Goal: Register for event/course

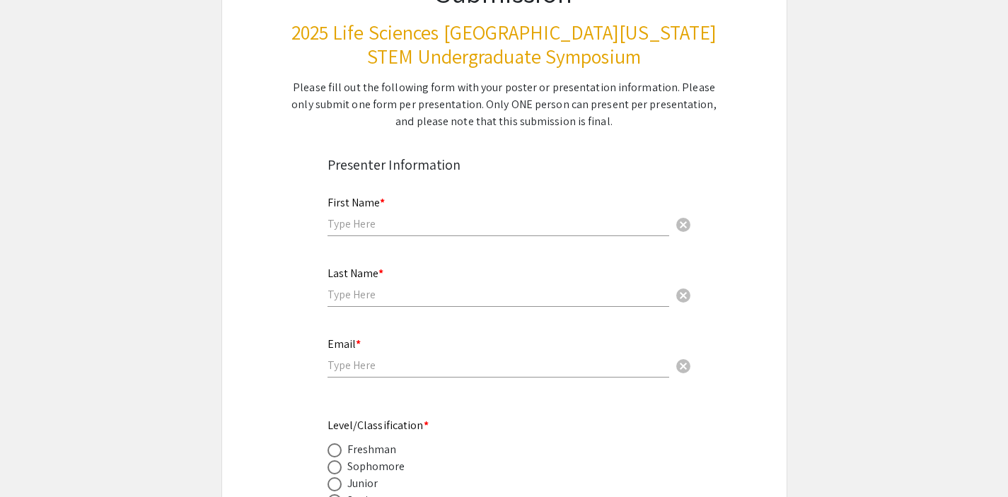
scroll to position [170, 0]
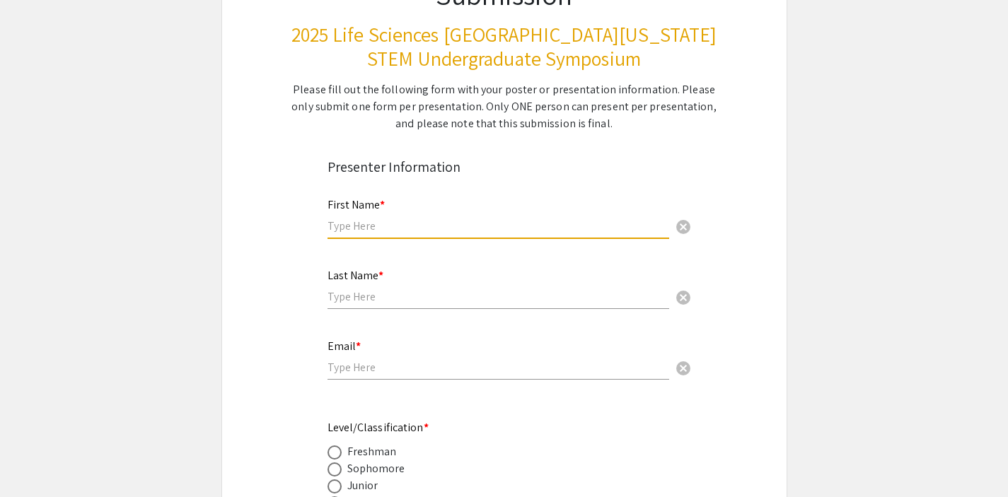
click at [450, 221] on input "text" at bounding box center [498, 225] width 342 height 15
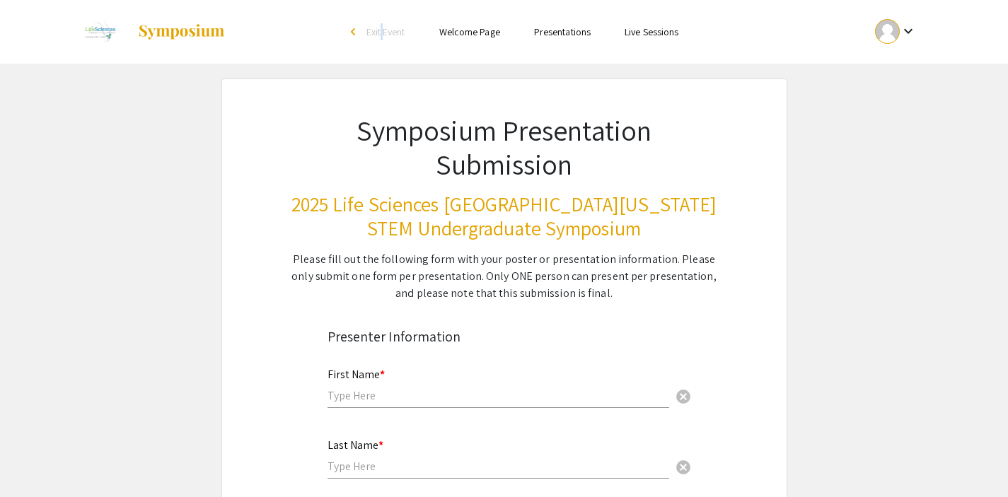
click at [380, 23] on li "arrow_back_ios Exit Event" at bounding box center [381, 31] width 81 height 17
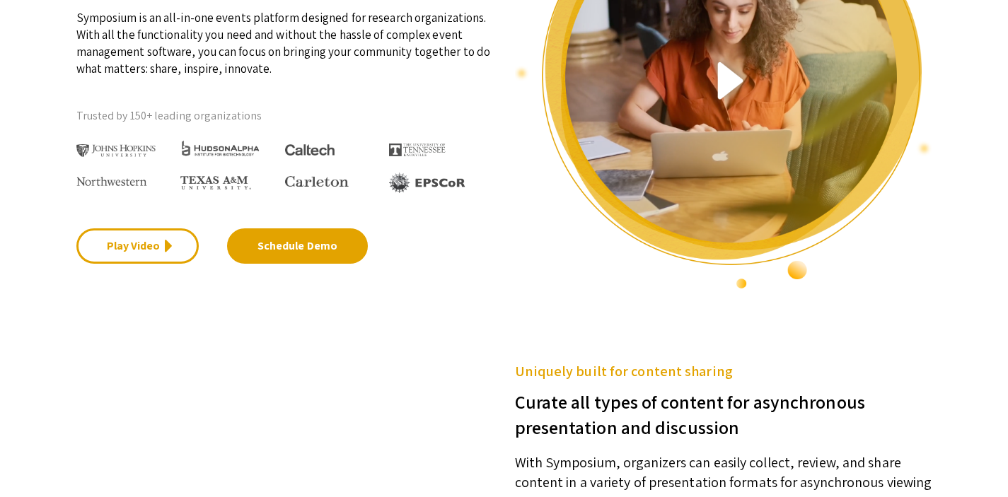
scroll to position [244, 0]
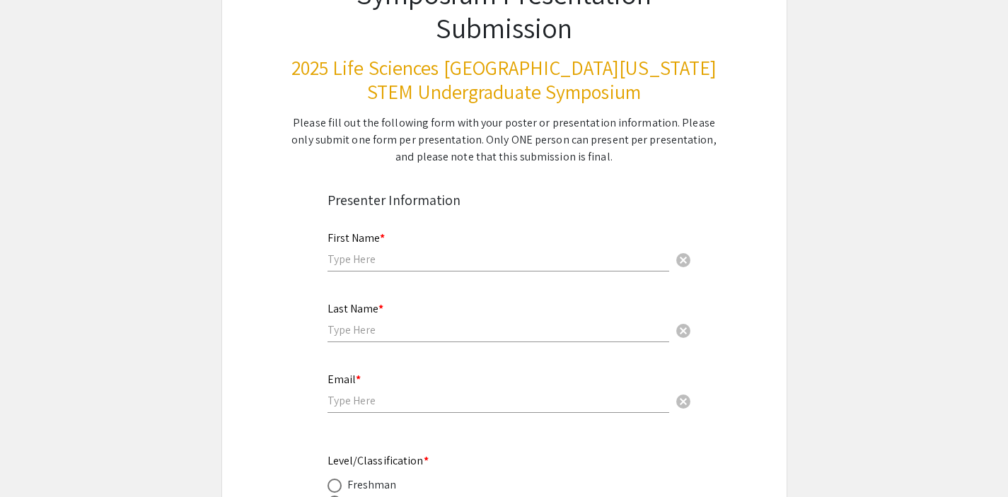
scroll to position [148, 0]
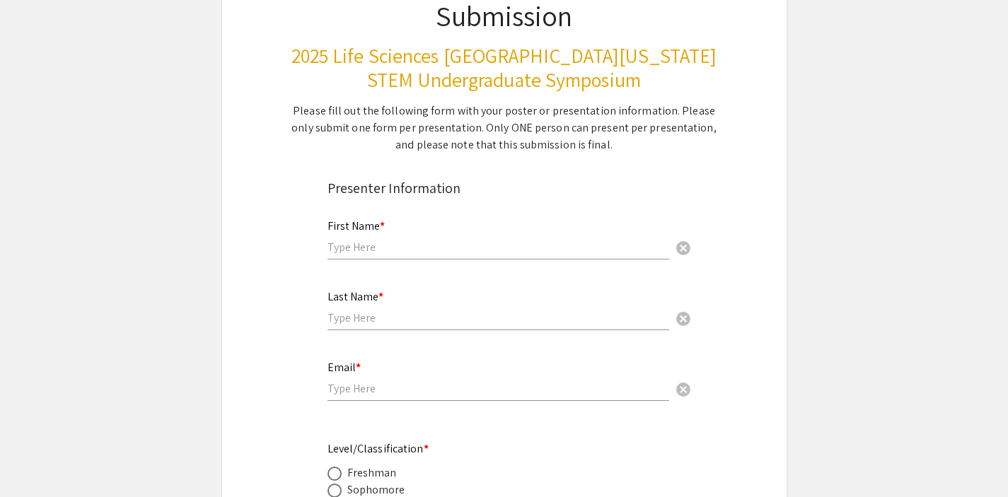
click at [429, 257] on div "First Name * cancel" at bounding box center [498, 233] width 342 height 54
type input "Saskya"
click at [357, 301] on mat-label "Last Name *" at bounding box center [355, 296] width 56 height 15
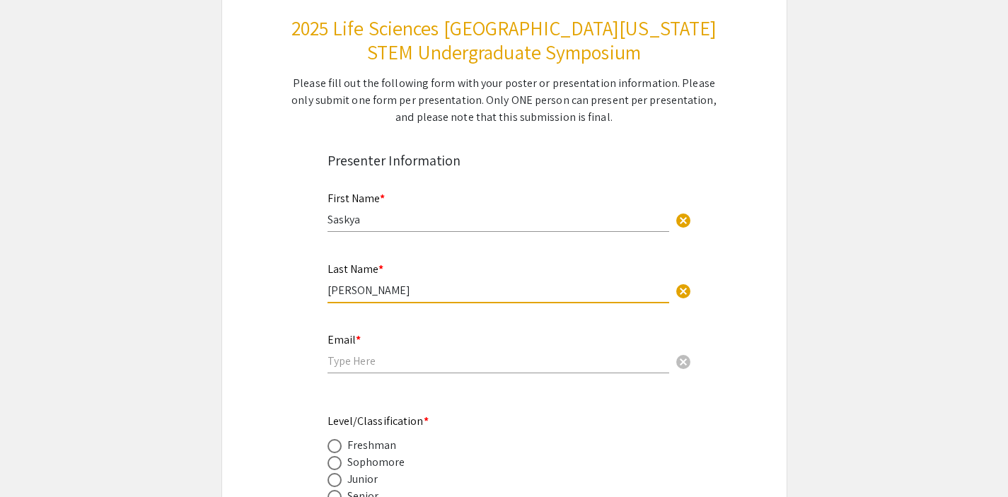
scroll to position [177, 0]
type input "[PERSON_NAME]"
click at [513, 116] on div "Please fill out the following form with your poster or presentation information…" at bounding box center [504, 99] width 427 height 51
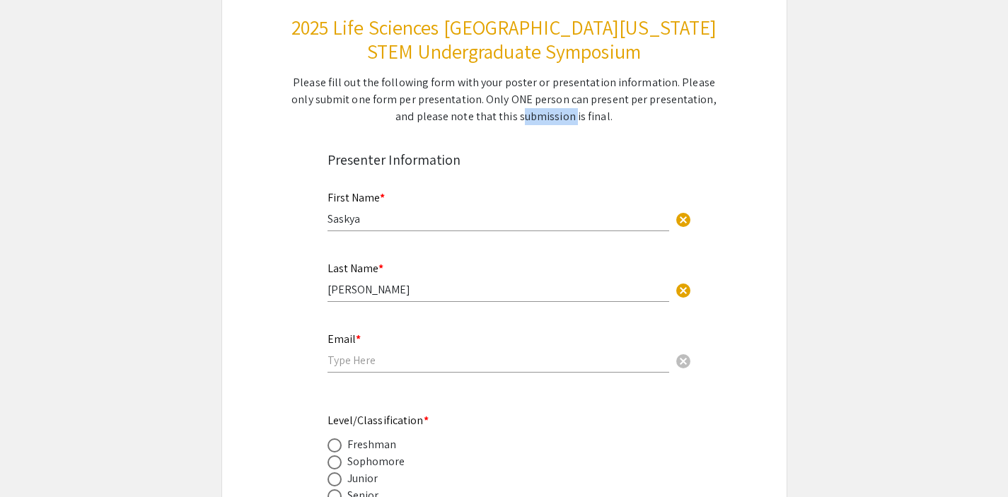
click at [513, 116] on div "Please fill out the following form with your poster or presentation information…" at bounding box center [504, 99] width 427 height 51
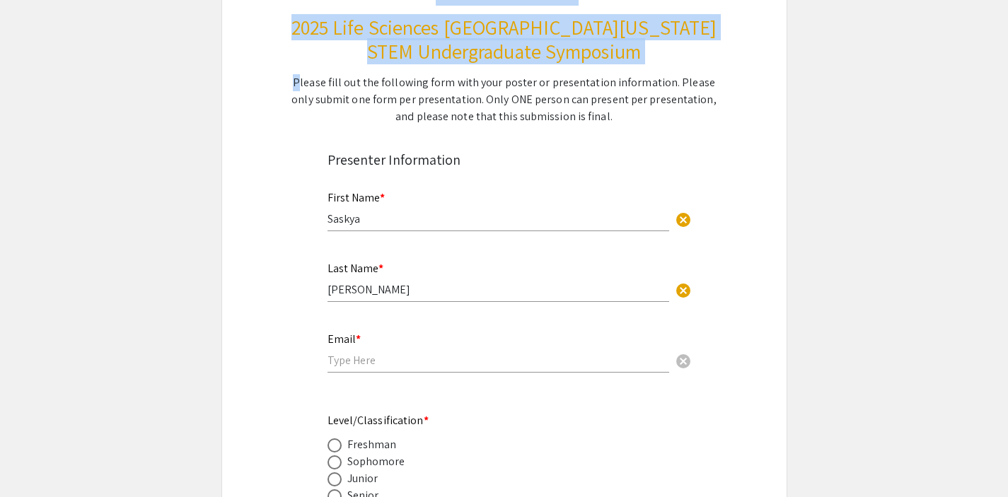
click at [513, 116] on div "Please fill out the following form with your poster or presentation information…" at bounding box center [504, 99] width 427 height 51
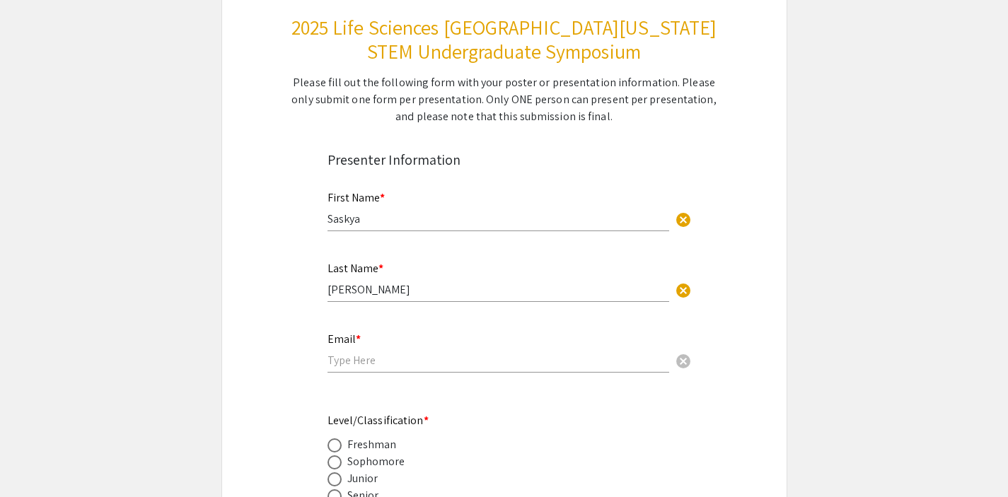
click at [389, 356] on input "email" at bounding box center [498, 360] width 342 height 15
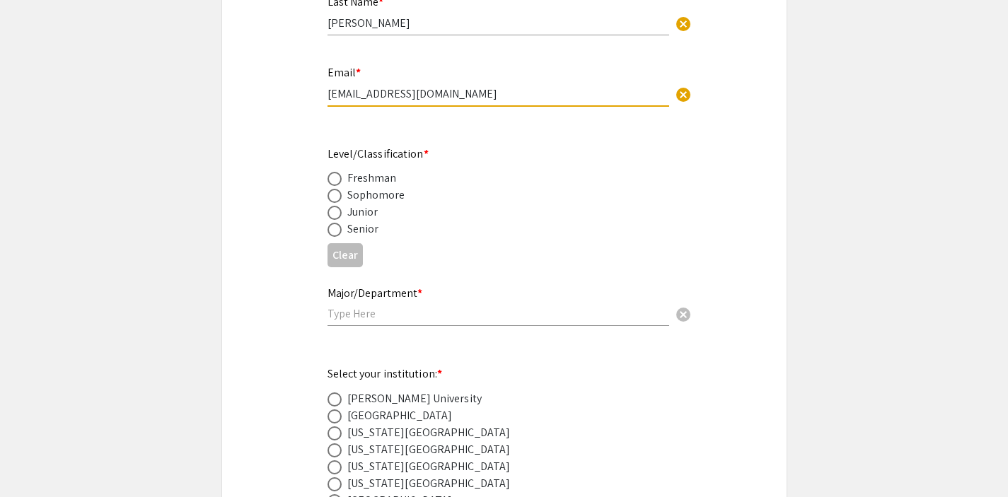
scroll to position [444, 0]
type input "[EMAIL_ADDRESS][DOMAIN_NAME]"
click at [341, 232] on span at bounding box center [334, 229] width 14 height 14
click at [341, 232] on input "radio" at bounding box center [334, 229] width 14 height 14
radio input "true"
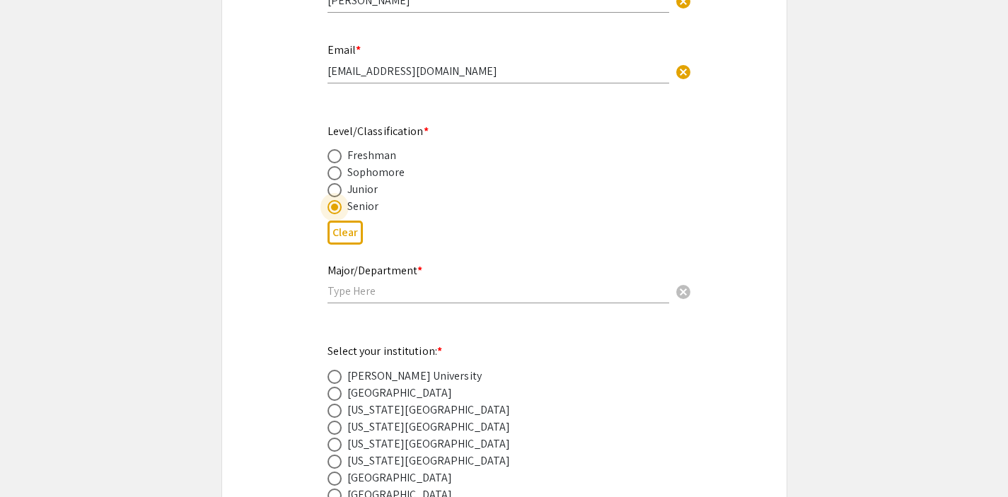
scroll to position [468, 0]
click at [373, 289] on input "text" at bounding box center [498, 288] width 342 height 15
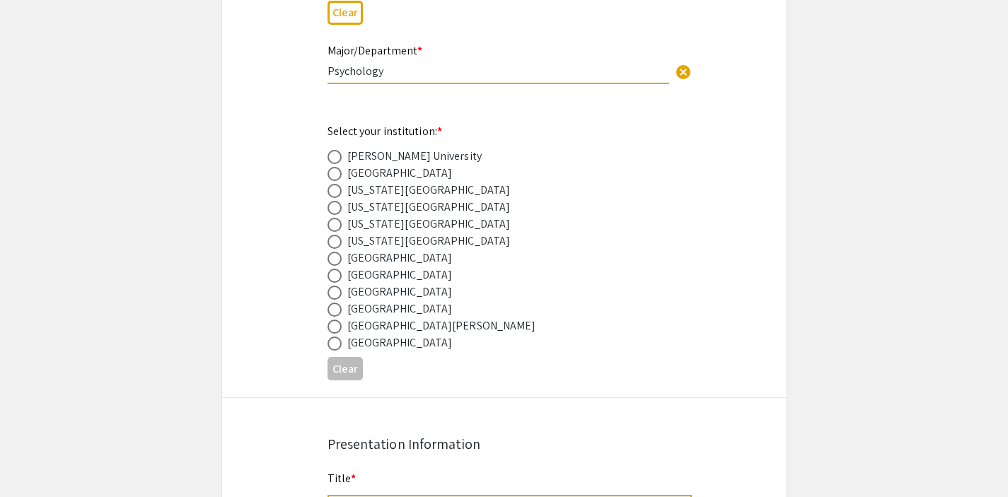
scroll to position [692, 0]
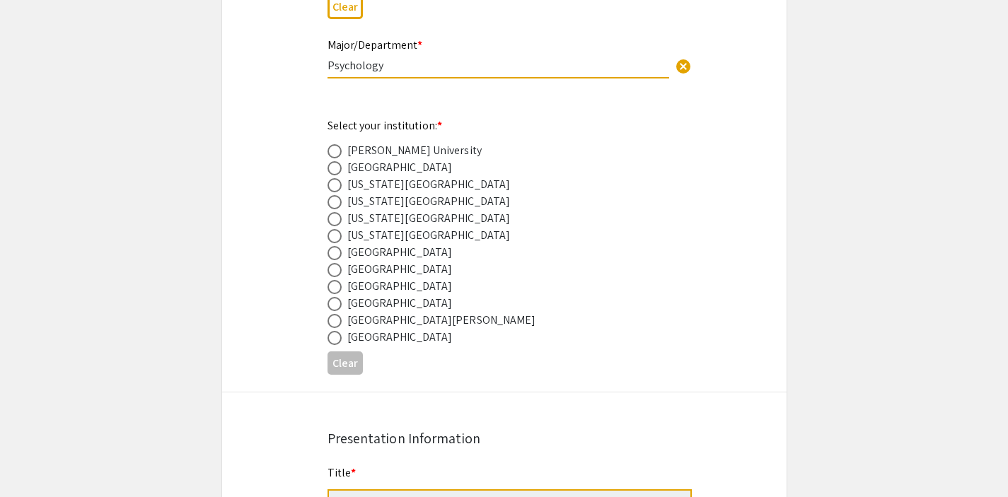
type input "Psychology"
click at [399, 334] on div "[GEOGRAPHIC_DATA]" at bounding box center [399, 337] width 105 height 17
click at [402, 339] on div "[GEOGRAPHIC_DATA]" at bounding box center [399, 337] width 105 height 17
click at [329, 344] on span at bounding box center [334, 338] width 14 height 14
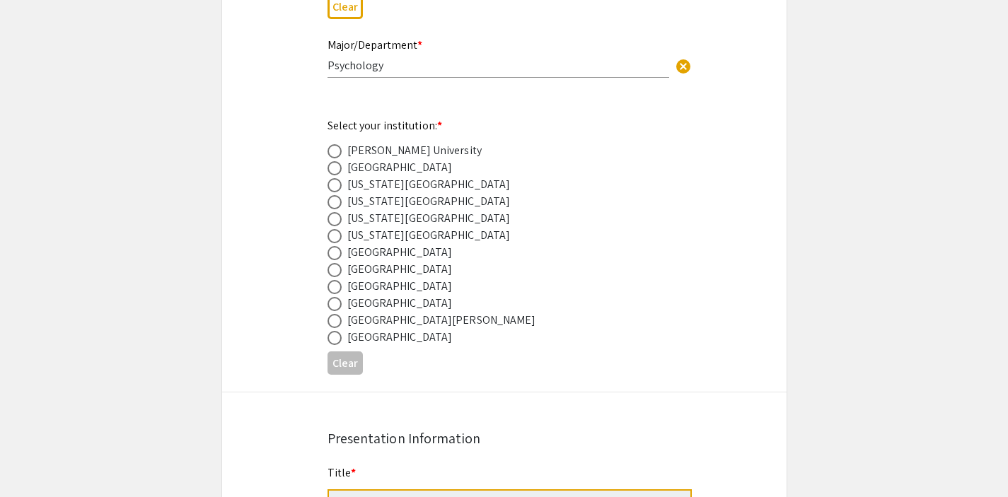
click at [329, 344] on input "radio" at bounding box center [334, 338] width 14 height 14
radio input "true"
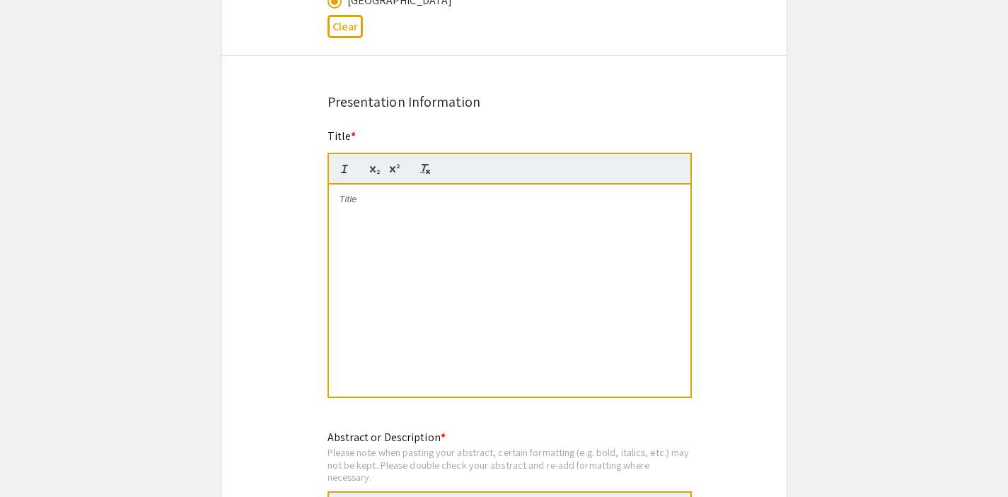
scroll to position [1031, 0]
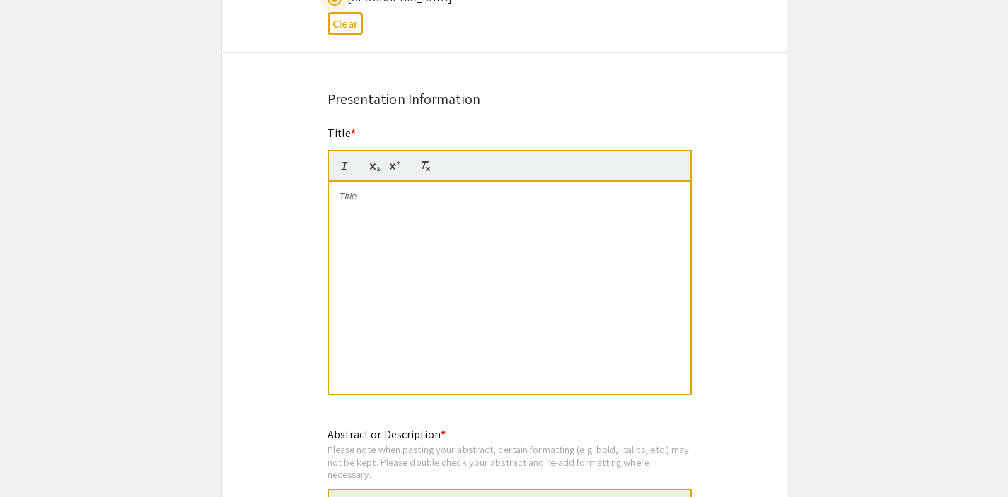
click at [421, 250] on div at bounding box center [509, 288] width 361 height 212
click at [448, 202] on strong "neighborhood deprivation and psychosocial outcomes in PLWH: moderation by infla…" at bounding box center [510, 202] width 343 height 23
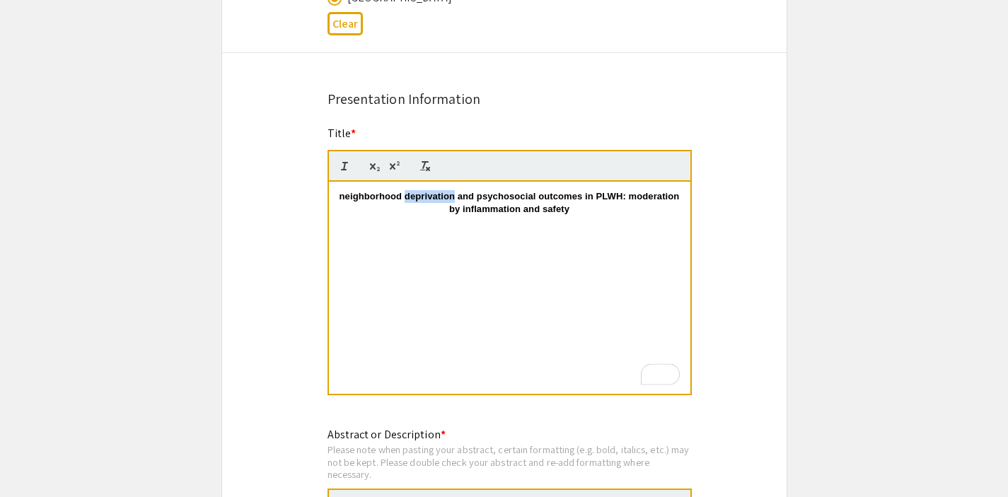
click at [448, 202] on strong "neighborhood deprivation and psychosocial outcomes in PLWH: moderation by infla…" at bounding box center [510, 202] width 343 height 23
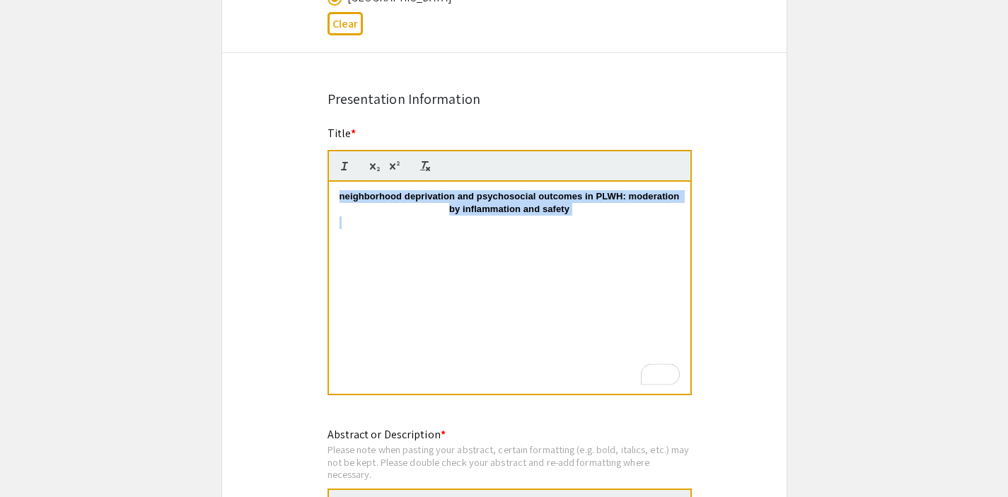
click at [448, 202] on strong "neighborhood deprivation and psychosocial outcomes in PLWH: moderation by infla…" at bounding box center [510, 202] width 343 height 23
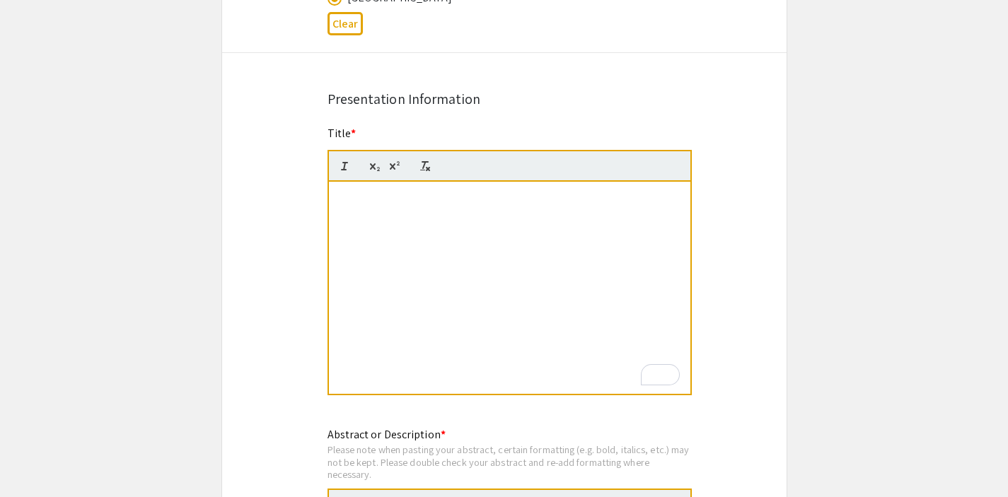
click at [347, 195] on p "To enrich screen reader interactions, please activate Accessibility in Grammarl…" at bounding box center [509, 196] width 340 height 13
click at [358, 203] on p "To enrich screen reader interactions, please activate Accessibility in Grammarl…" at bounding box center [509, 196] width 340 height 13
click at [340, 197] on p "neighborhood deprivation and psychosocial outcomes in PLWH: moderation by infla…" at bounding box center [509, 203] width 340 height 26
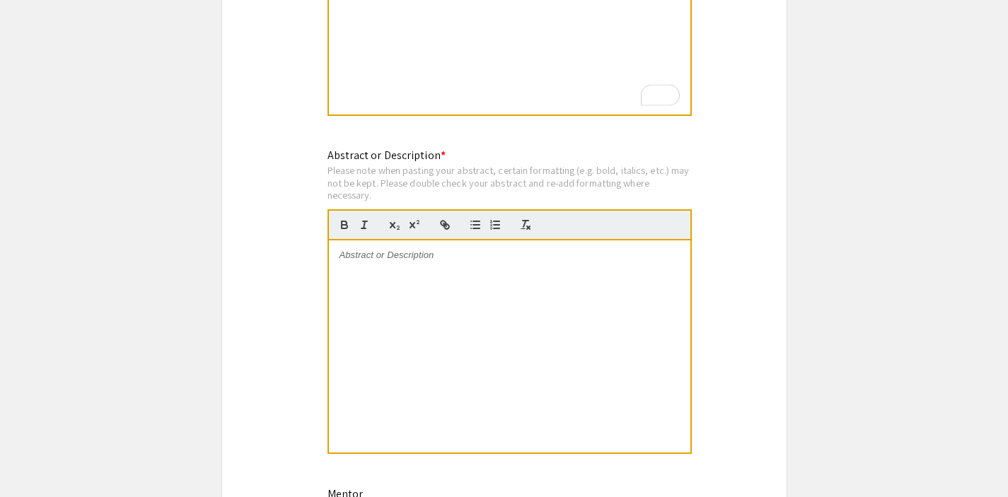
scroll to position [1314, 0]
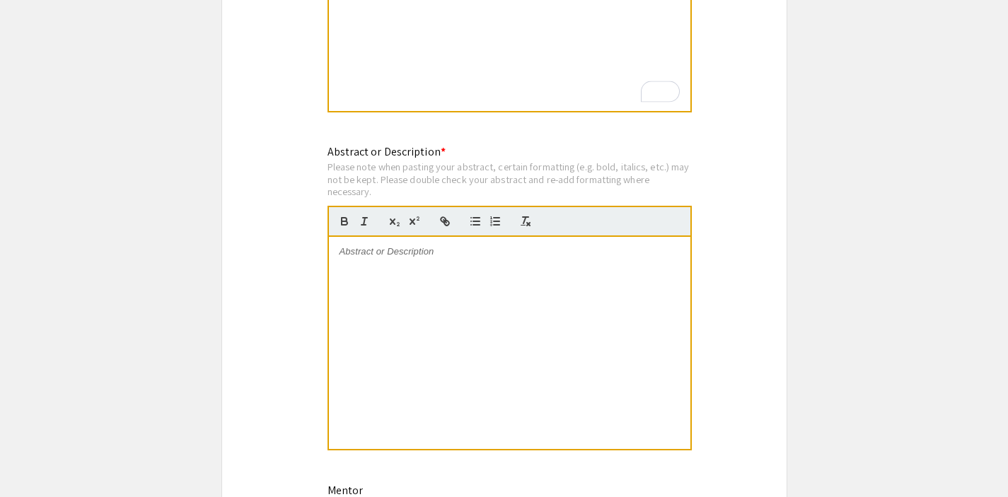
click at [453, 283] on div at bounding box center [509, 343] width 361 height 212
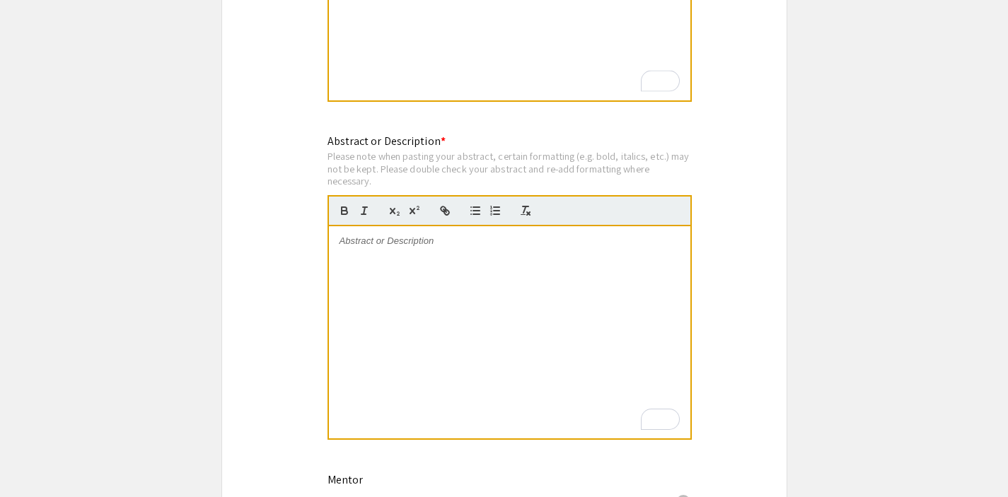
scroll to position [1326, 0]
click at [450, 273] on div "To enrich screen reader interactions, please activate Accessibility in Grammarl…" at bounding box center [509, 330] width 361 height 212
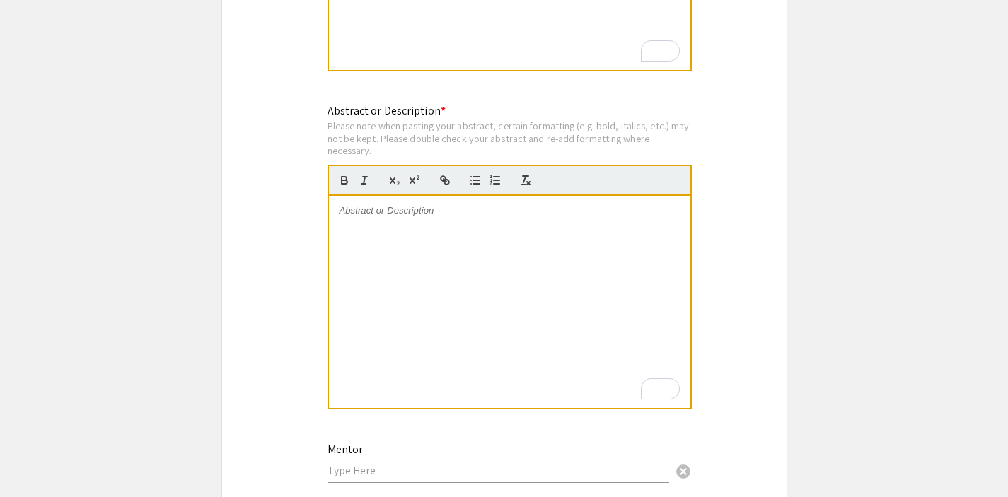
scroll to position [1357, 0]
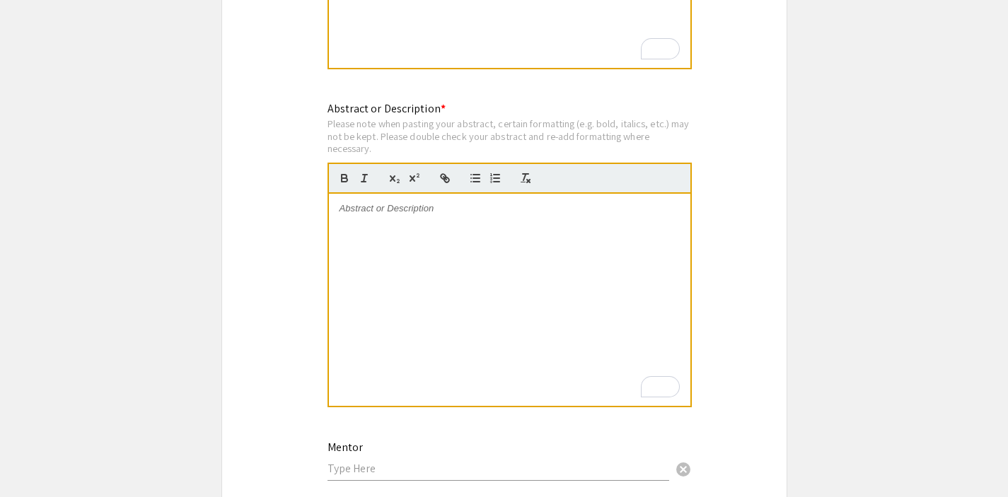
click at [443, 260] on div "To enrich screen reader interactions, please activate Accessibility in Grammarl…" at bounding box center [509, 300] width 361 height 212
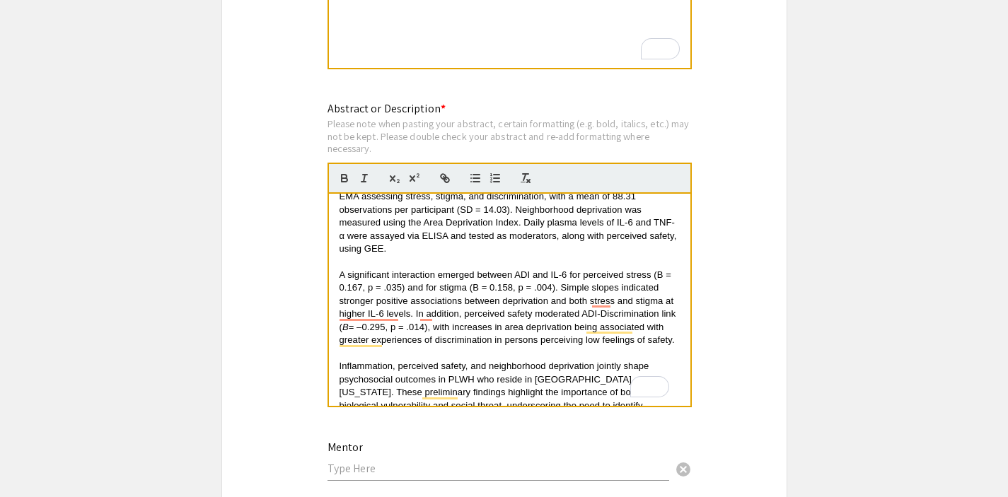
scroll to position [0, 0]
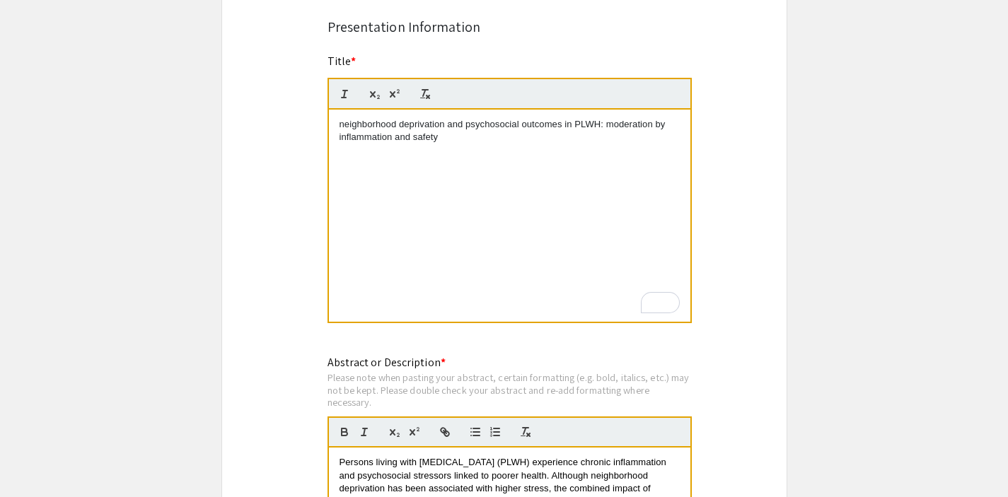
click at [482, 151] on p "To enrich screen reader interactions, please activate Accessibility in Grammarl…" at bounding box center [509, 150] width 340 height 13
click at [482, 142] on p "neighborhood deprivation and psychosocial outcomes in PLWH: moderation by infla…" at bounding box center [509, 131] width 340 height 26
click at [469, 170] on div "neighborhood deprivation and psychosocial outcomes in PLWH: moderation by infla…" at bounding box center [509, 216] width 361 height 212
click at [463, 151] on p "To enrich screen reader interactions, please activate Accessibility in Grammarl…" at bounding box center [509, 150] width 340 height 13
click at [458, 141] on p "neighborhood deprivation and psychosocial outcomes in PLWH: moderation by infla…" at bounding box center [509, 131] width 340 height 26
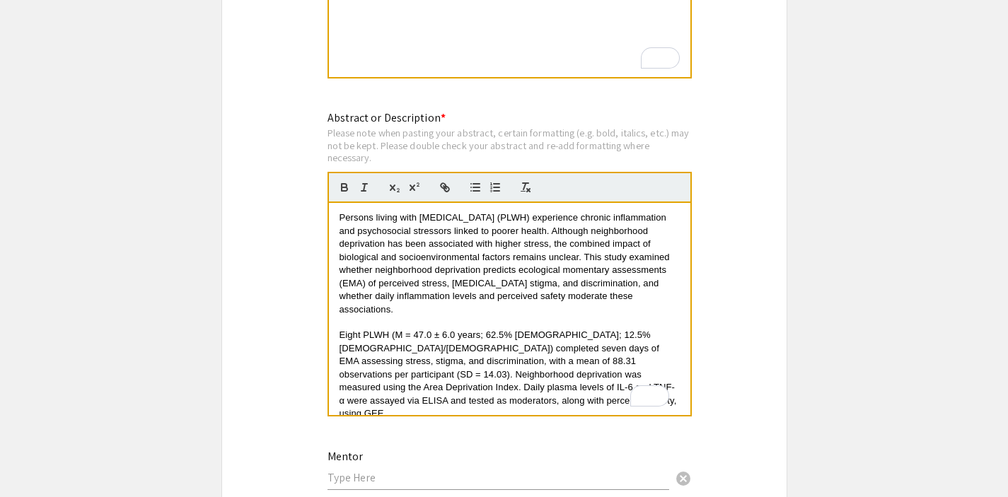
click at [453, 119] on div "Abstract or Description * Please note when pasting your abstract, certain forma…" at bounding box center [509, 272] width 364 height 324
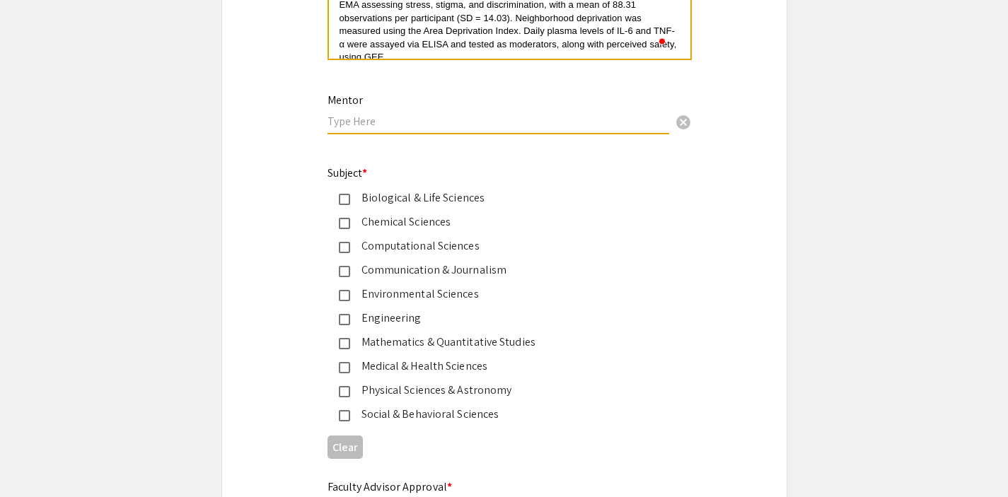
click at [389, 126] on input "text" at bounding box center [498, 121] width 342 height 15
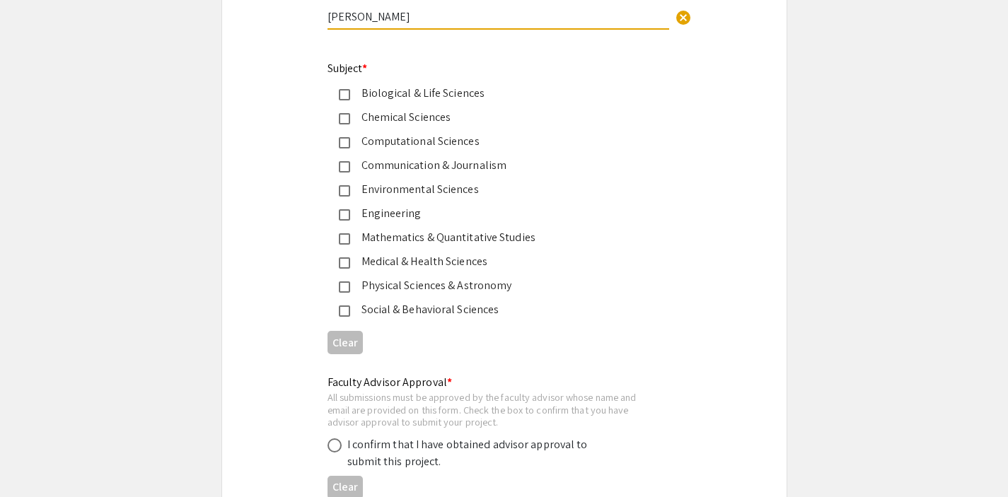
scroll to position [1810, 0]
type input "Roger McIntosh"
click at [391, 317] on div "Social & Behavioral Sciences" at bounding box center [498, 308] width 297 height 17
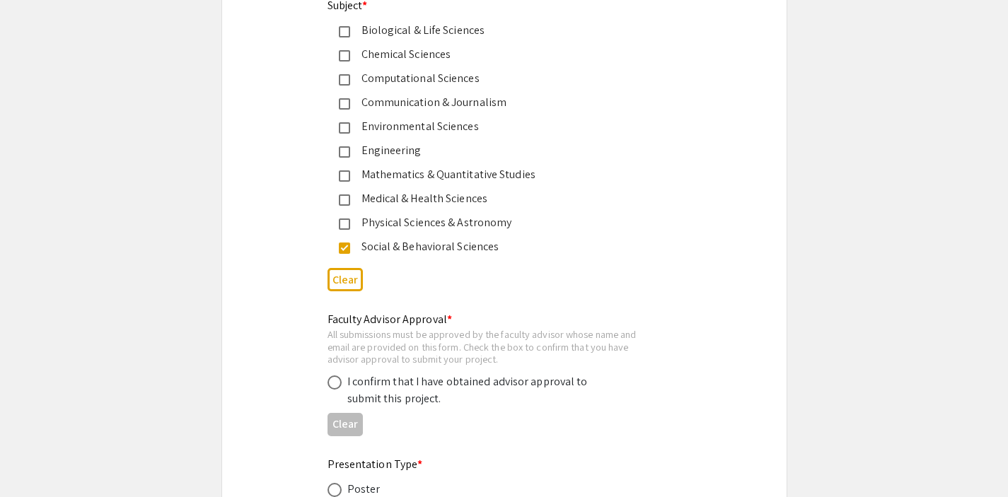
scroll to position [1874, 0]
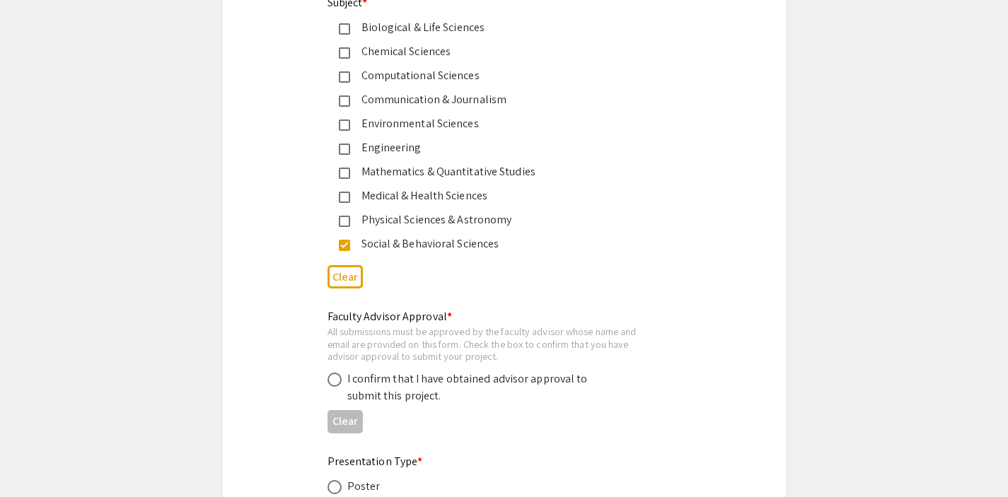
click at [415, 384] on div "I confirm that I have obtained advisor approval to submit this project." at bounding box center [470, 388] width 247 height 34
click at [340, 383] on span at bounding box center [334, 380] width 14 height 14
click at [340, 383] on input "radio" at bounding box center [334, 380] width 14 height 14
radio input "true"
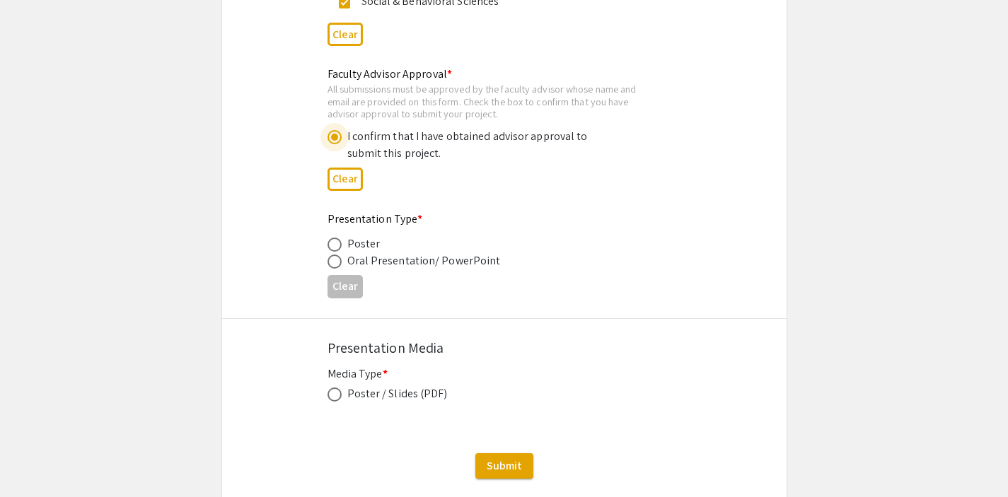
scroll to position [2120, 0]
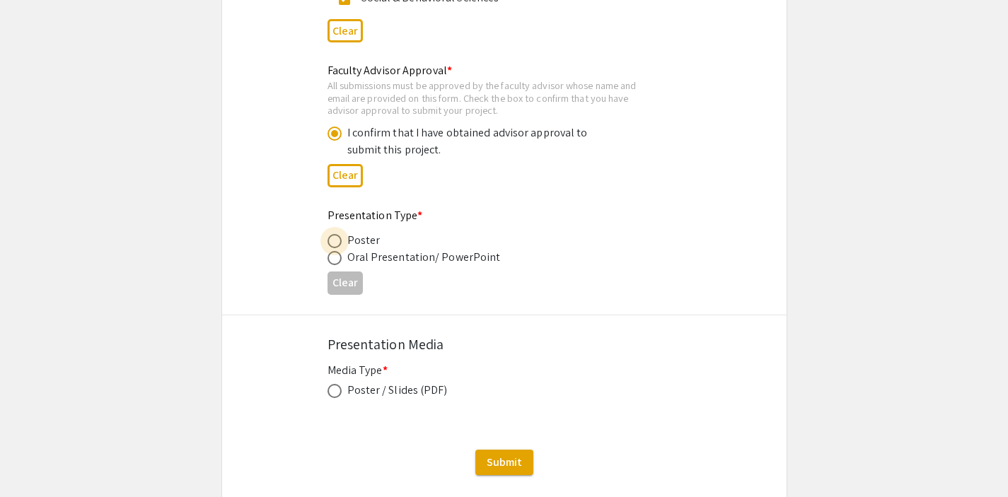
click at [332, 246] on span at bounding box center [334, 241] width 14 height 14
click at [332, 246] on input "radio" at bounding box center [334, 241] width 14 height 14
radio input "true"
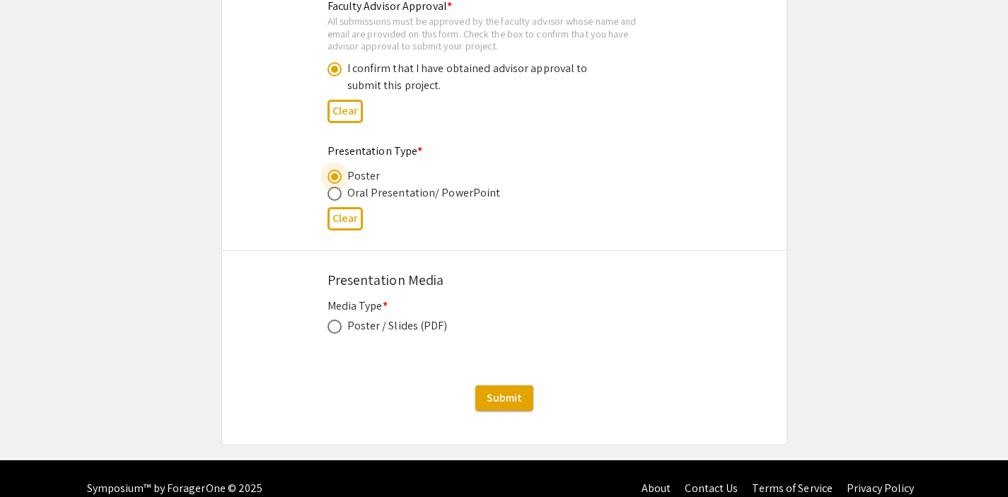
scroll to position [2186, 0]
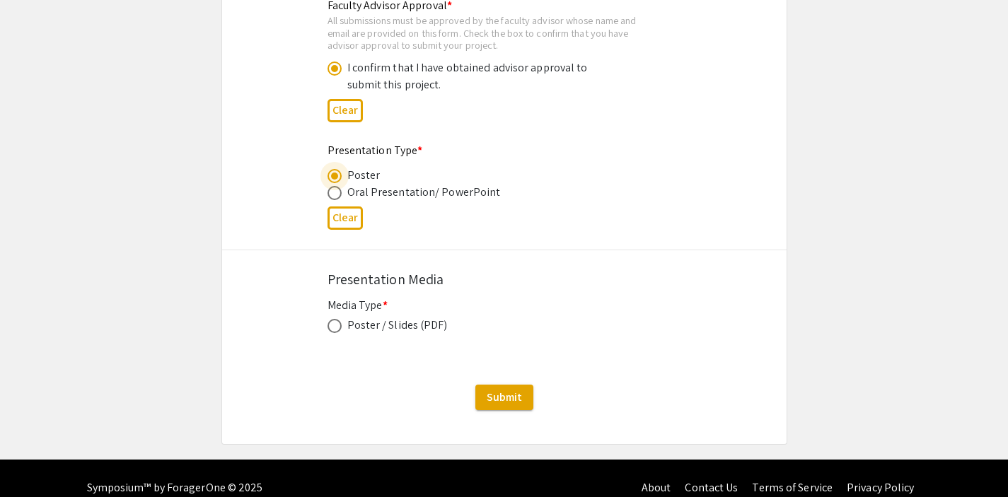
click at [337, 328] on span at bounding box center [334, 326] width 14 height 14
click at [337, 328] on input "radio" at bounding box center [334, 326] width 14 height 14
radio input "true"
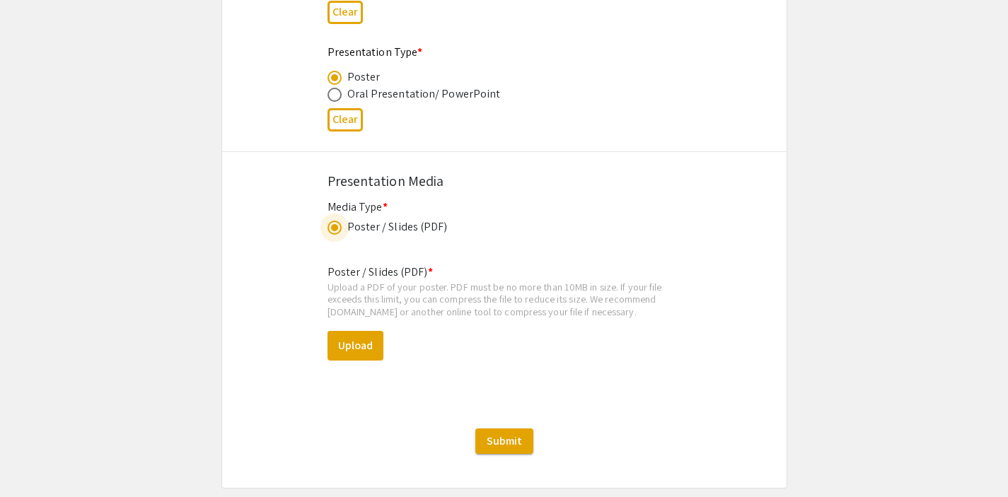
scroll to position [2287, 0]
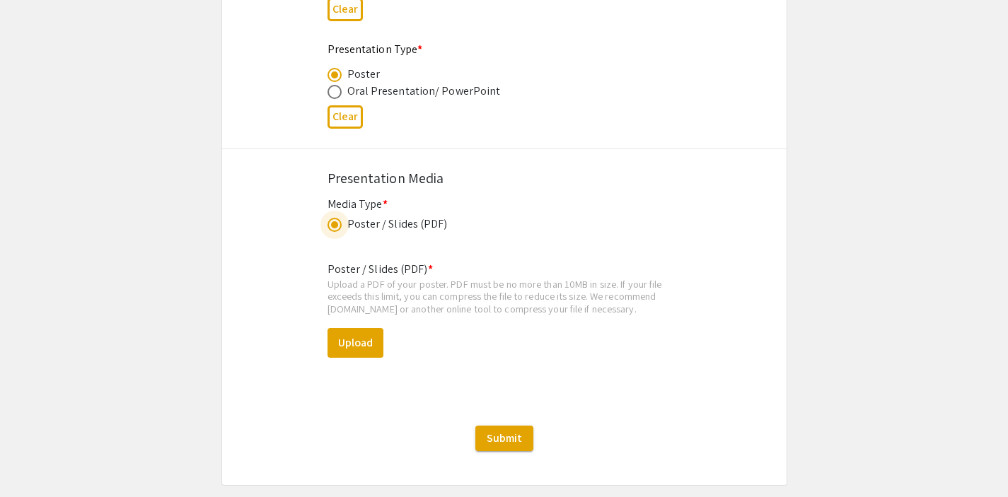
click at [490, 314] on div "Upload a PDF of your poster. PDF must be no more than 10MB in size. If your fil…" at bounding box center [504, 296] width 354 height 37
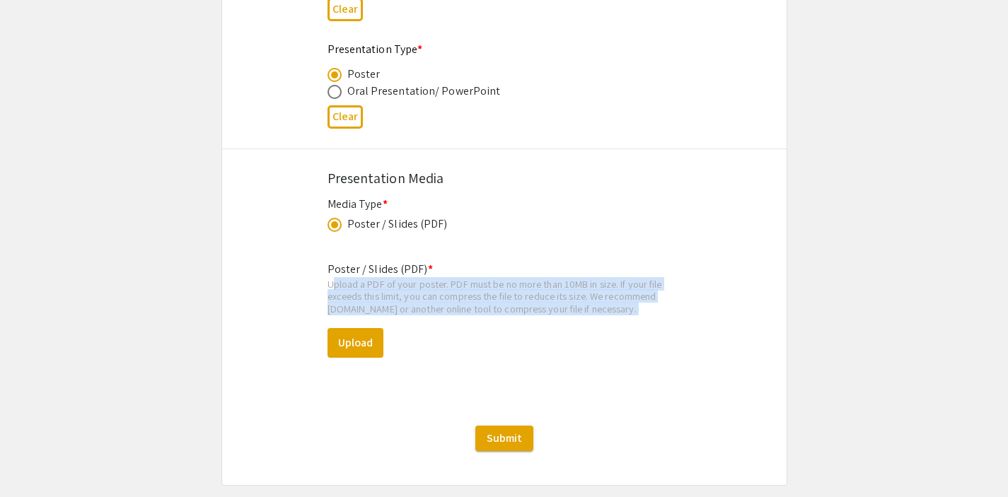
click at [490, 314] on div "Upload a PDF of your poster. PDF must be no more than 10MB in size. If your fil…" at bounding box center [504, 296] width 354 height 37
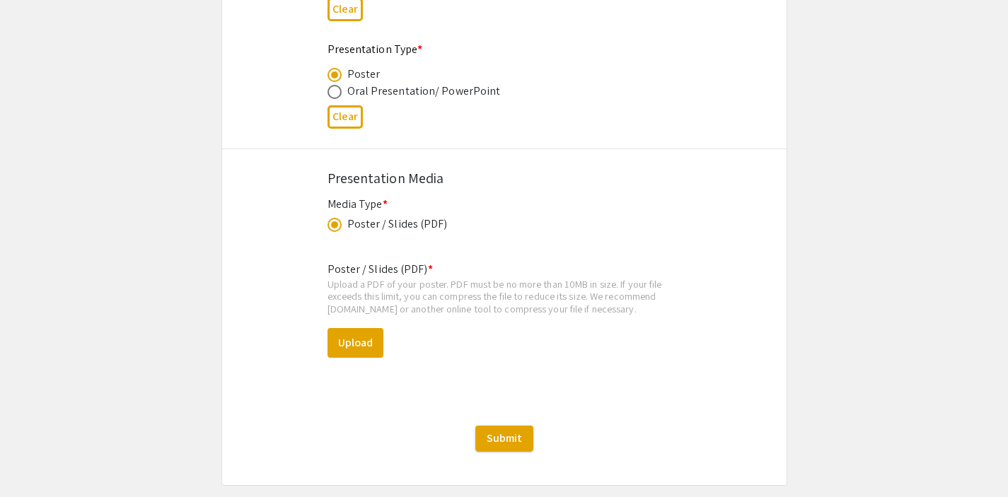
click at [536, 323] on div "Poster / Slides (PDF) * Upload a PDF of your poster. PDF must be no more than 1…" at bounding box center [504, 321] width 354 height 142
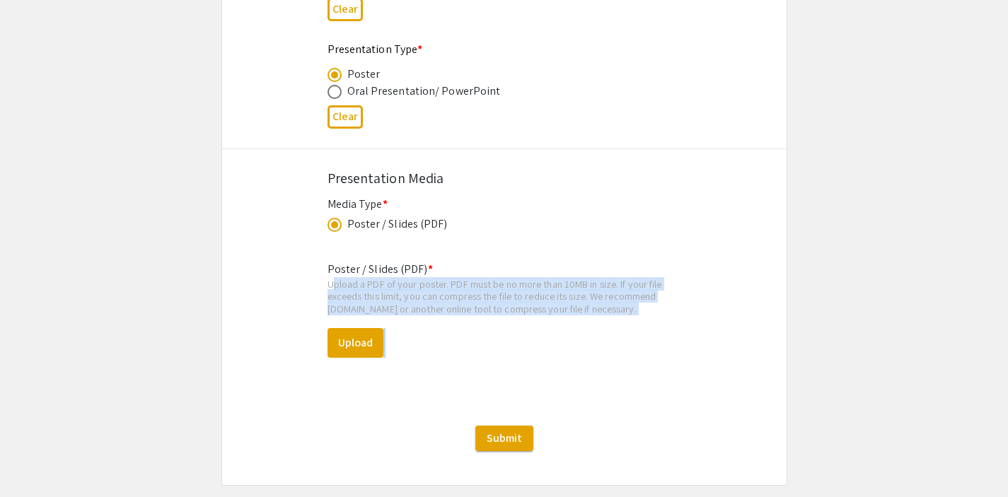
drag, startPoint x: 619, startPoint y: 320, endPoint x: 496, endPoint y: 292, distance: 126.2
click at [496, 292] on div "Poster / Slides (PDF) * Upload a PDF of your poster. PDF must be no more than 1…" at bounding box center [504, 321] width 354 height 142
click at [496, 292] on div "Upload a PDF of your poster. PDF must be no more than 10MB in size. If your fil…" at bounding box center [504, 296] width 354 height 37
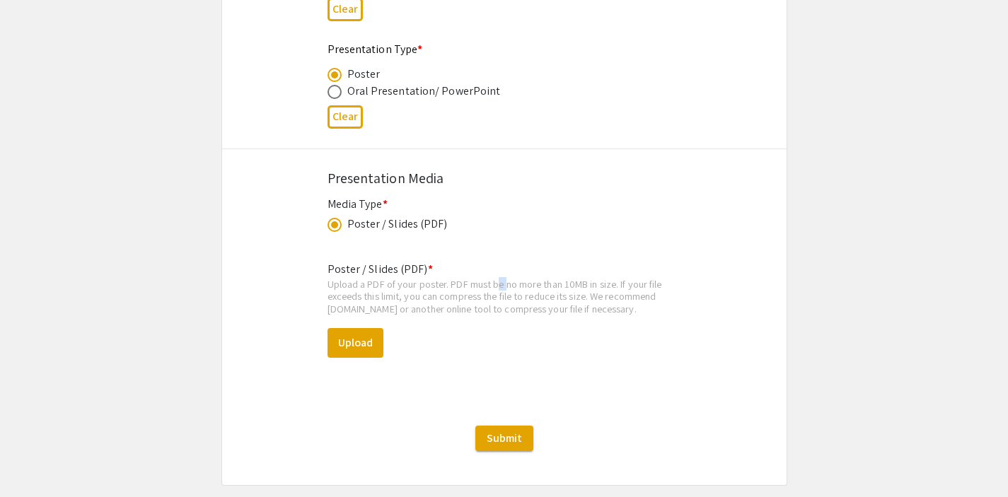
click at [496, 292] on div "Upload a PDF of your poster. PDF must be no more than 10MB in size. If your fil…" at bounding box center [504, 296] width 354 height 37
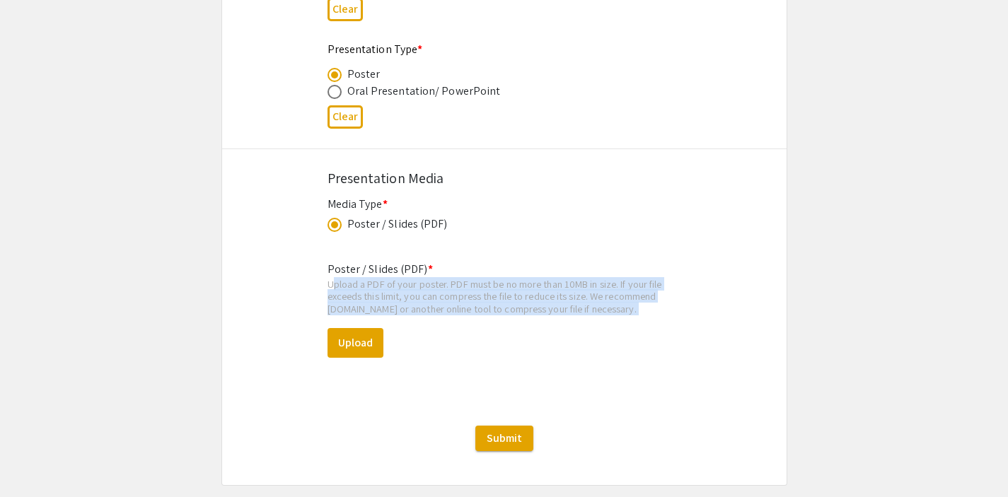
click at [496, 292] on div "Upload a PDF of your poster. PDF must be no more than 10MB in size. If your fil…" at bounding box center [504, 296] width 354 height 37
click at [609, 323] on div "Poster / Slides (PDF) * Upload a PDF of your poster. PDF must be no more than 1…" at bounding box center [504, 321] width 354 height 142
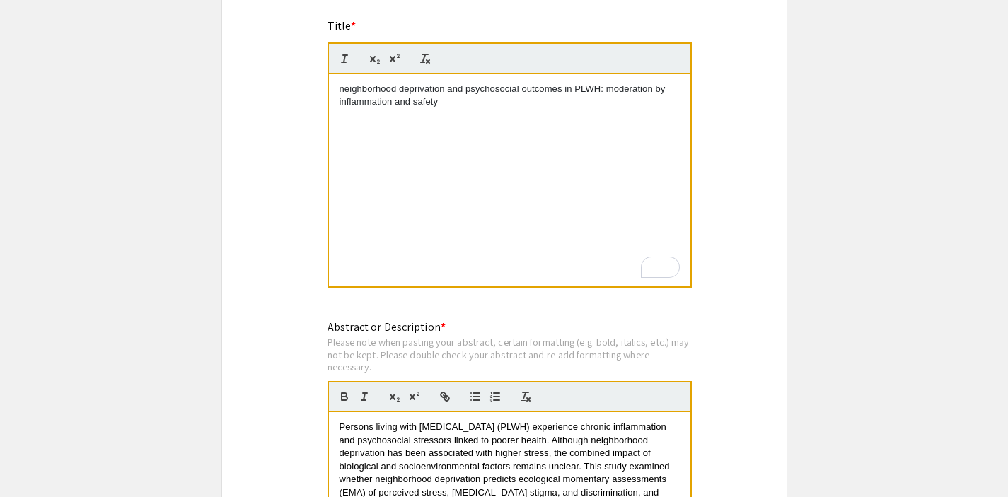
scroll to position [1102, 0]
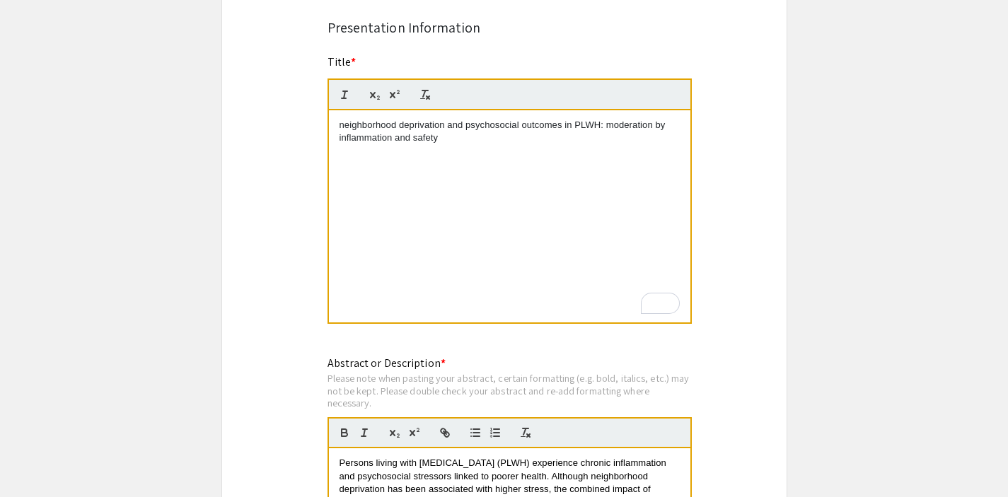
click at [508, 145] on p "neighborhood deprivation and psychosocial outcomes in PLWH: moderation by infla…" at bounding box center [509, 132] width 340 height 26
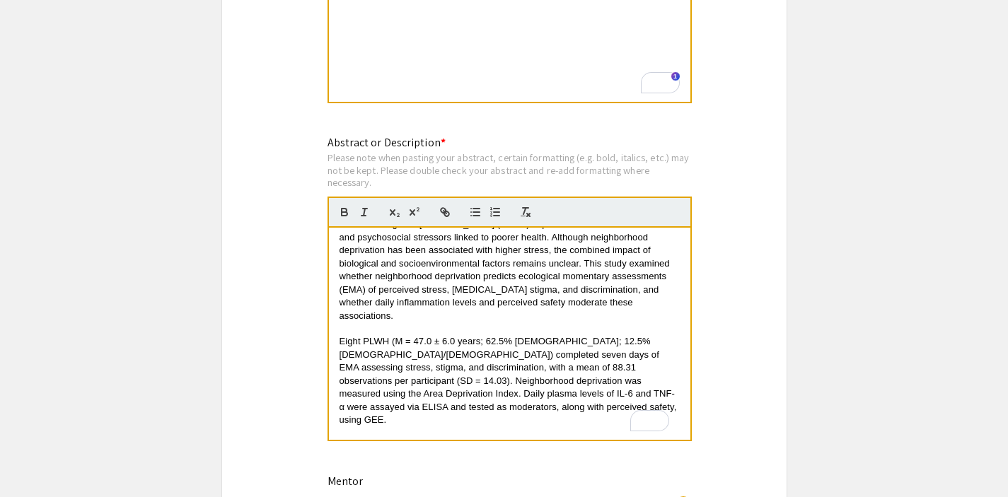
scroll to position [0, 0]
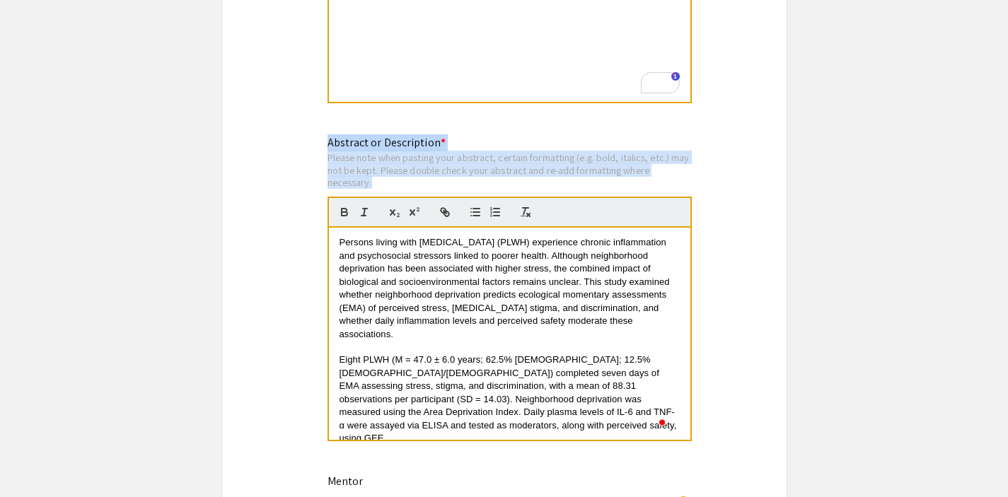
drag, startPoint x: 322, startPoint y: 148, endPoint x: 421, endPoint y: 190, distance: 106.8
click at [421, 191] on div "Abstract or Description * Please note when pasting your abstract, certain forma…" at bounding box center [504, 297] width 375 height 327
copy div "Abstract or Description * Please note when pasting your abstract, certain forma…"
click at [421, 189] on div "Please note when pasting your abstract, certain formatting (e.g. bold, italics,…" at bounding box center [509, 169] width 364 height 37
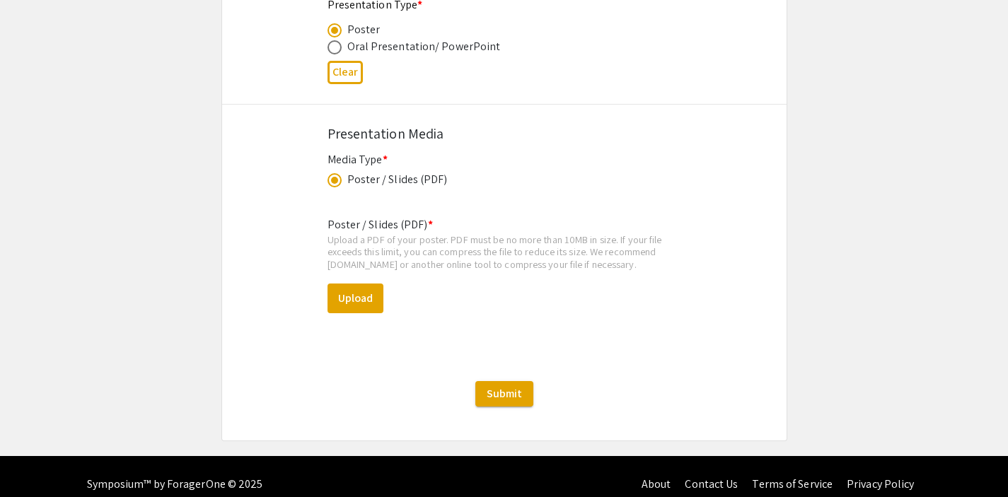
scroll to position [2351, 0]
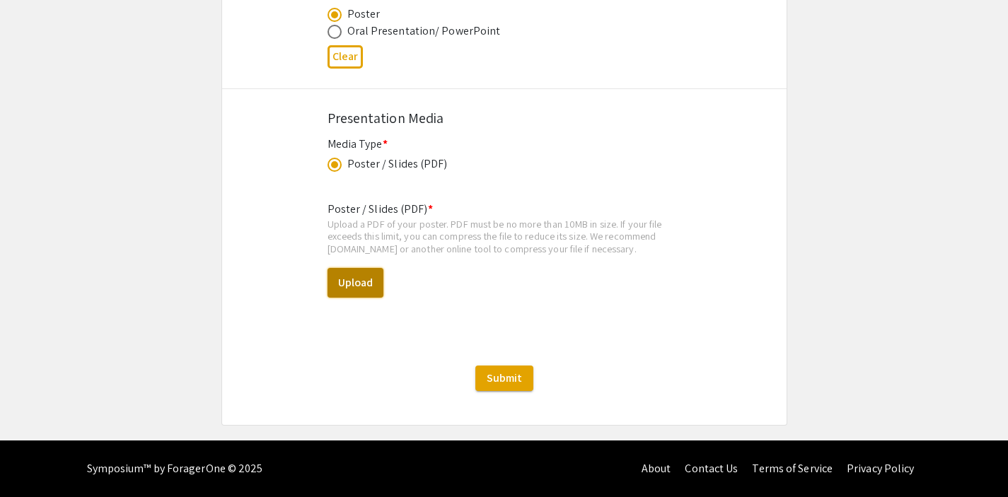
click at [369, 286] on button "Upload" at bounding box center [355, 283] width 56 height 30
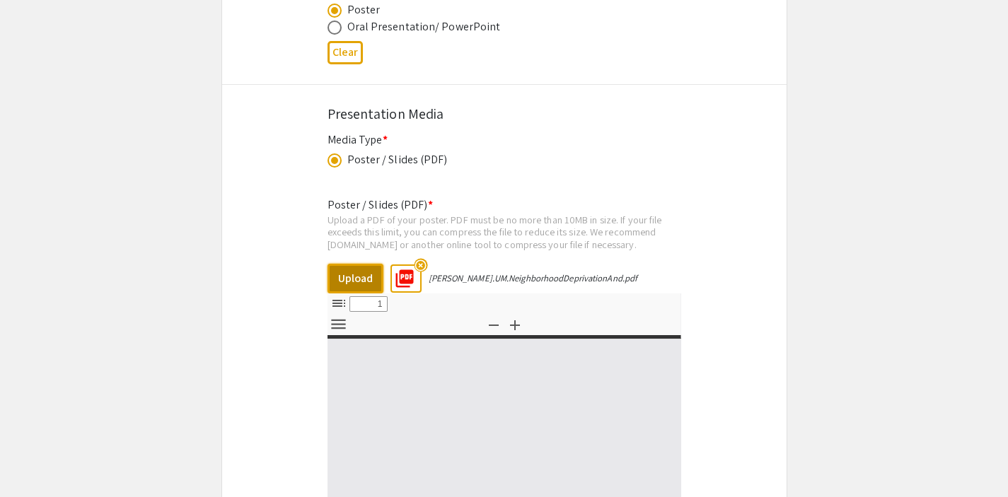
select select "custom"
type input "0"
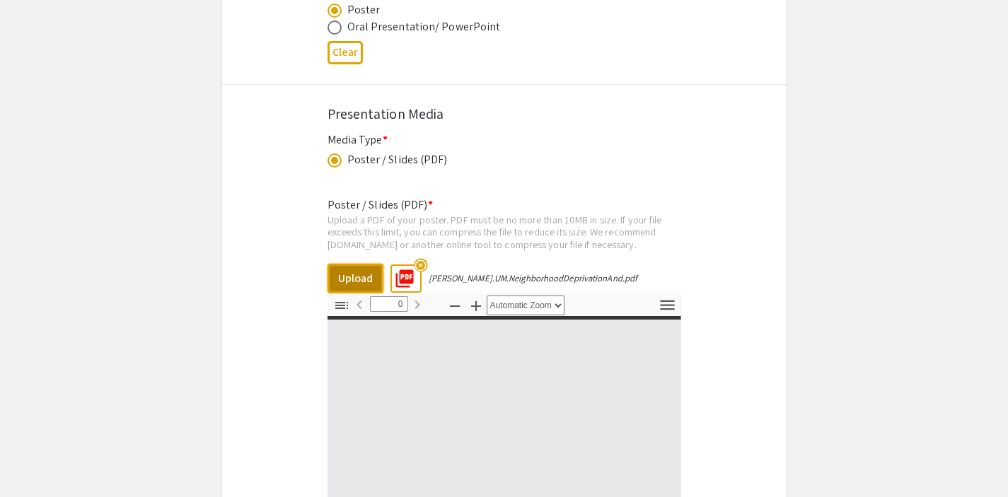
select select "custom"
type input "1"
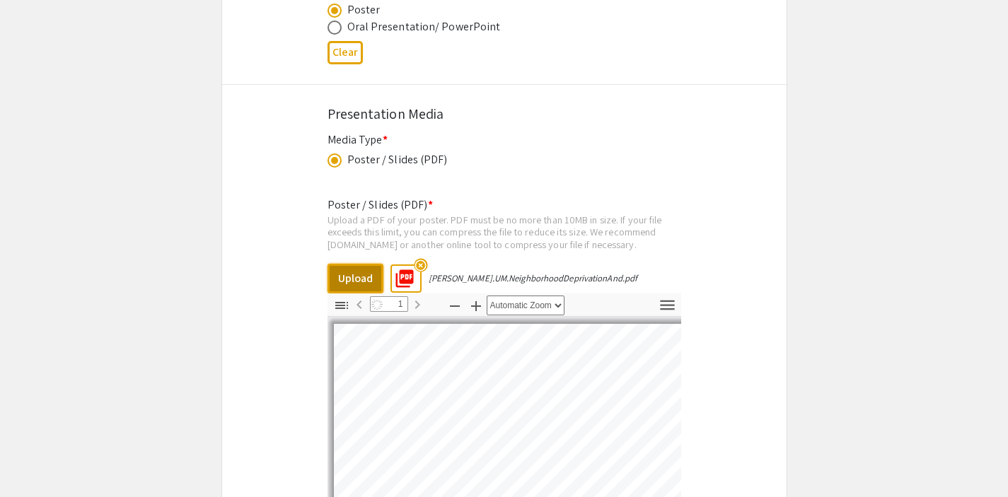
select select "auto"
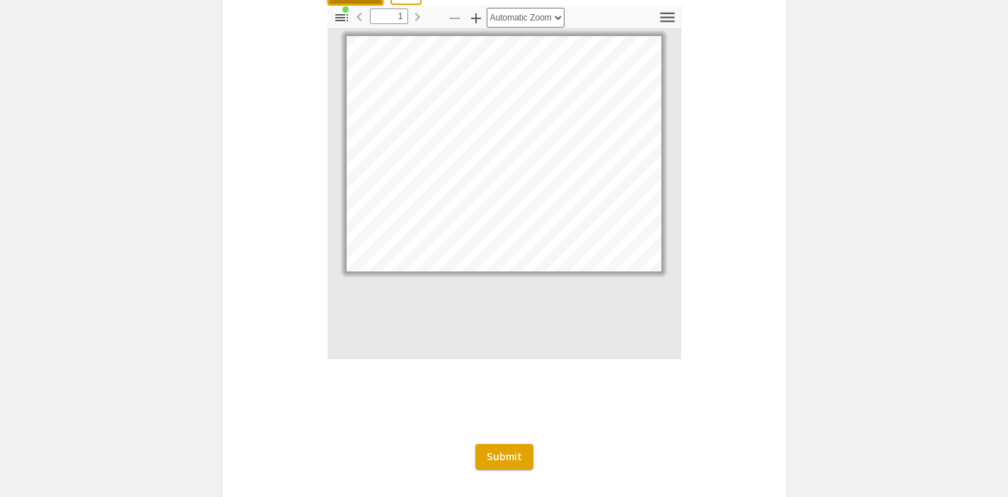
scroll to position [2641, 0]
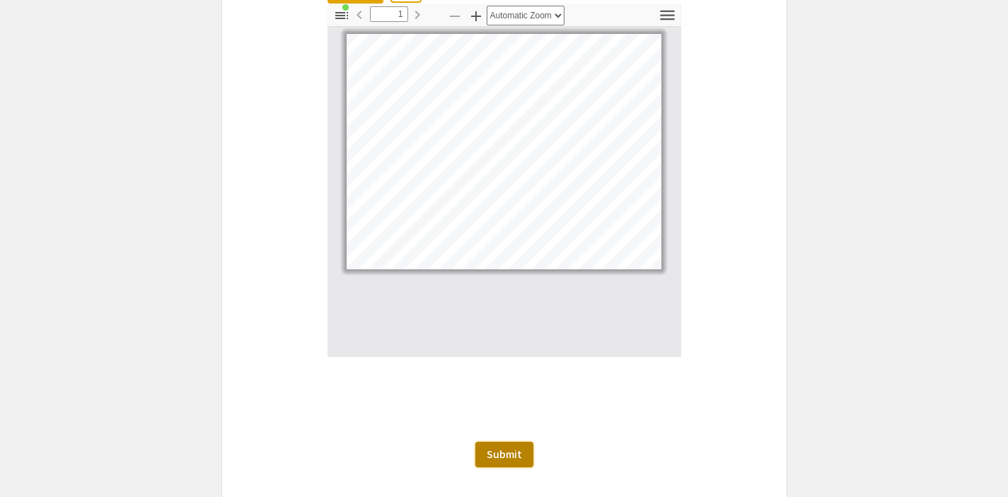
click at [514, 462] on span "Submit" at bounding box center [503, 454] width 35 height 15
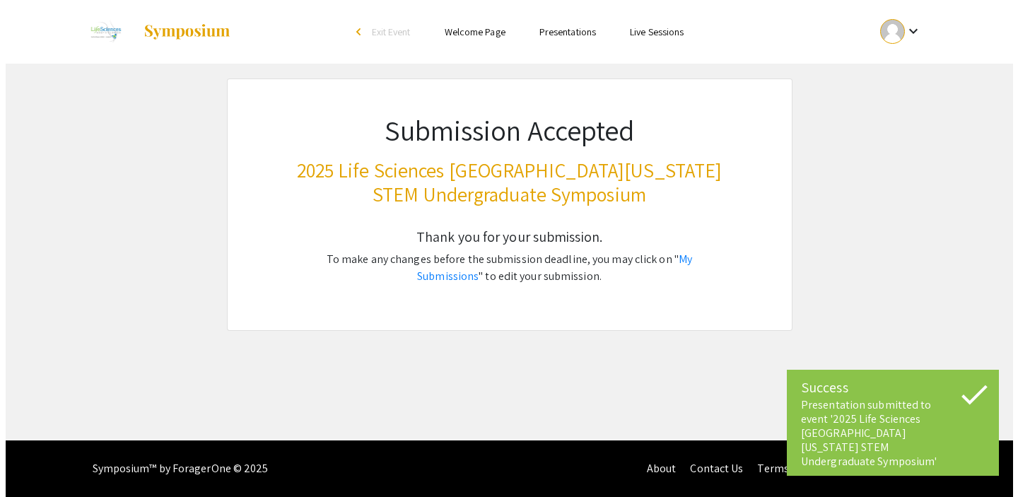
scroll to position [0, 0]
click at [911, 35] on mat-icon "keyboard_arrow_down" at bounding box center [913, 31] width 17 height 17
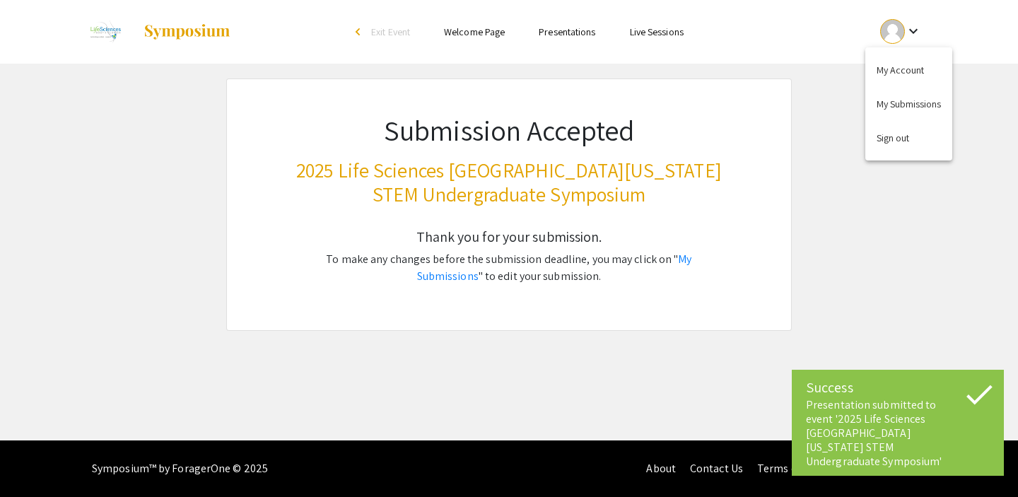
click at [564, 195] on div at bounding box center [509, 248] width 1018 height 497
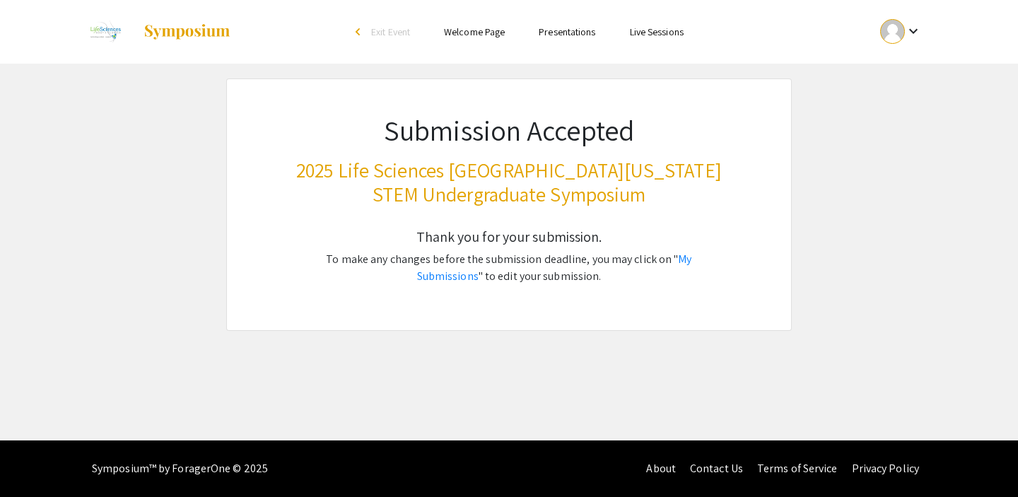
click at [892, 45] on div "keyboard_arrow_down" at bounding box center [901, 32] width 49 height 32
click at [895, 106] on button "My Submissions" at bounding box center [908, 104] width 87 height 34
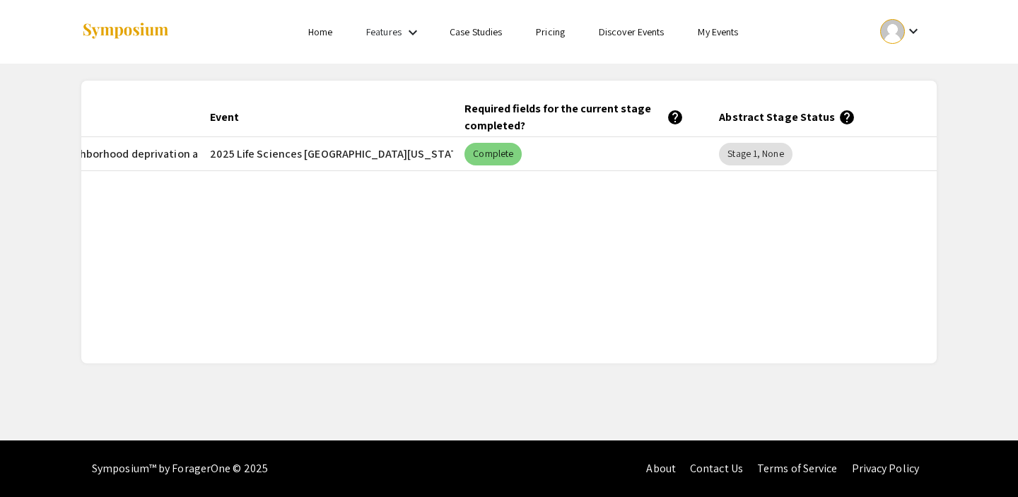
scroll to position [0, 223]
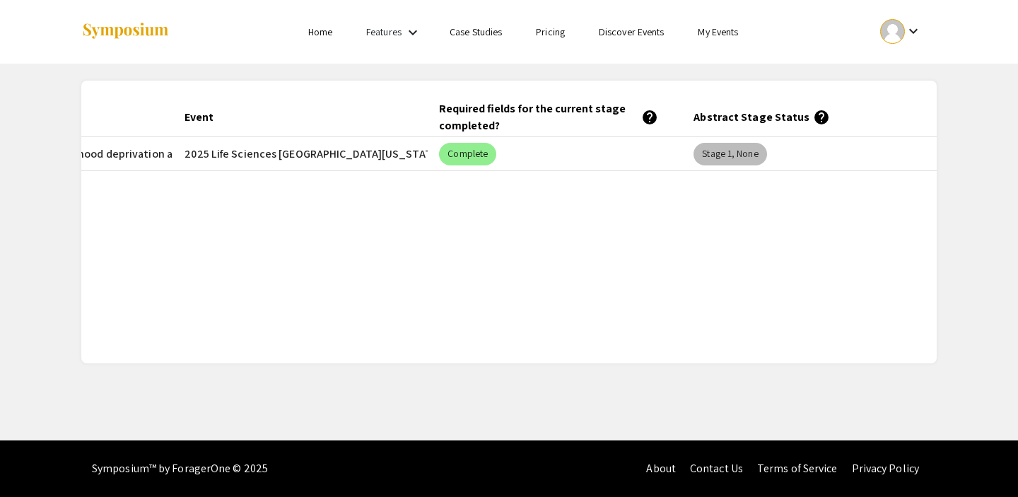
click at [745, 158] on mat-chip "Stage 1, None" at bounding box center [730, 154] width 73 height 23
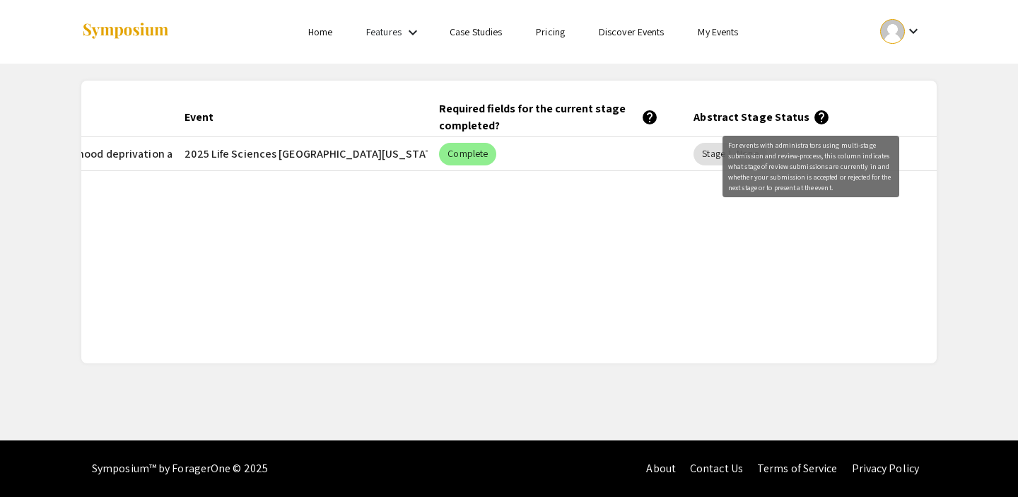
click at [811, 126] on mat-tooltip-component "For events with administrators using multi-stage submission and review-process,…" at bounding box center [811, 166] width 197 height 81
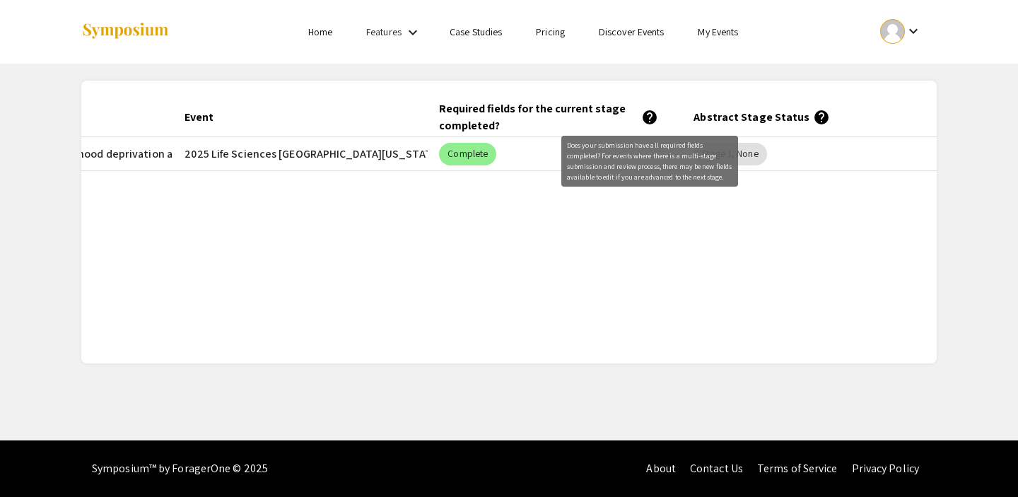
click at [640, 112] on div "Required fields for the current stage completed? help" at bounding box center [548, 117] width 219 height 34
click at [646, 115] on mat-icon "help" at bounding box center [649, 117] width 17 height 17
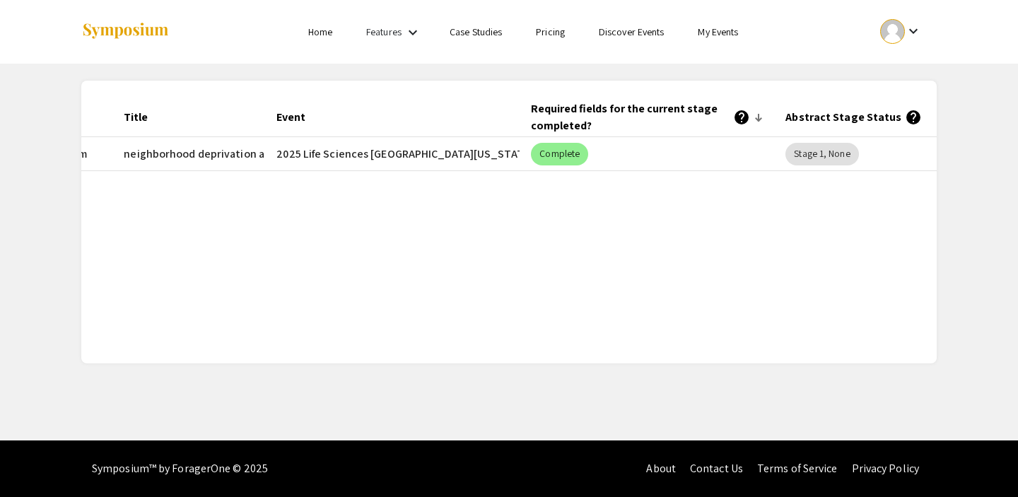
scroll to position [0, 0]
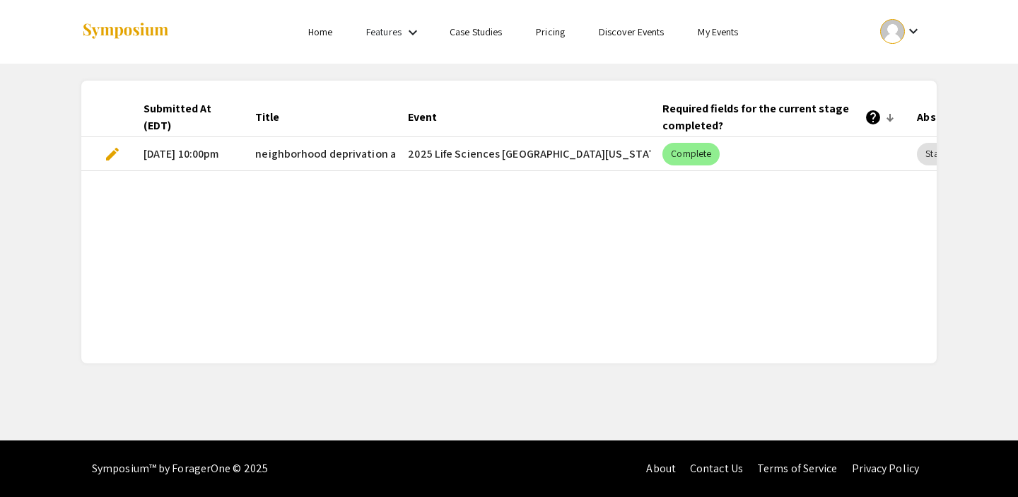
drag, startPoint x: 267, startPoint y: 159, endPoint x: 380, endPoint y: 175, distance: 114.3
click at [380, 175] on div "Submitted At (EDT) Title Event Required fields for the current stage completed?…" at bounding box center [509, 222] width 856 height 249
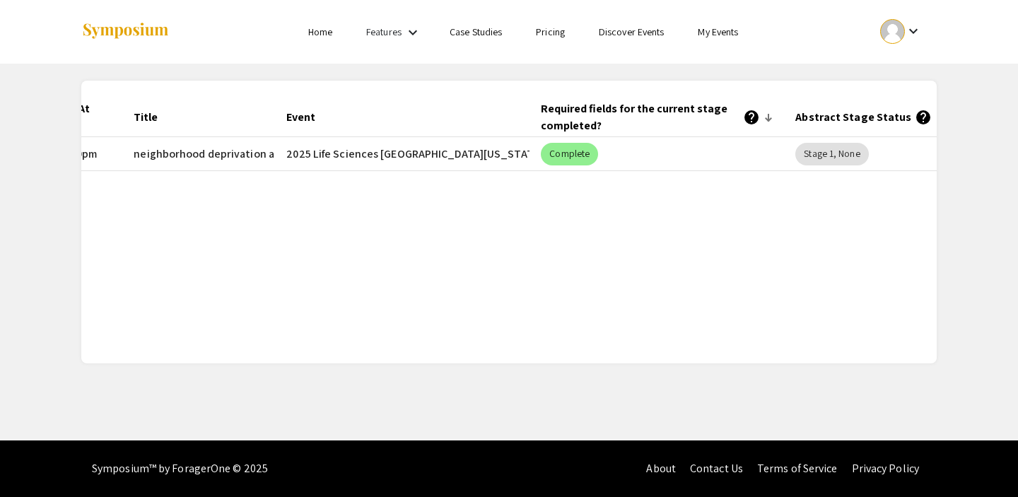
scroll to position [0, 129]
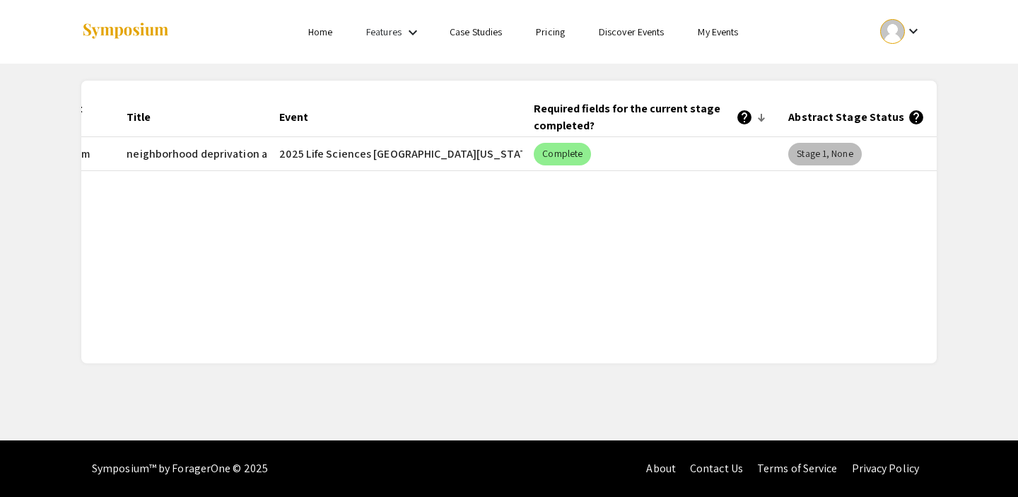
click at [800, 156] on mat-chip "Stage 1, None" at bounding box center [824, 154] width 73 height 23
click at [809, 153] on mat-chip "Stage 1, None" at bounding box center [824, 154] width 73 height 23
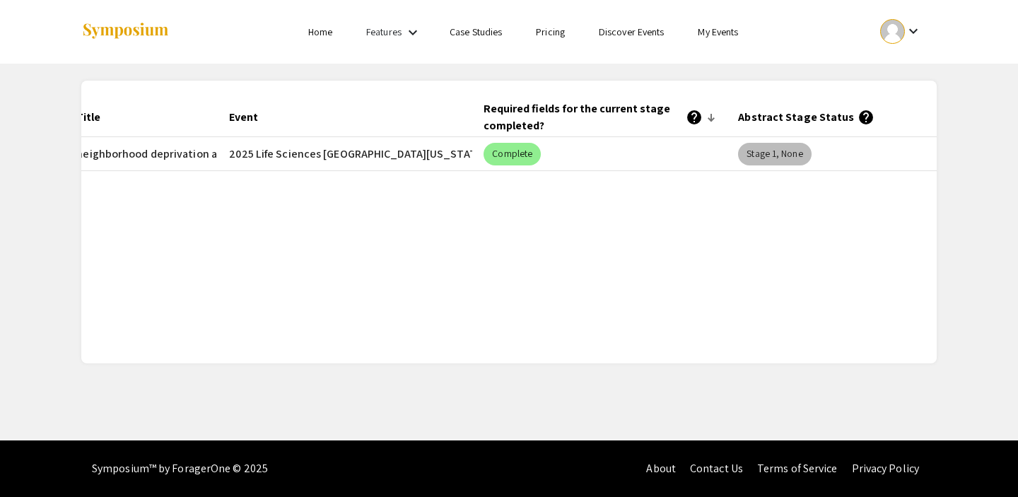
scroll to position [0, 199]
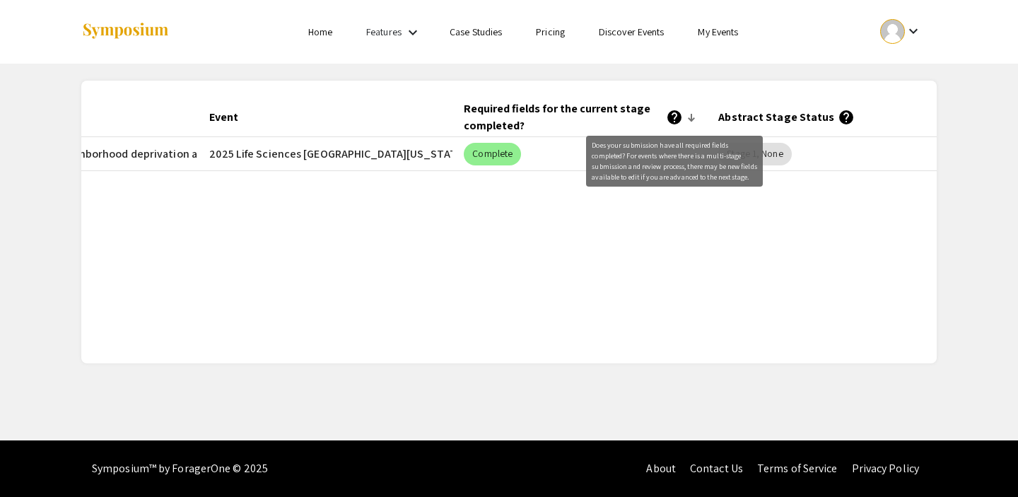
click at [676, 117] on mat-icon "help" at bounding box center [674, 117] width 17 height 17
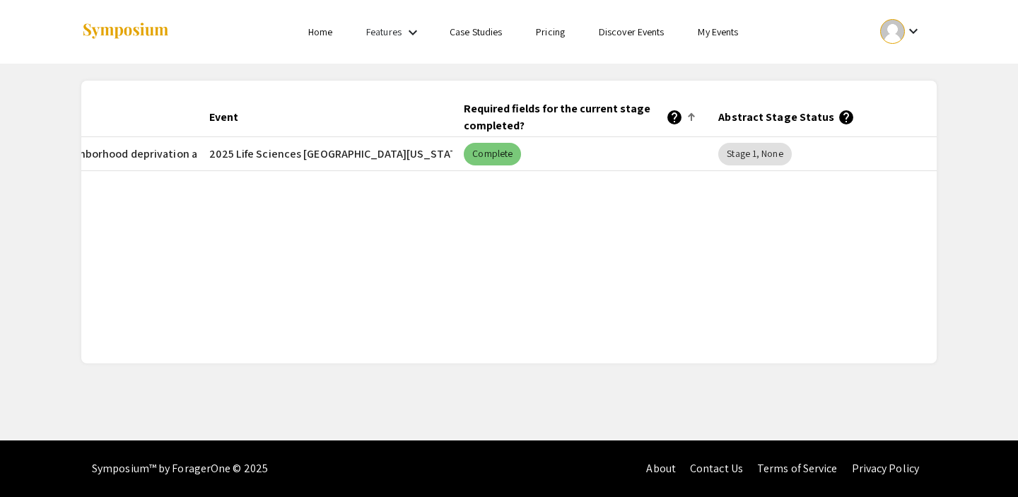
click at [500, 145] on mat-chip "Complete" at bounding box center [492, 154] width 57 height 23
click at [498, 153] on mat-chip "Complete" at bounding box center [492, 154] width 57 height 23
click at [498, 114] on div "Required fields for the current stage completed? help" at bounding box center [573, 117] width 219 height 34
click at [477, 140] on div "Complete" at bounding box center [492, 154] width 63 height 28
click at [484, 162] on mat-chip "Complete" at bounding box center [492, 154] width 57 height 23
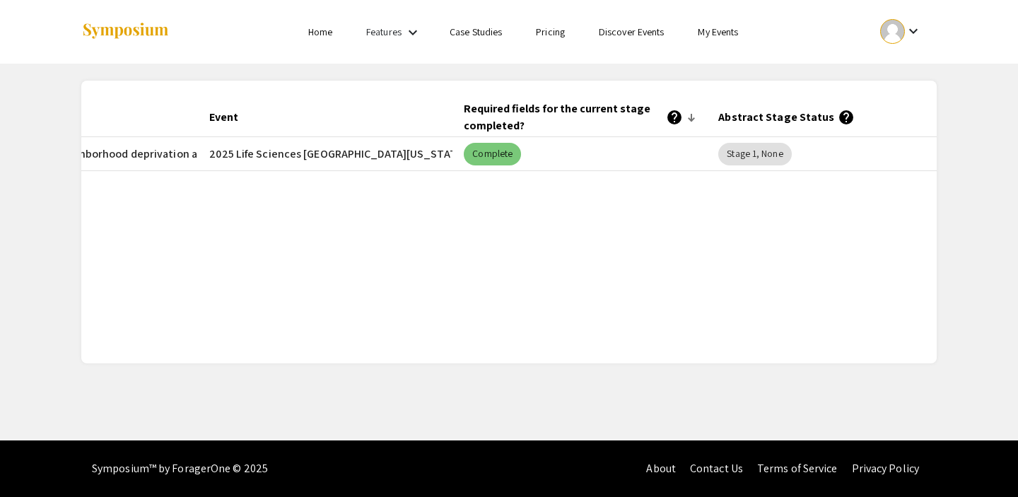
click at [479, 156] on mat-chip "Complete" at bounding box center [492, 154] width 57 height 23
click at [579, 113] on div "Required fields for the current stage completed? help" at bounding box center [573, 117] width 219 height 34
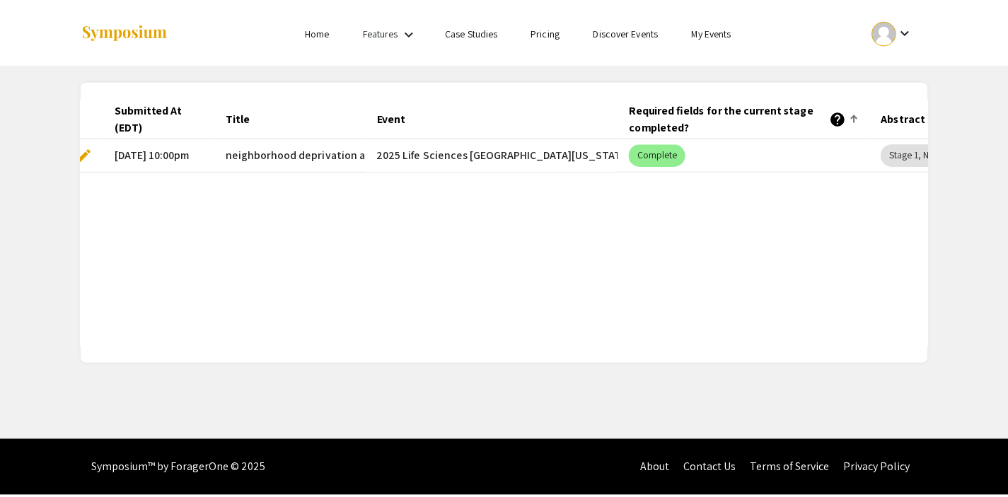
scroll to position [0, 0]
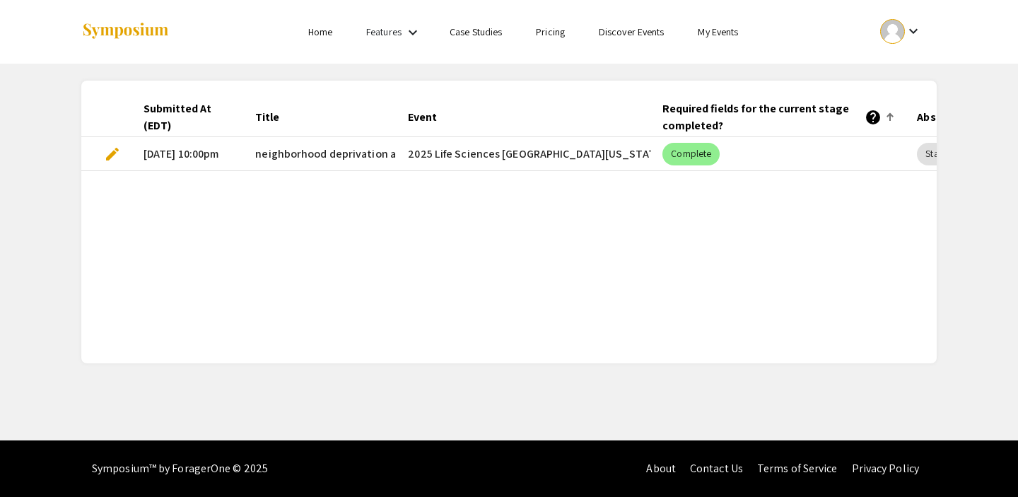
click at [110, 150] on span "edit" at bounding box center [112, 154] width 17 height 17
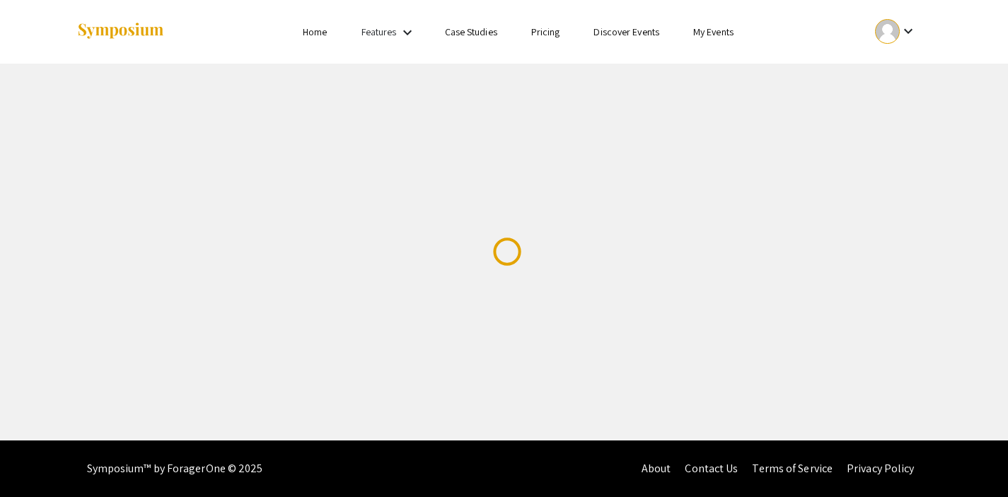
select select "custom"
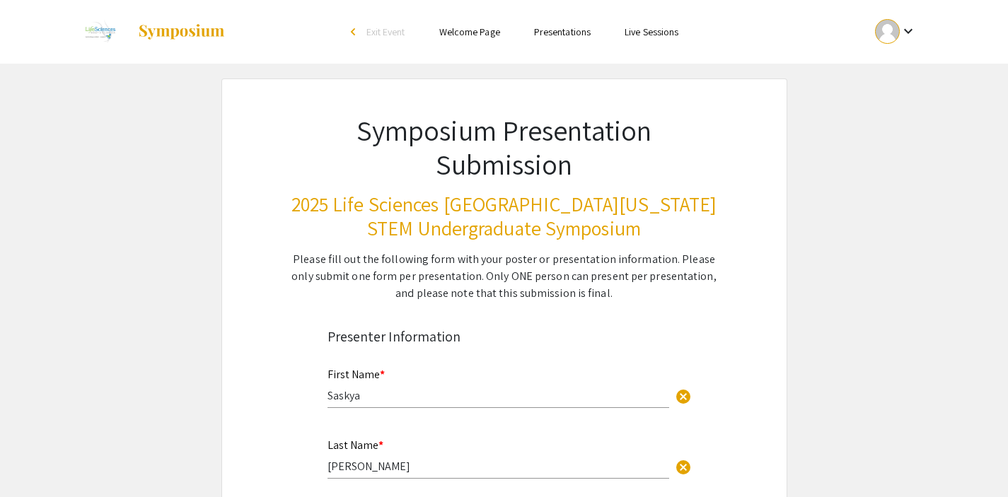
type input "0"
select select "custom"
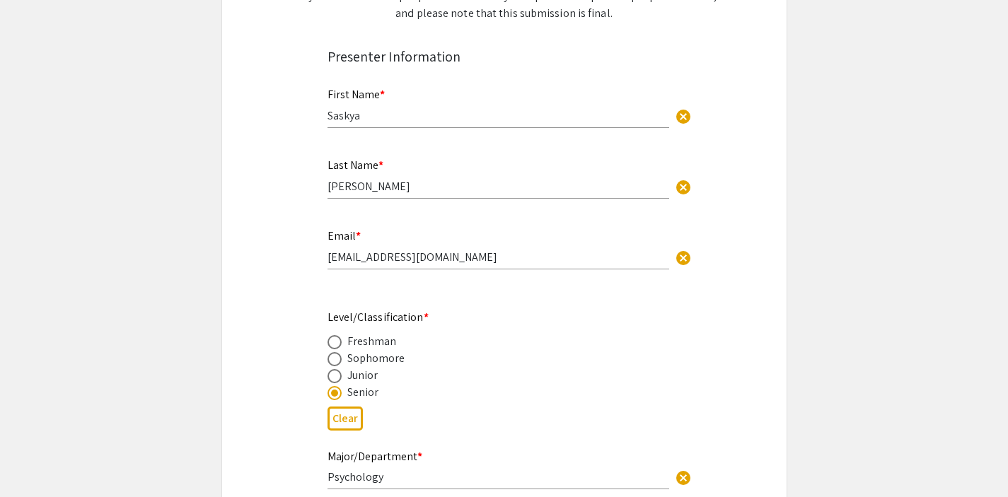
type input "1"
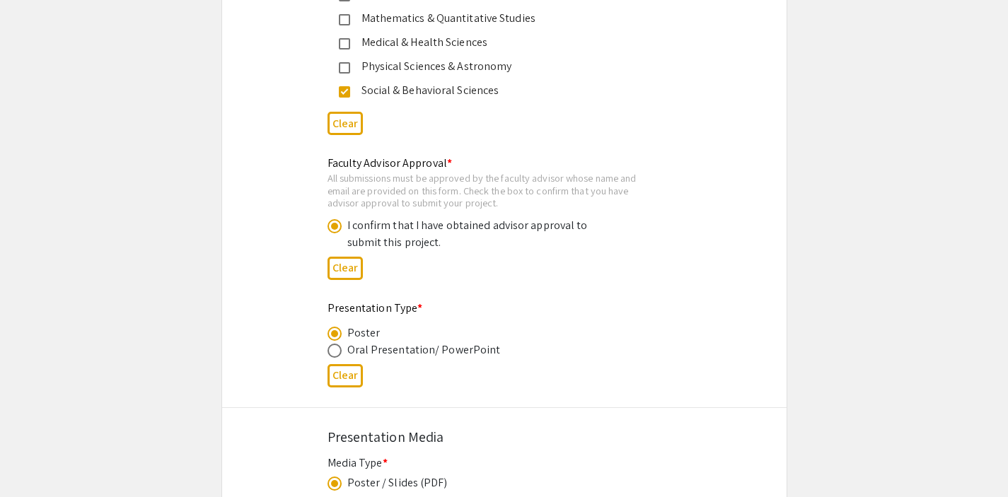
select select "auto"
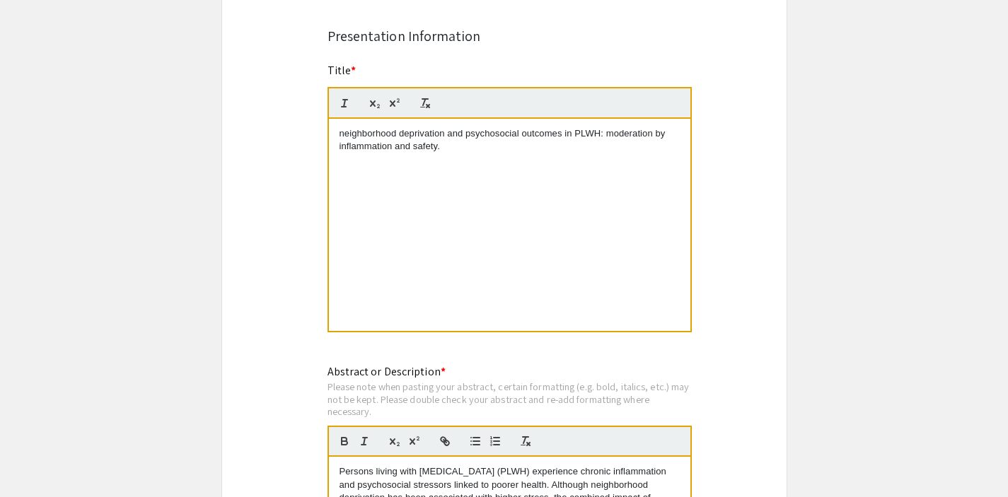
scroll to position [1095, 0]
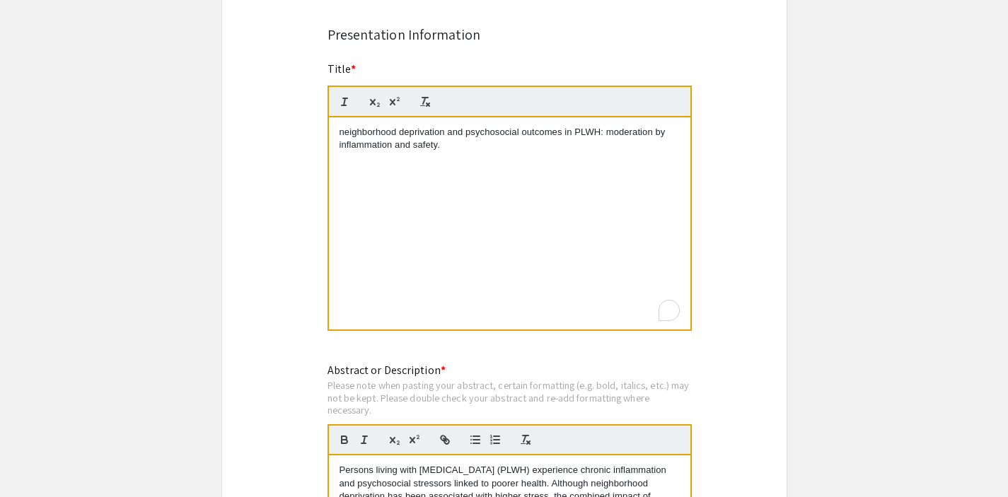
click at [343, 136] on p "neighborhood deprivation and psychosocial outcomes in PLWH: moderation by infla…" at bounding box center [509, 139] width 340 height 26
click at [450, 187] on div "Neighborhood deprivation and psychosocial outcomes in PLWH: moderation by infla…" at bounding box center [509, 223] width 361 height 212
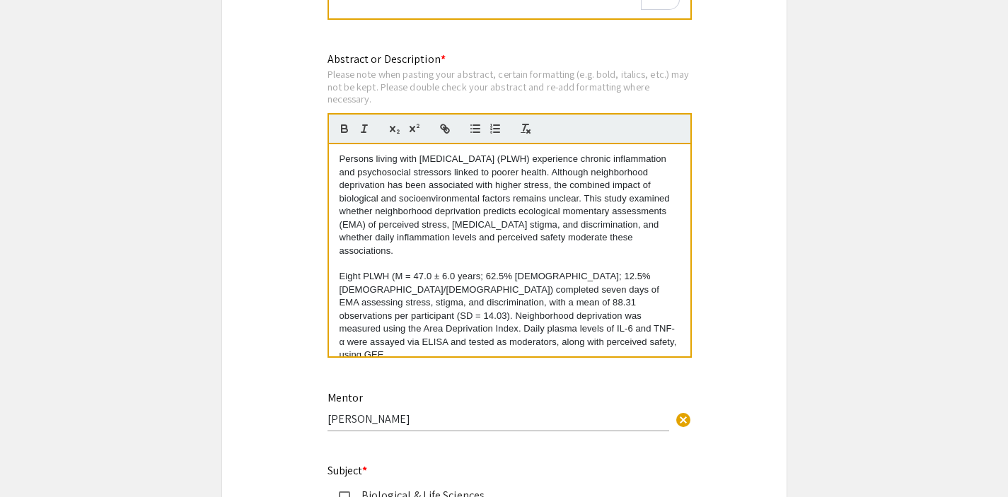
scroll to position [1394, 0]
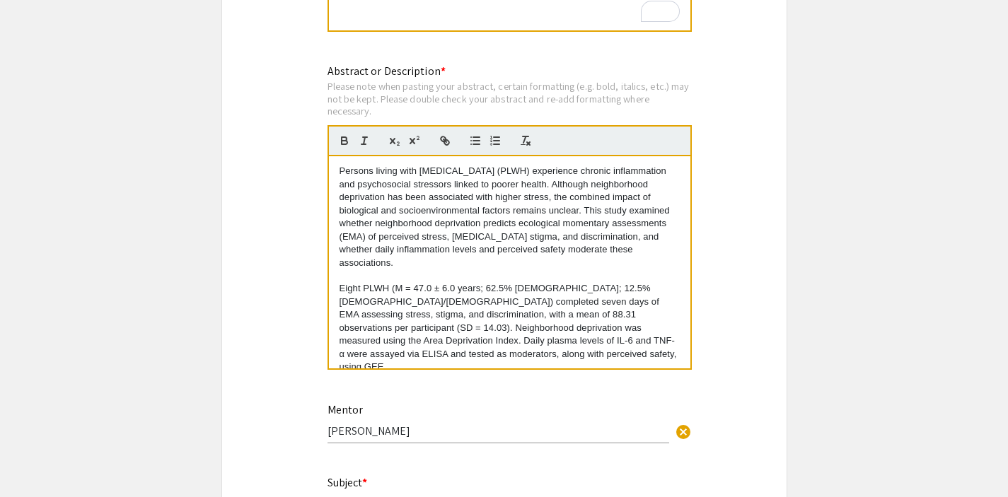
click at [340, 183] on p "Persons living with HIV (PLWH) experience chronic inflammation and psychosocial…" at bounding box center [509, 217] width 340 height 105
drag, startPoint x: 677, startPoint y: 231, endPoint x: 671, endPoint y: 328, distance: 97.7
click at [671, 329] on div "Persons living with HIV (PLWH) experience chronic inflammation and psychosocial…" at bounding box center [509, 262] width 361 height 212
click at [671, 328] on div "Persons living with HIV (PLWH) experience chronic inflammation and psychosocial…" at bounding box center [509, 262] width 361 height 212
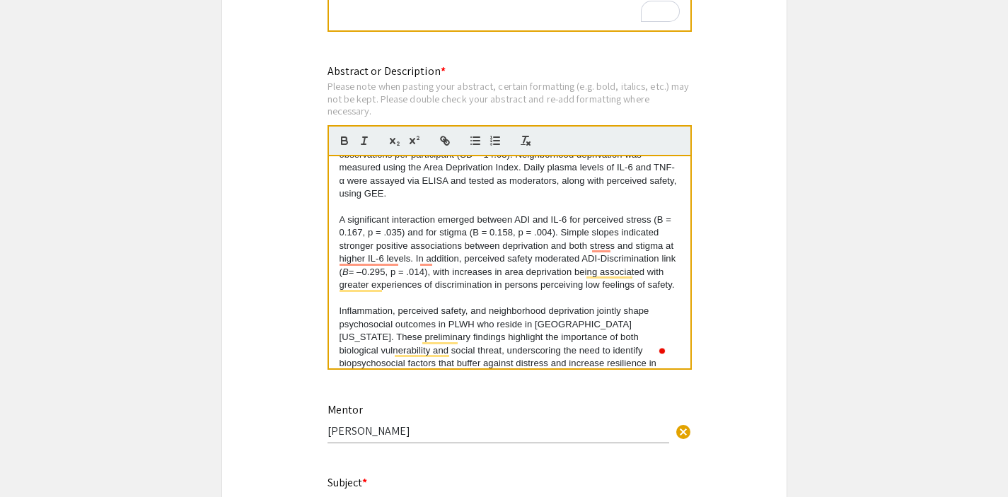
scroll to position [183, 0]
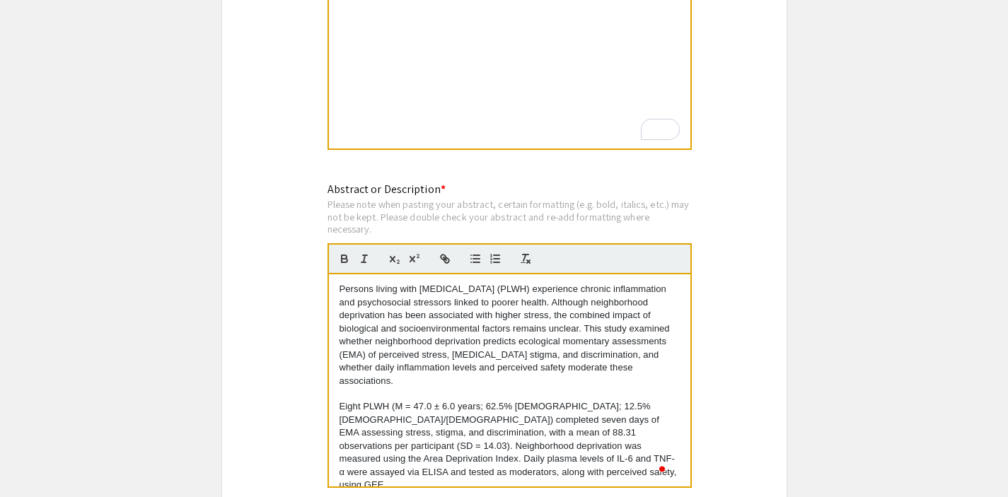
click at [437, 305] on p "Persons living with HIV (PLWH) experience chronic inflammation and psychosocial…" at bounding box center [509, 335] width 340 height 105
click at [438, 307] on p "Persons living with HIV (PLWH) experience chronic inflammation and psychosocial…" at bounding box center [509, 335] width 340 height 105
click at [449, 302] on p "Persons living with HIV (PLWH) experience chronic inflammation and psychosocial…" at bounding box center [509, 335] width 340 height 105
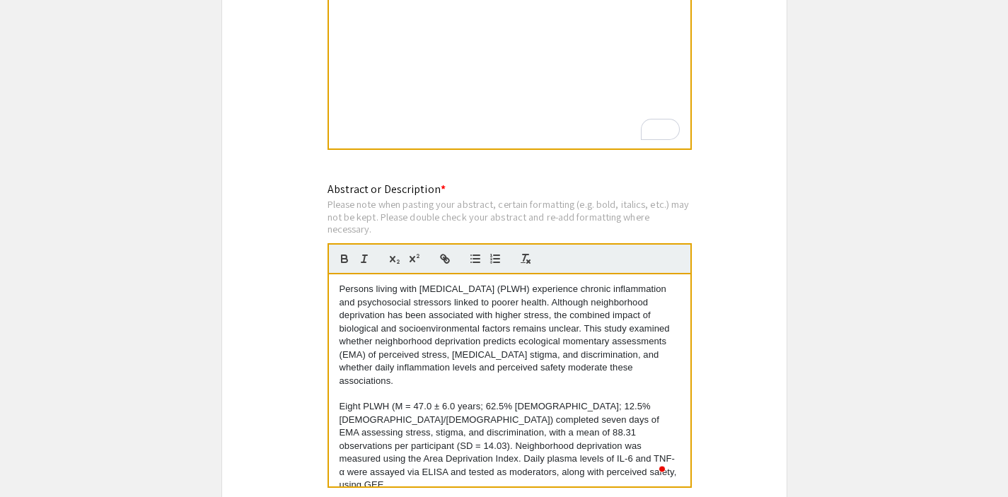
click at [459, 296] on p "Persons living with HIV (PLWH) experience chronic inflammation and psychosocial…" at bounding box center [509, 335] width 340 height 105
click at [414, 296] on p "Persons living with HIV (PLWH) experience chronic inflammation and psychosocial…" at bounding box center [509, 335] width 340 height 105
click at [438, 308] on p "Persons living with HIV (PLWH) experience chronic inflammation and psychosocial…" at bounding box center [509, 335] width 340 height 105
click at [412, 305] on p "Persons living with HIV (PLWH) experience chronic inflammation and psychosocial…" at bounding box center [509, 335] width 340 height 105
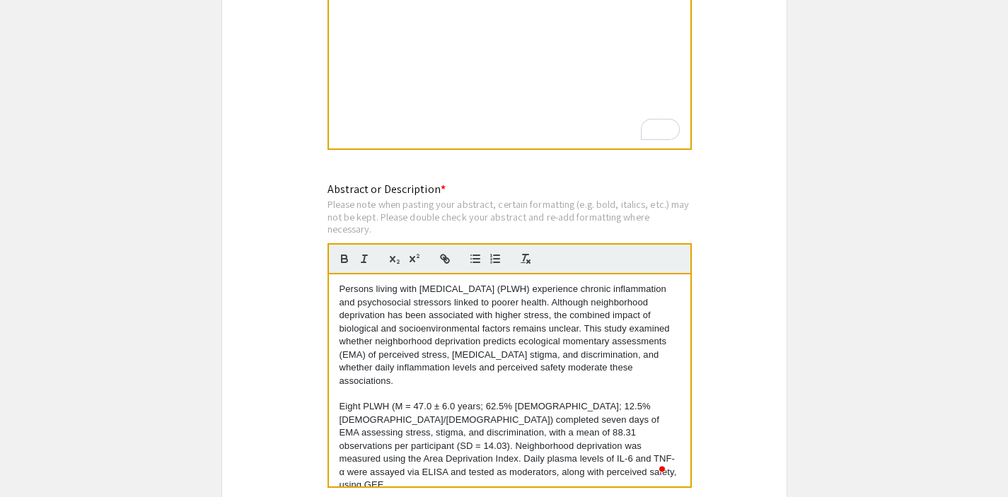
click at [412, 305] on p "Persons living with HIV (PLWH) experience chronic inflammation and psychosocial…" at bounding box center [509, 335] width 340 height 105
click at [575, 433] on p "Eight PLWH (M = 47.0 ± 6.0 years; 62.5% Black; 12.5% Hispanic/Latino) completed…" at bounding box center [509, 445] width 340 height 91
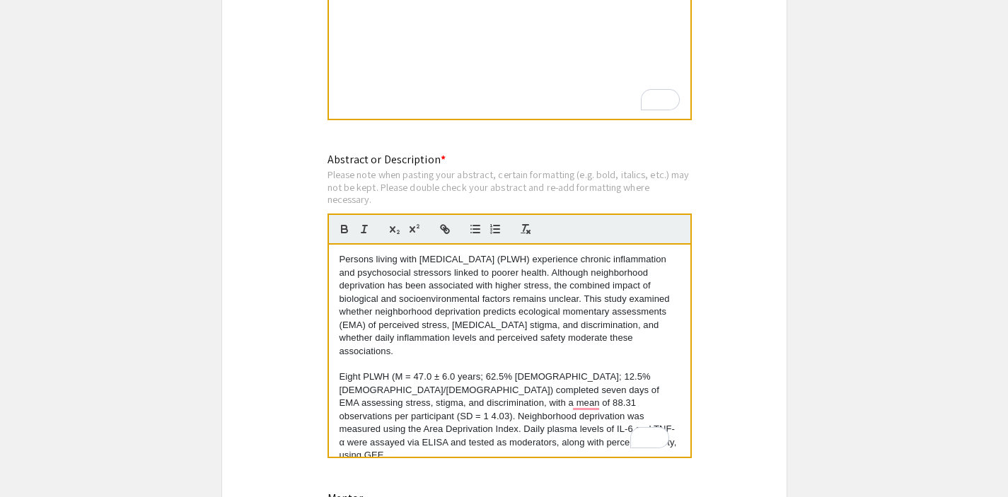
scroll to position [1305, 0]
drag, startPoint x: 327, startPoint y: 165, endPoint x: 402, endPoint y: 202, distance: 83.5
click at [402, 202] on div "Abstract or Description * Please note when pasting your abstract, certain forma…" at bounding box center [509, 314] width 364 height 324
copy div "Abstract or Description * Please note when pasting your abstract, certain forma…"
click at [402, 202] on div "Please note when pasting your abstract, certain formatting (e.g. bold, italics,…" at bounding box center [509, 187] width 364 height 37
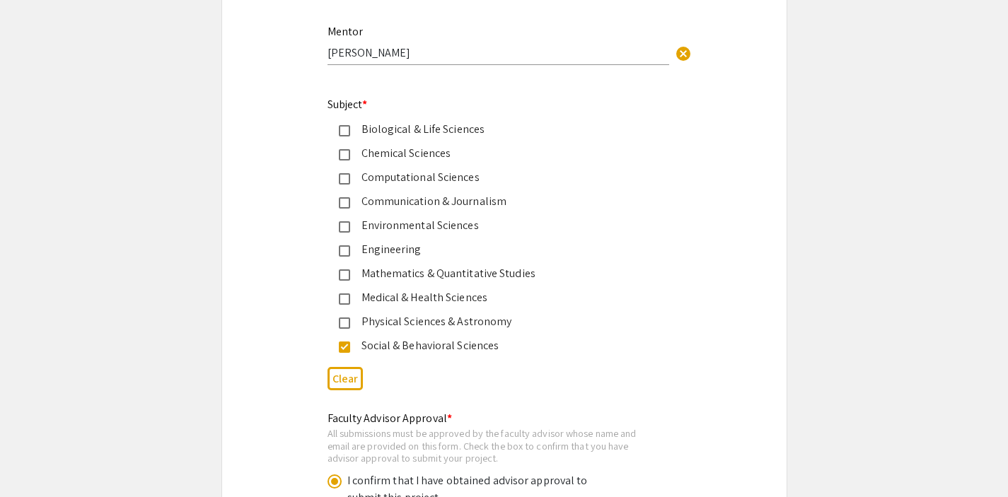
scroll to position [1770, 0]
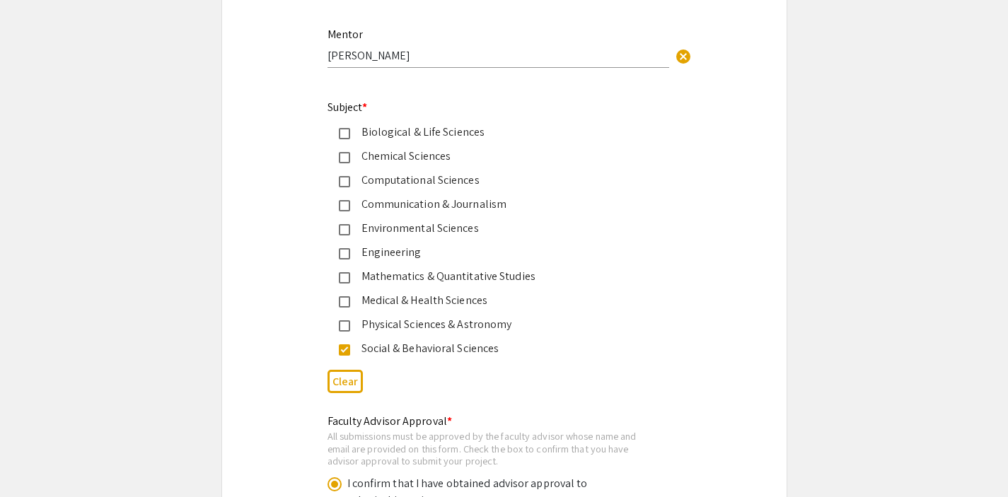
click at [342, 38] on mat-label "Mentor" at bounding box center [344, 34] width 35 height 15
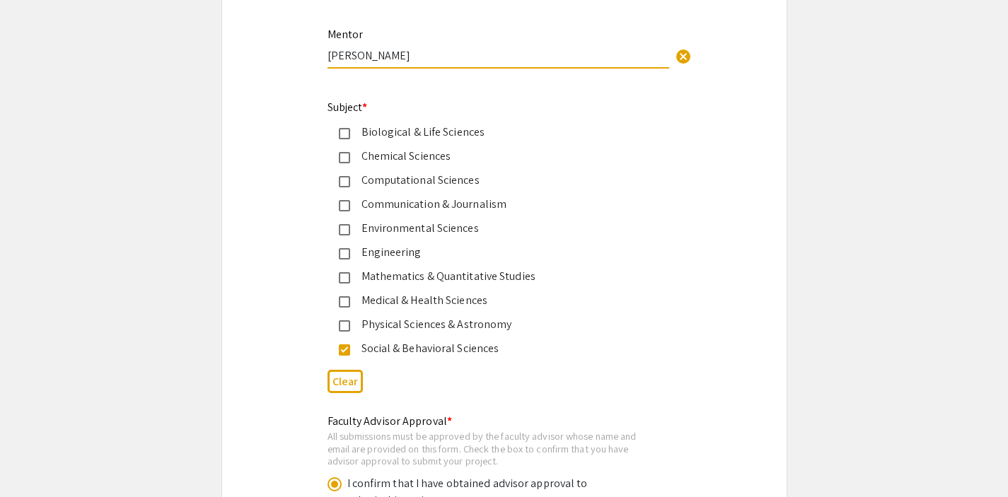
click at [342, 38] on mat-label "Mentor" at bounding box center [344, 34] width 35 height 15
copy mat-label "Mentor"
drag, startPoint x: 370, startPoint y: 37, endPoint x: 322, endPoint y: 37, distance: 47.4
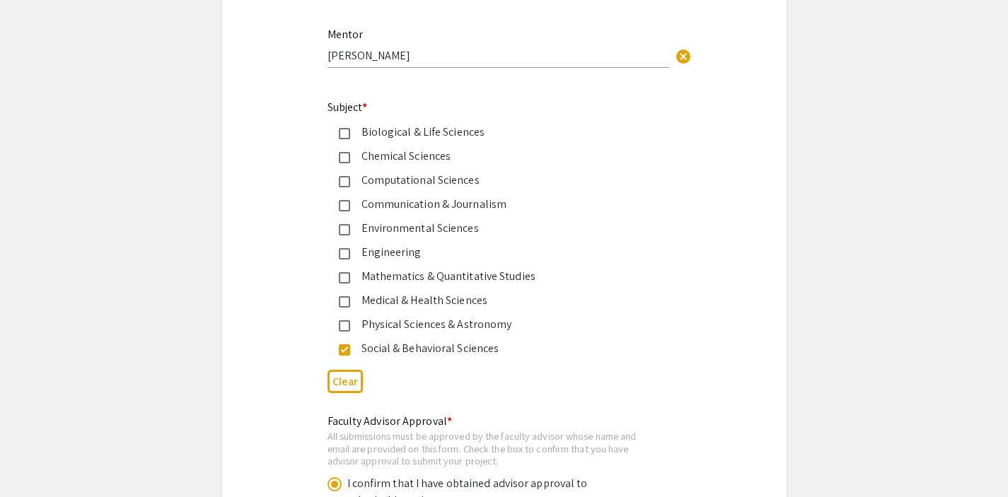
click at [322, 37] on div "Mentor Roger McIntosh cancel This field is required." at bounding box center [504, 54] width 375 height 59
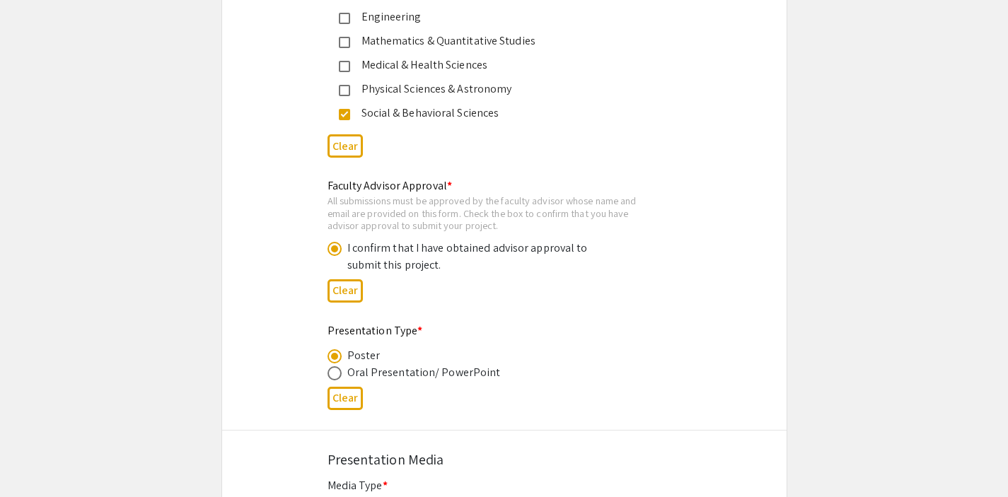
scroll to position [2016, 0]
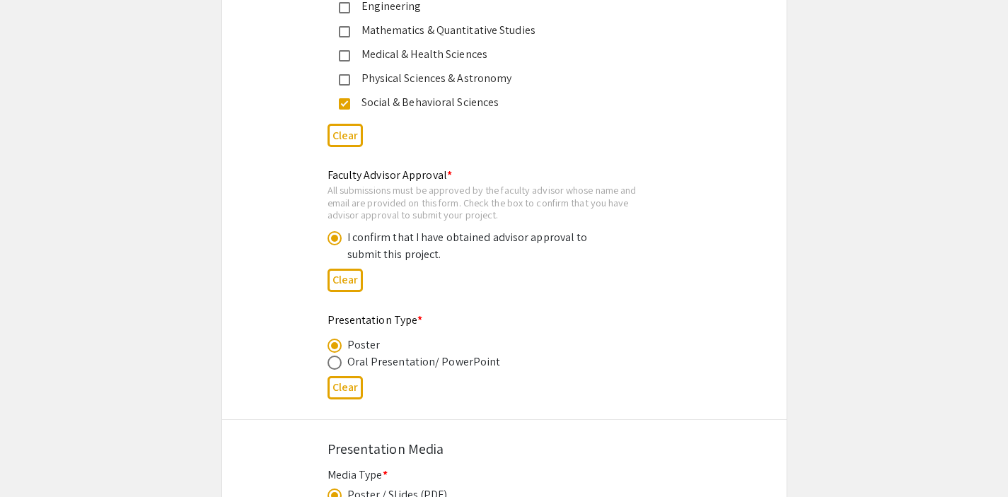
click at [395, 182] on mat-label "Faculty Advisor Approval *" at bounding box center [389, 175] width 125 height 15
drag, startPoint x: 307, startPoint y: 177, endPoint x: 436, endPoint y: 177, distance: 129.4
click at [436, 177] on div "Faculty Advisor Approval * All submissions must be approved by the faculty advi…" at bounding box center [504, 232] width 564 height 131
click at [481, 203] on div "All submissions must be approved by the faculty advisor whose name and email ar…" at bounding box center [492, 202] width 331 height 37
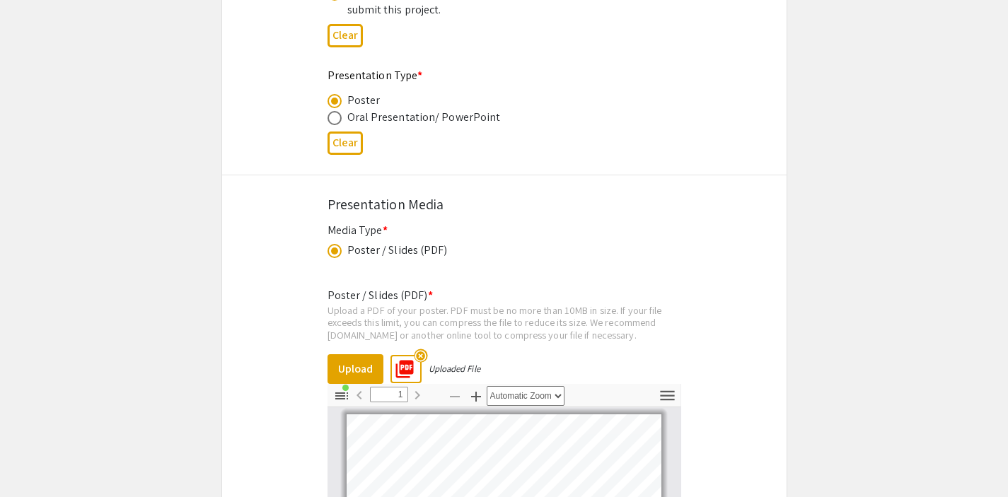
scroll to position [2333, 0]
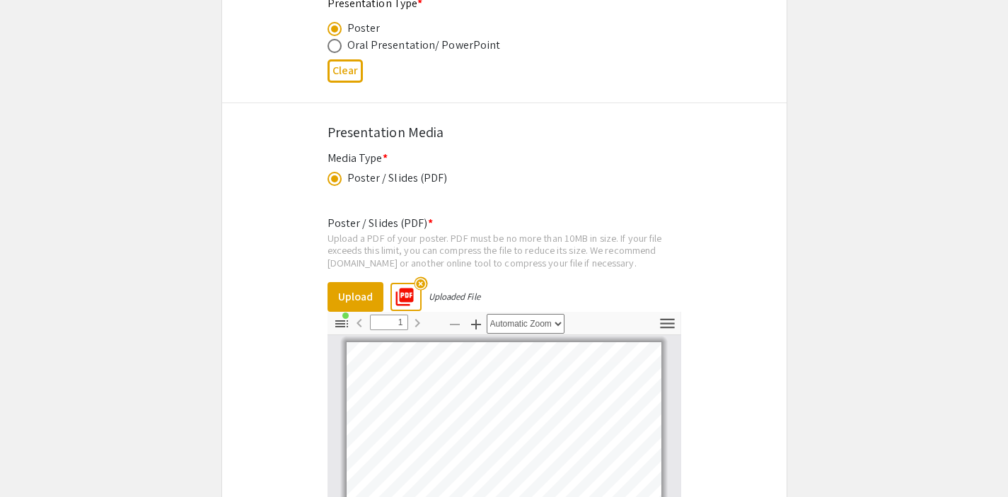
drag, startPoint x: 329, startPoint y: 138, endPoint x: 643, endPoint y: 274, distance: 342.0
copy div "Presentation Media Media Type * Poster / Slides (PDF) This field is required. P…"
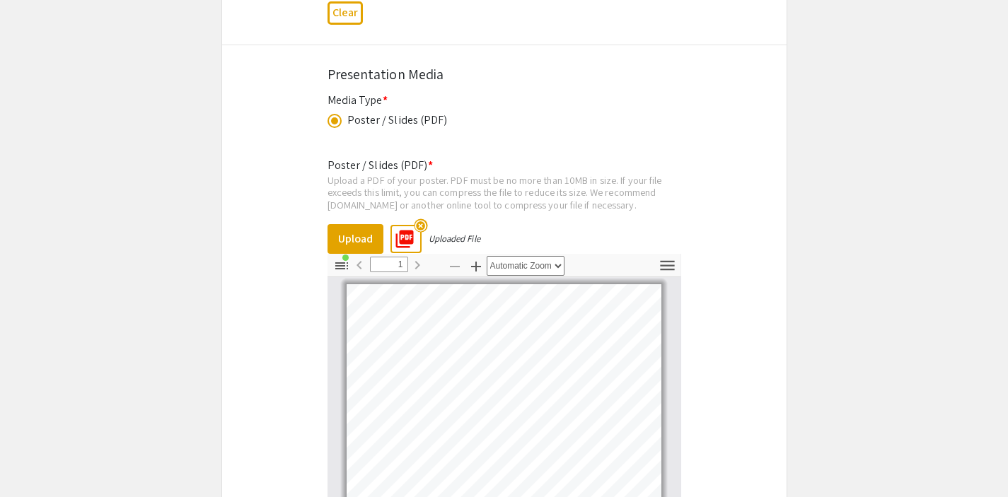
scroll to position [2420, 0]
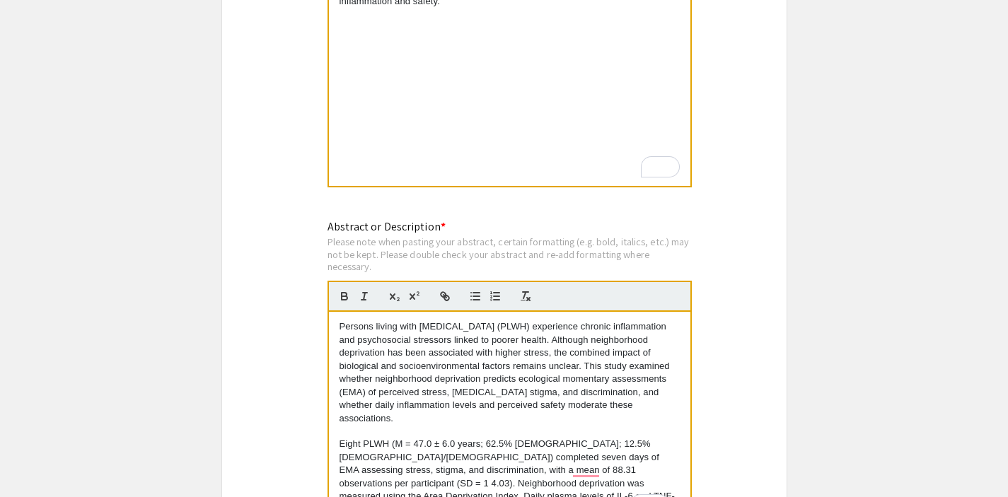
scroll to position [1235, 0]
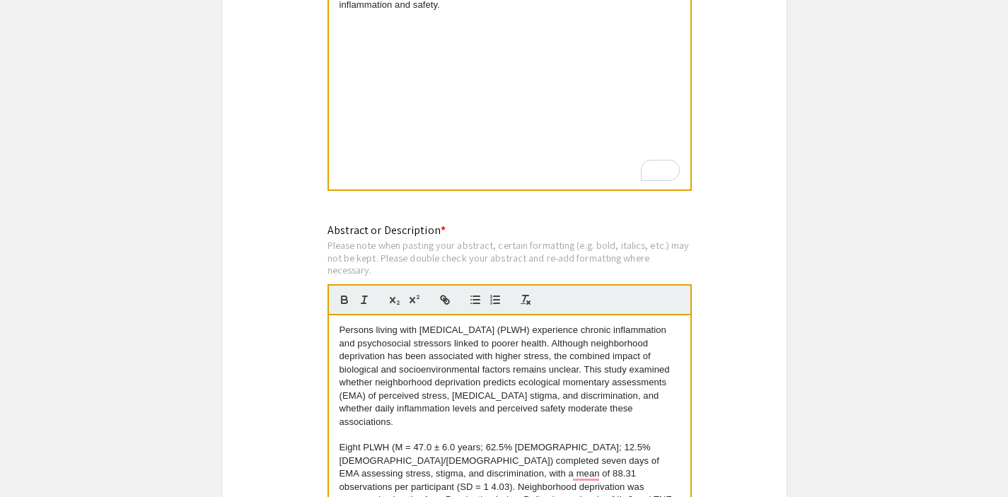
click at [446, 132] on div "Neighborhood deprivation and psychosocial outcomes in PLWH: moderation by infla…" at bounding box center [509, 83] width 361 height 212
copy p "Neighborhood deprivation and psychosocial outcomes in PLWH: moderation by infla…"
click at [446, 132] on div "Neighborhood deprivation and psychosocial outcomes in PLWH: moderation by infla…" at bounding box center [509, 83] width 361 height 212
click at [400, 413] on p "Persons living with HIV (PLWH) experience chronic inflammation and psychosocial…" at bounding box center [509, 376] width 340 height 105
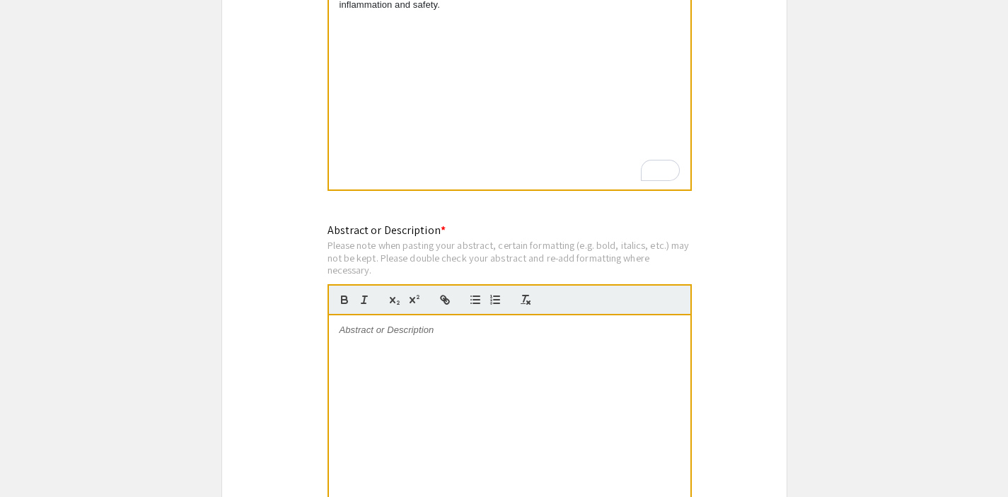
click at [375, 353] on div "To enrich screen reader interactions, please activate Accessibility in Grammarl…" at bounding box center [509, 421] width 361 height 212
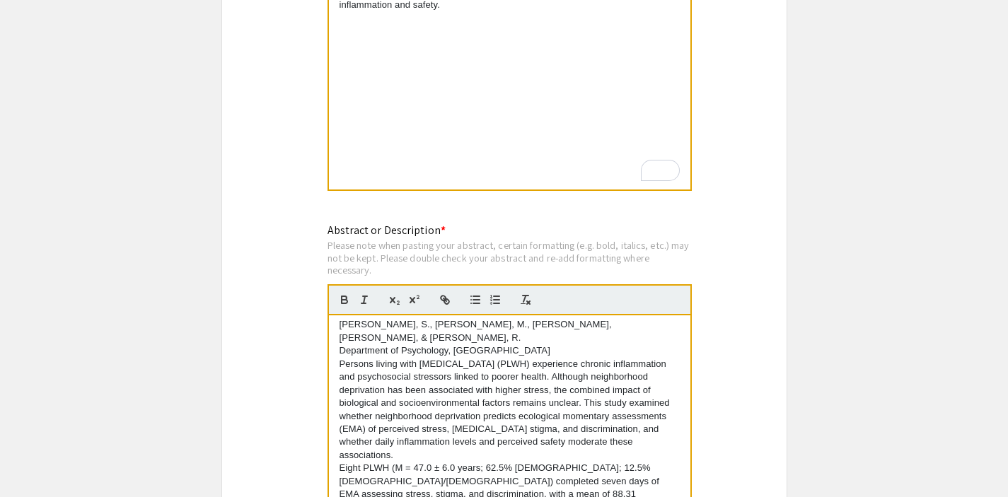
scroll to position [0, 0]
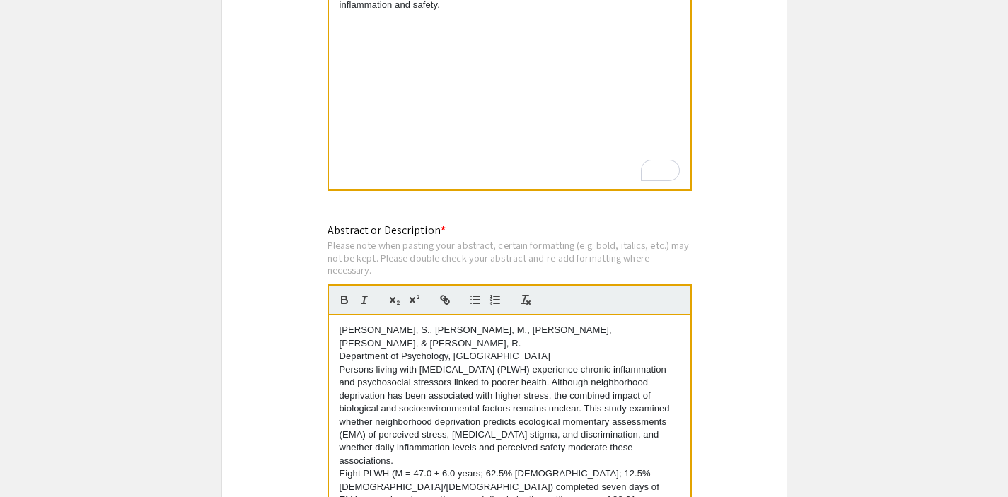
click at [339, 350] on p "Department of Psychology, University of Miami" at bounding box center [509, 356] width 340 height 13
click at [337, 363] on div "Laroche, S., DiBello, M., Azcurra, S., & McIntosh, R. Department of Psychology,…" at bounding box center [509, 421] width 361 height 212
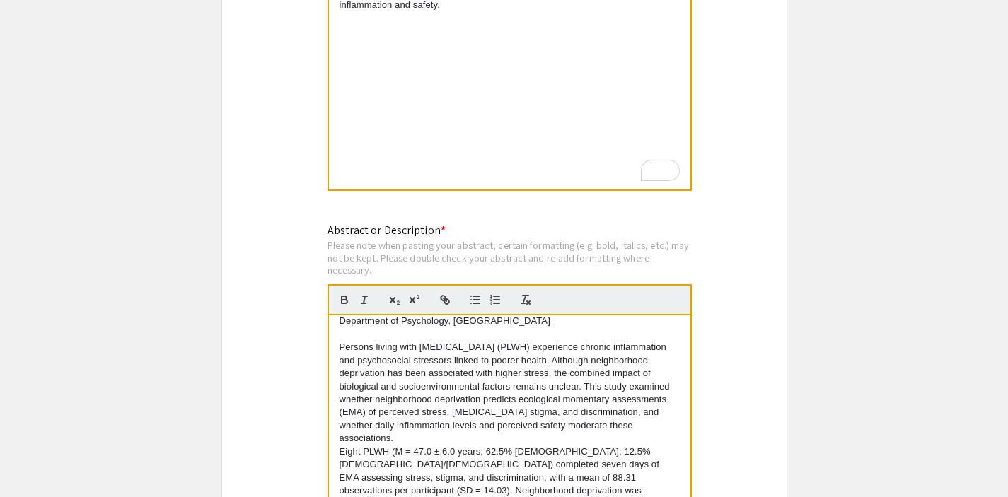
scroll to position [42, 0]
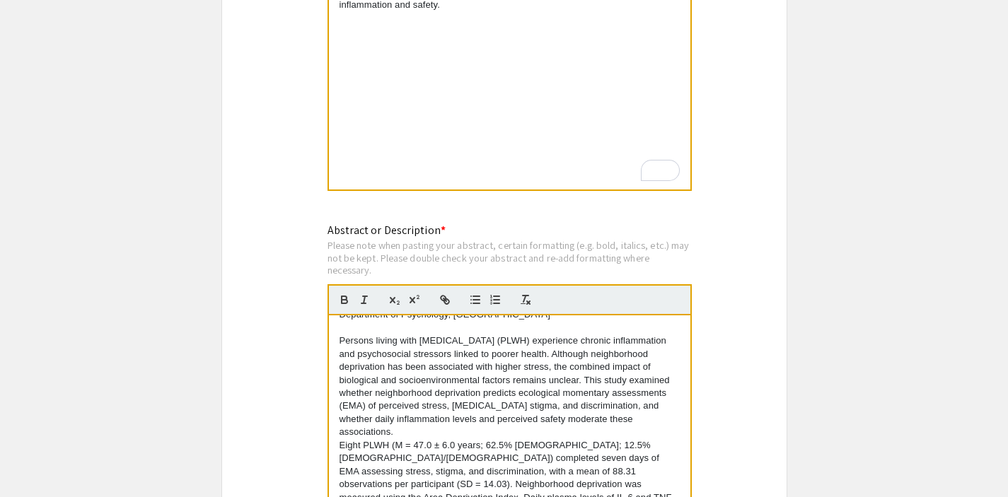
click at [339, 439] on p "Eight PLWH (M = 47.0 ± 6.0 years; 62.5% Black; 12.5% Hispanic/Latino) completed…" at bounding box center [509, 484] width 340 height 91
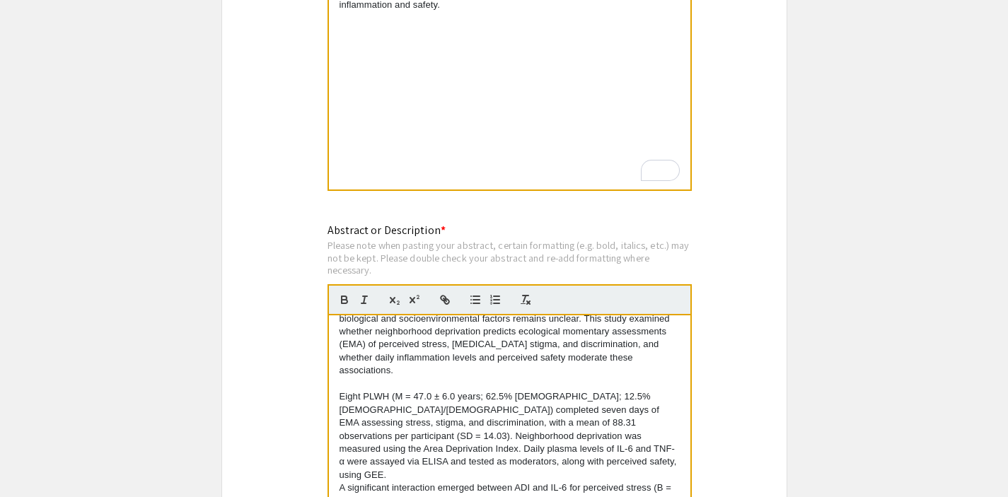
scroll to position [196, 0]
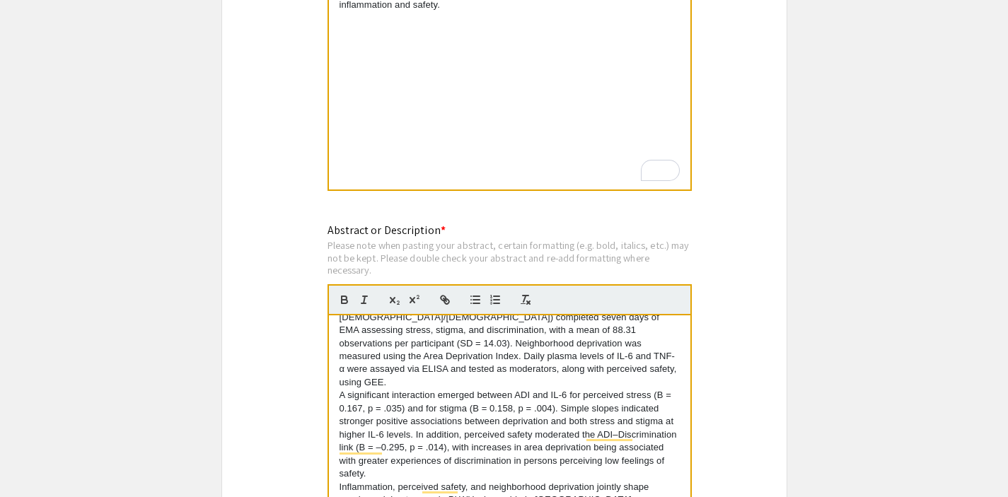
click at [337, 375] on div "Laroche, S., DiBello, M., Azcurra, S., & McIntosh, R. Department of Psychology,…" at bounding box center [509, 421] width 361 height 212
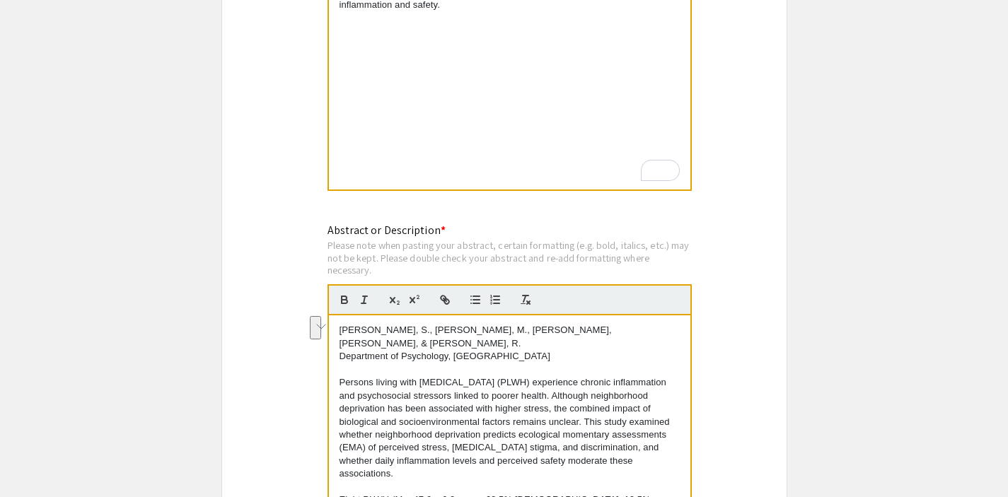
drag, startPoint x: 339, startPoint y: 327, endPoint x: 568, endPoint y: 339, distance: 228.7
click at [568, 339] on p "Laroche, S., DiBello, M., Azcurra, S., & McIntosh, R." at bounding box center [509, 337] width 340 height 26
click at [390, 332] on p "Laroche, S., DiBello, M., Azcurra, S., & McIntosh, R." at bounding box center [509, 337] width 340 height 26
drag, startPoint x: 339, startPoint y: 333, endPoint x: 544, endPoint y: 344, distance: 206.1
click at [544, 344] on div "Laroche, S., DiBello, M., Azcurra, S., & McIntosh, R. Department of Psychology,…" at bounding box center [509, 421] width 361 height 212
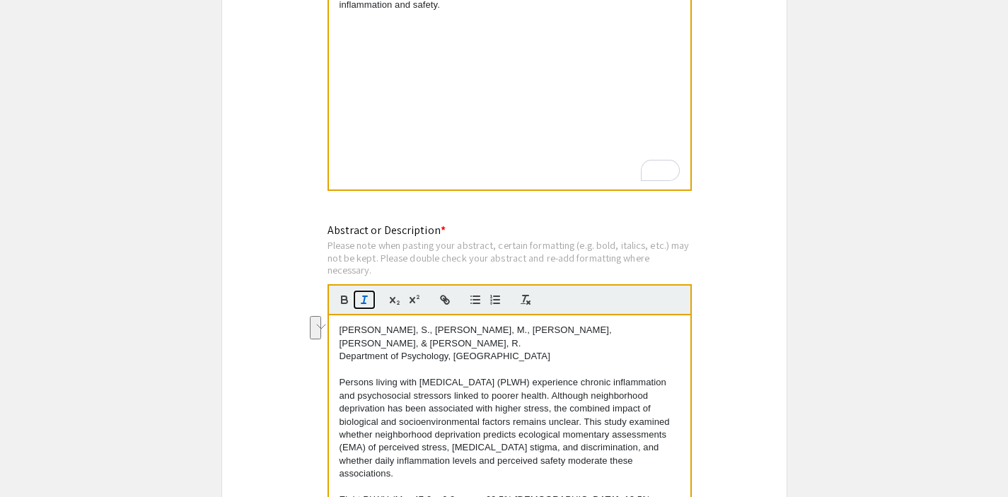
click at [361, 304] on icon "button" at bounding box center [364, 299] width 13 height 13
click at [459, 273] on div "Please note when pasting your abstract, certain formatting (e.g. bold, italics,…" at bounding box center [509, 257] width 364 height 37
click at [503, 363] on p "To enrich screen reader interactions, please activate Accessibility in Grammarl…" at bounding box center [509, 369] width 340 height 13
click at [700, 248] on div "Symposium Presentation Submission 2025 Life Sciences South Florida STEM Undergr…" at bounding box center [504, 375] width 566 height 3064
drag, startPoint x: 700, startPoint y: 248, endPoint x: 518, endPoint y: -11, distance: 316.6
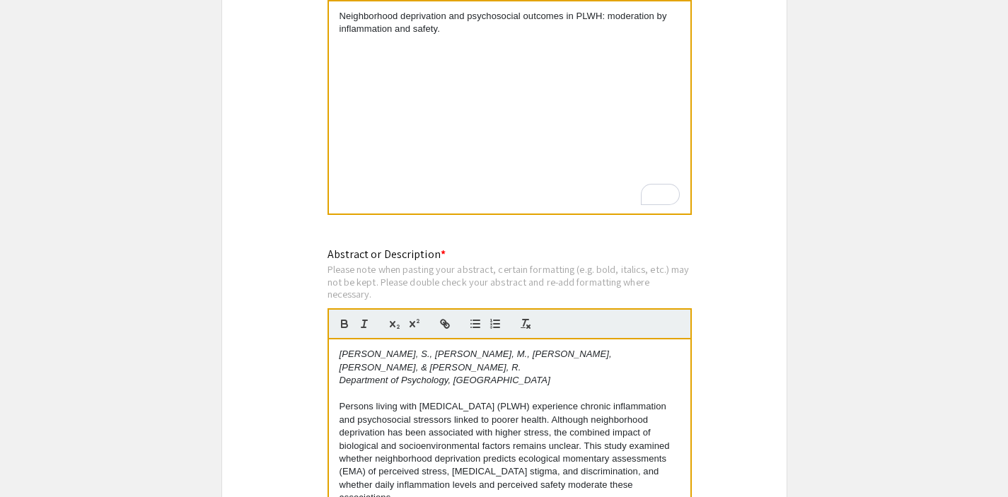
click at [413, 291] on div "Please note when pasting your abstract, certain formatting (e.g. bold, italics,…" at bounding box center [509, 281] width 364 height 37
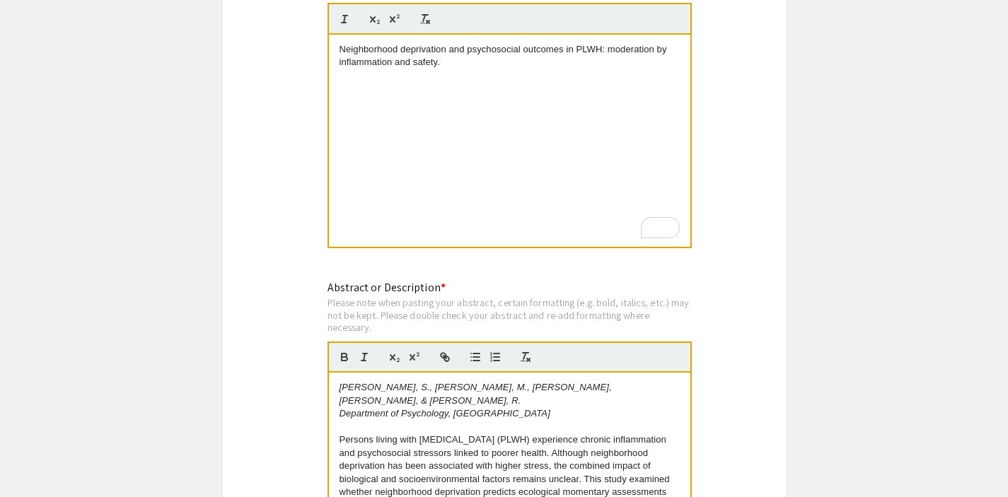
scroll to position [1170, 0]
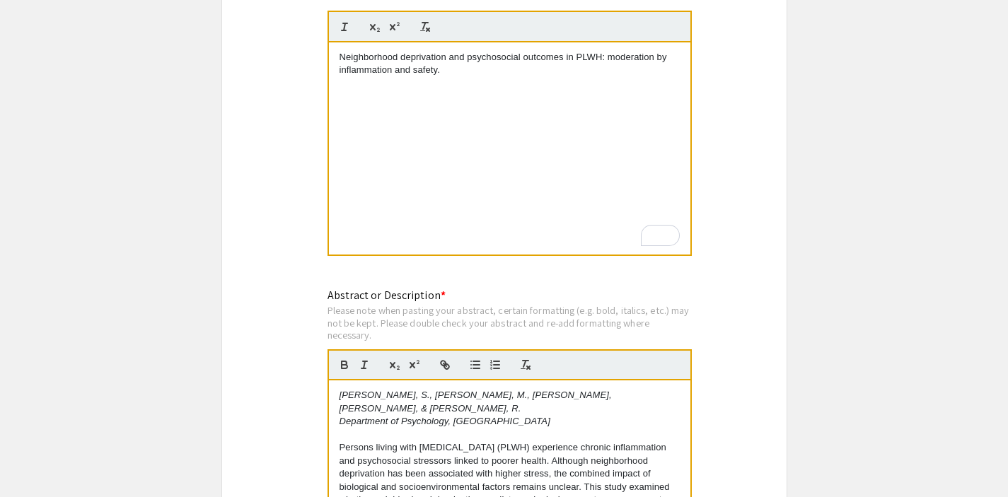
click at [467, 84] on div "Neighborhood deprivation and psychosocial outcomes in PLWH: moderation by infla…" at bounding box center [509, 148] width 361 height 212
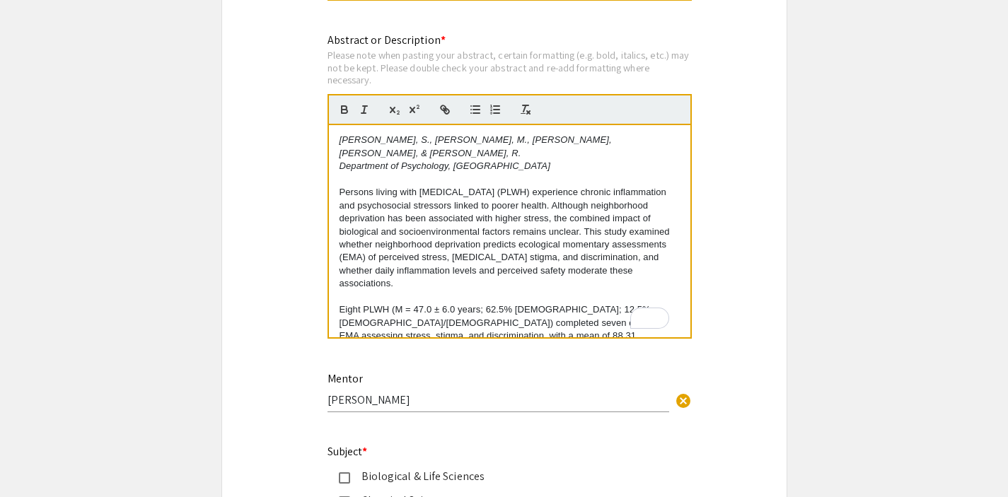
scroll to position [1425, 0]
drag, startPoint x: 341, startPoint y: 182, endPoint x: 332, endPoint y: 142, distance: 41.2
click at [332, 142] on div "Abstract or Description * Please note when pasting your abstract, certain forma…" at bounding box center [504, 196] width 375 height 327
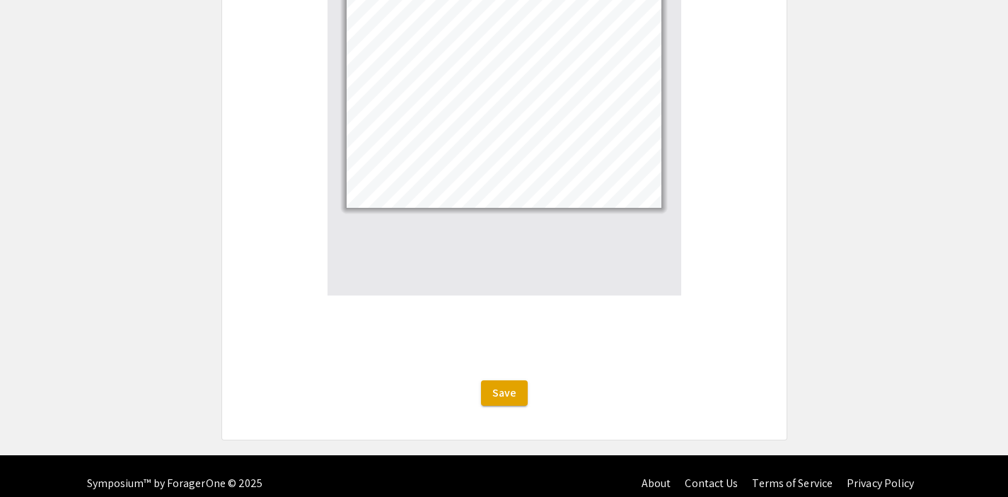
scroll to position [2721, 0]
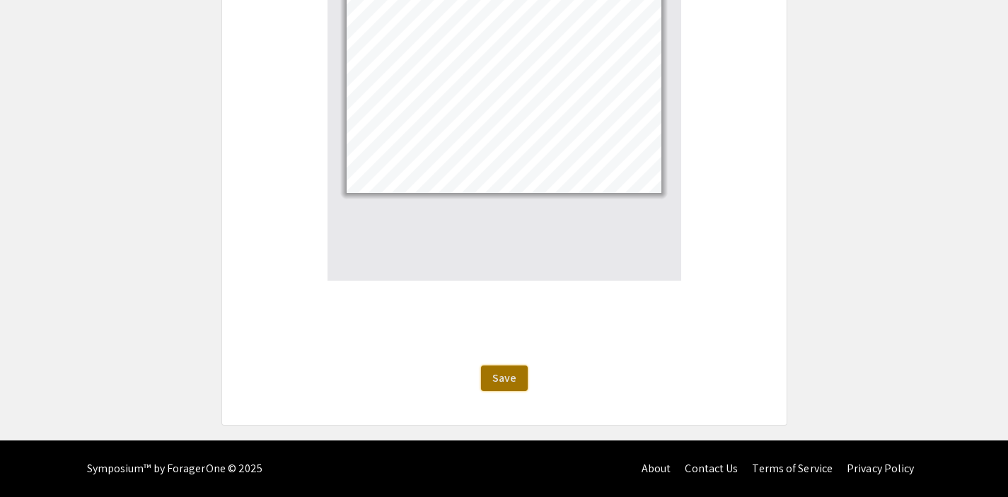
click at [498, 377] on span "Save" at bounding box center [504, 378] width 24 height 15
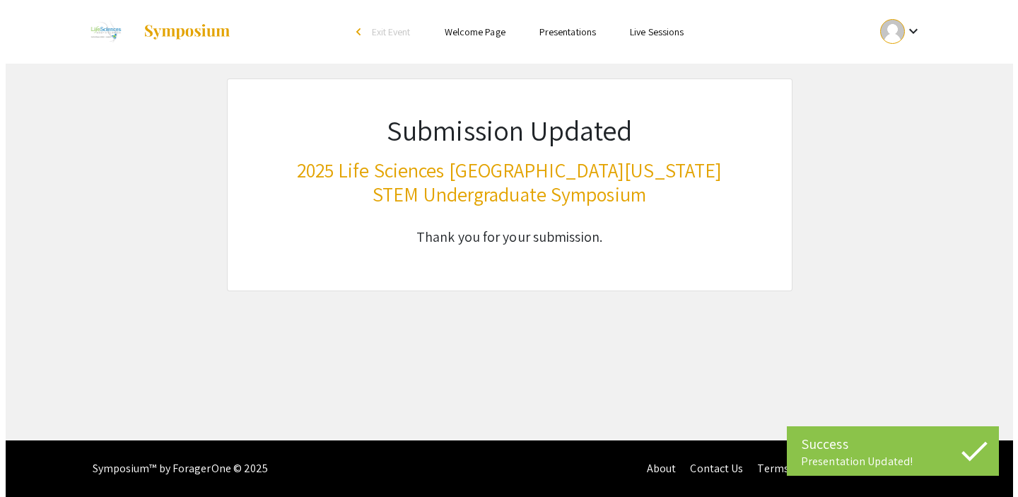
scroll to position [0, 0]
click at [918, 35] on mat-icon "keyboard_arrow_down" at bounding box center [913, 31] width 17 height 17
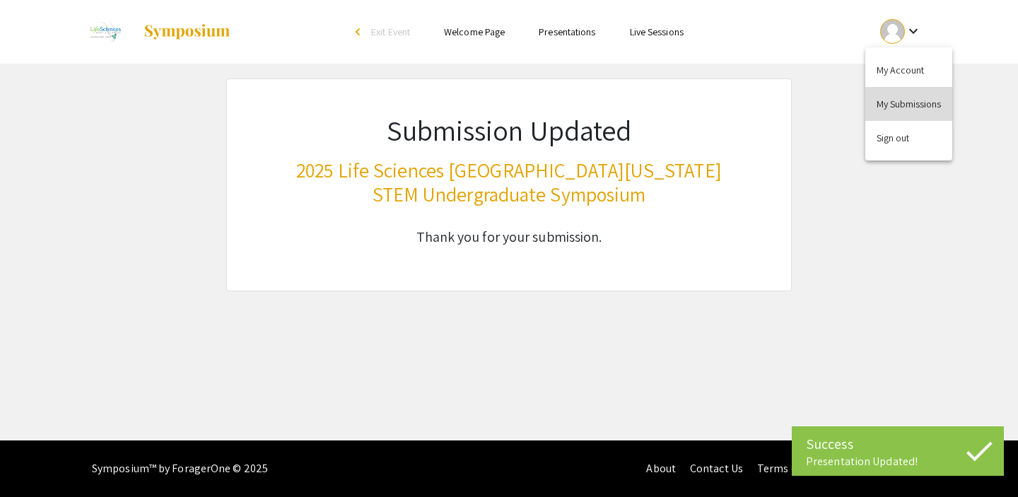
click at [907, 107] on button "My Submissions" at bounding box center [908, 104] width 87 height 34
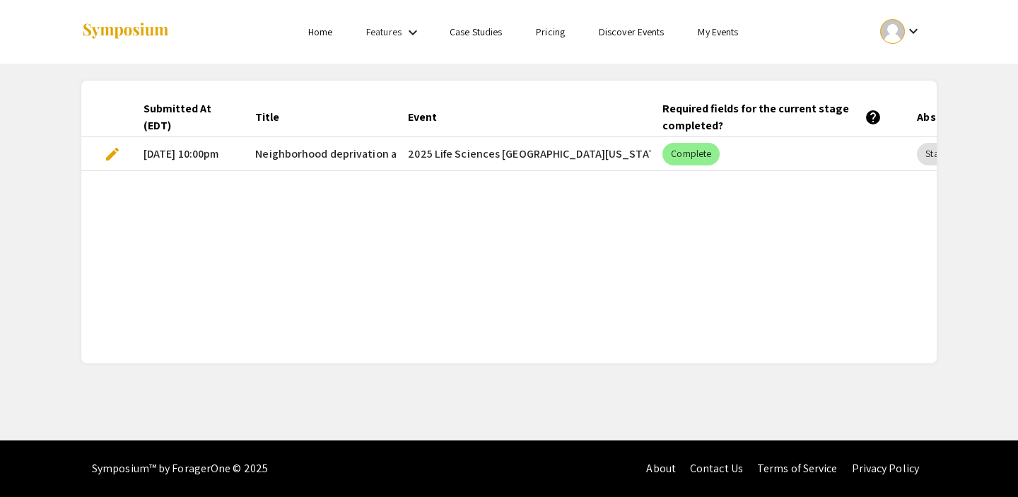
click at [119, 156] on span "edit" at bounding box center [112, 154] width 17 height 17
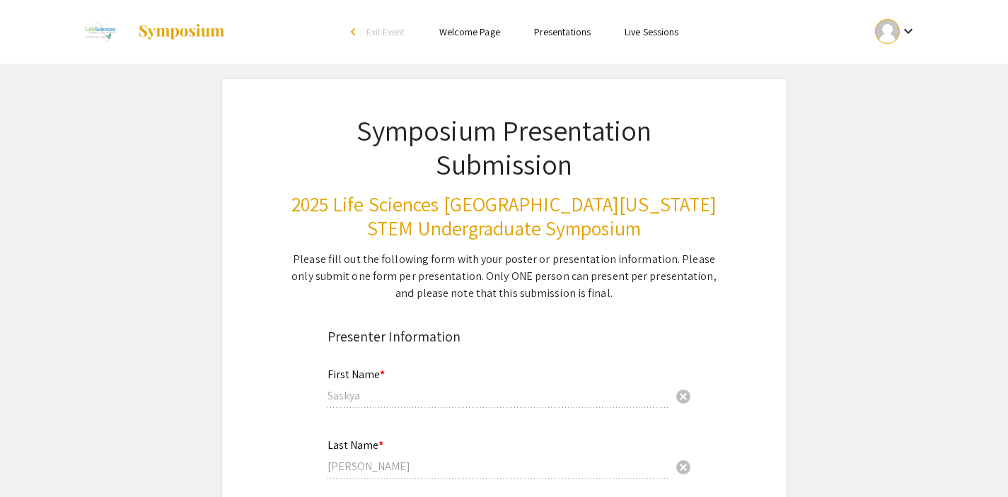
select select "custom"
type input "0"
select select "custom"
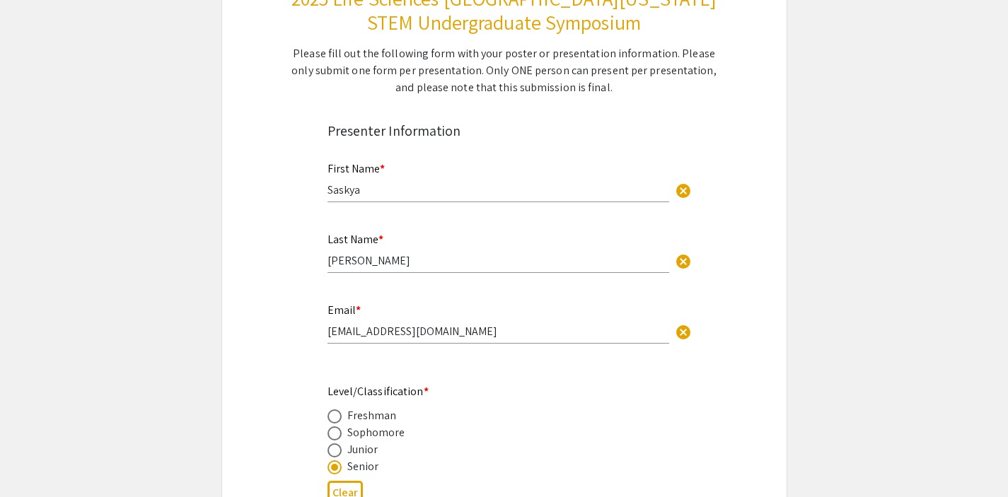
type input "1"
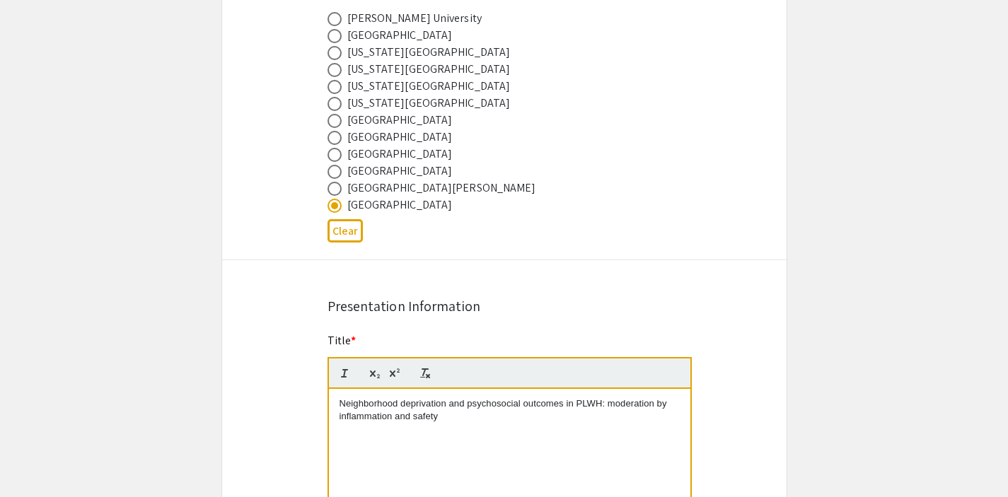
select select "auto"
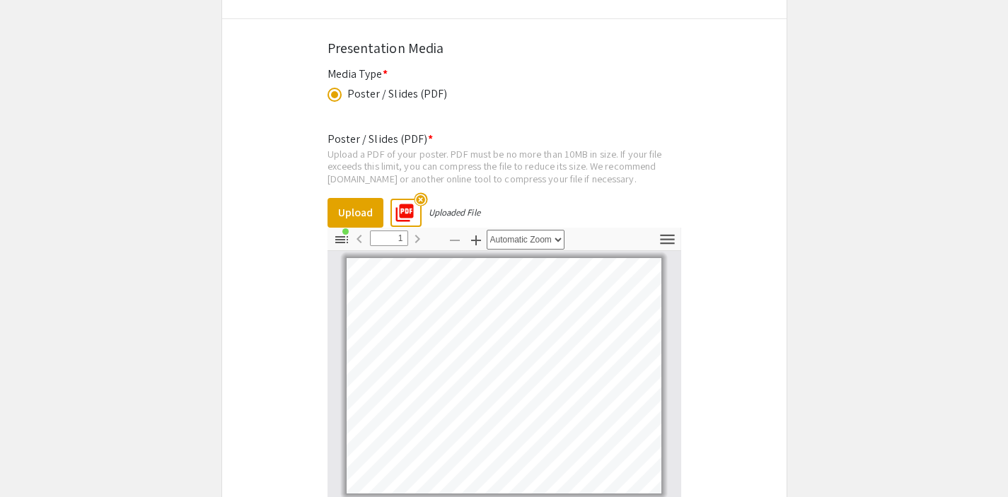
scroll to position [2721, 0]
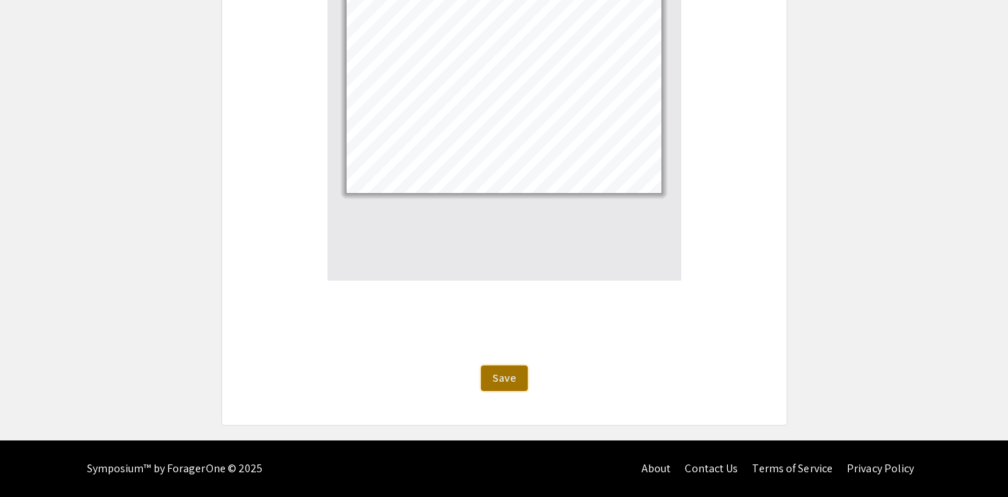
click at [513, 385] on span "Save" at bounding box center [504, 378] width 24 height 15
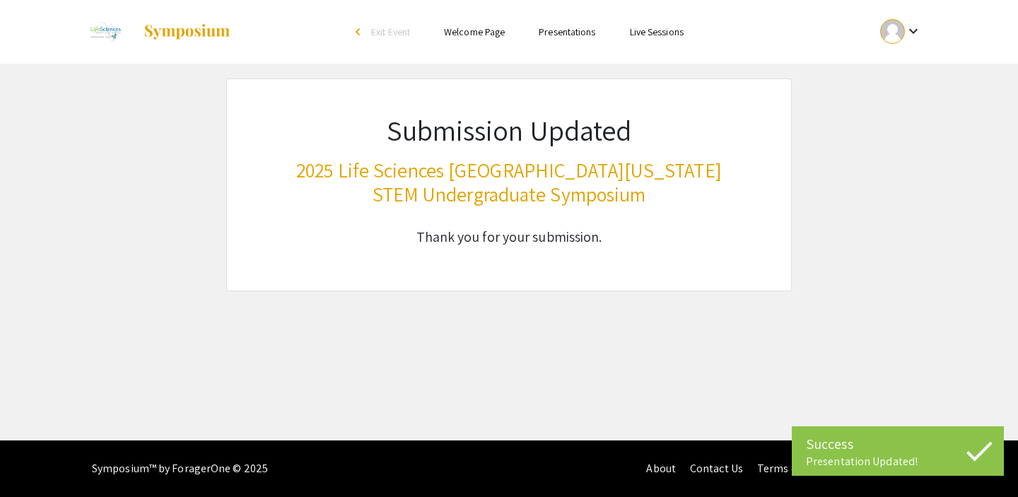
click at [908, 23] on mat-icon "keyboard_arrow_down" at bounding box center [913, 31] width 17 height 17
click at [880, 71] on button "My Account" at bounding box center [908, 70] width 87 height 34
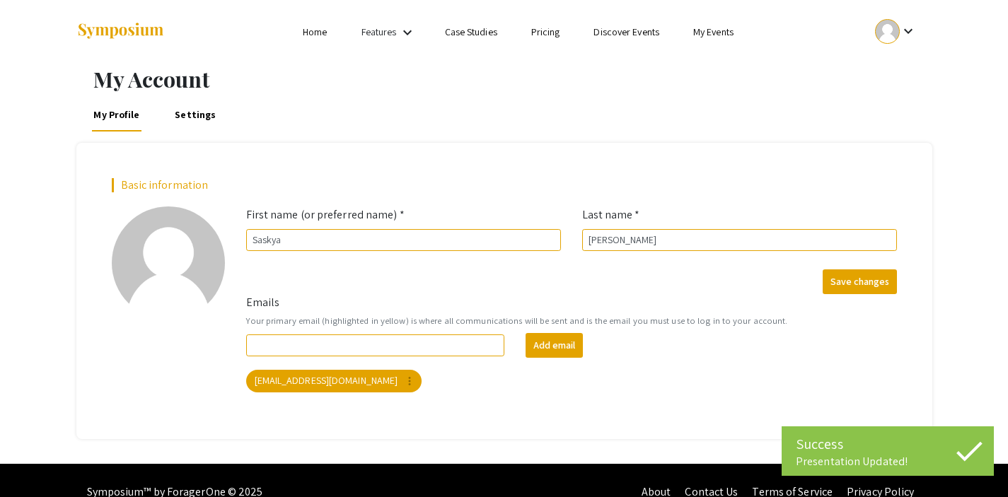
click at [897, 34] on div at bounding box center [887, 31] width 25 height 25
click at [899, 95] on button "My Submissions" at bounding box center [903, 104] width 87 height 34
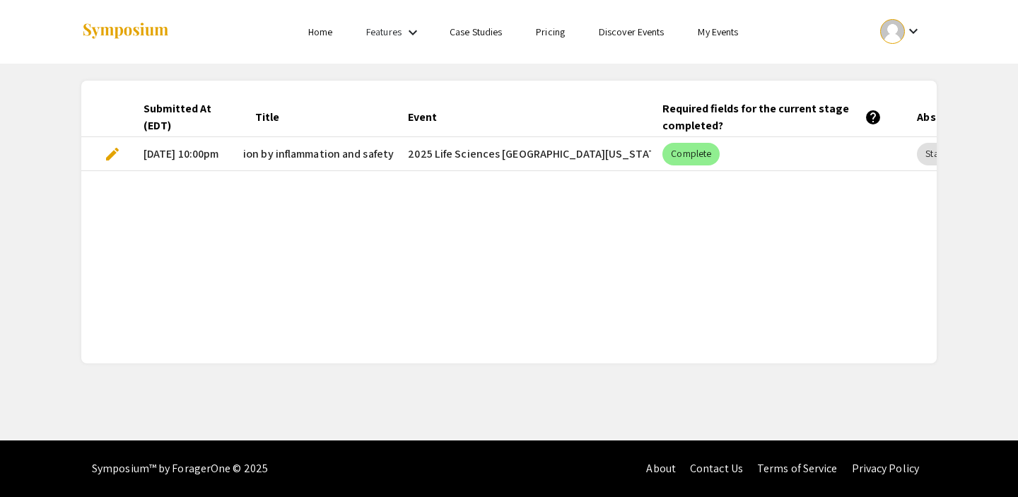
scroll to position [0, 88]
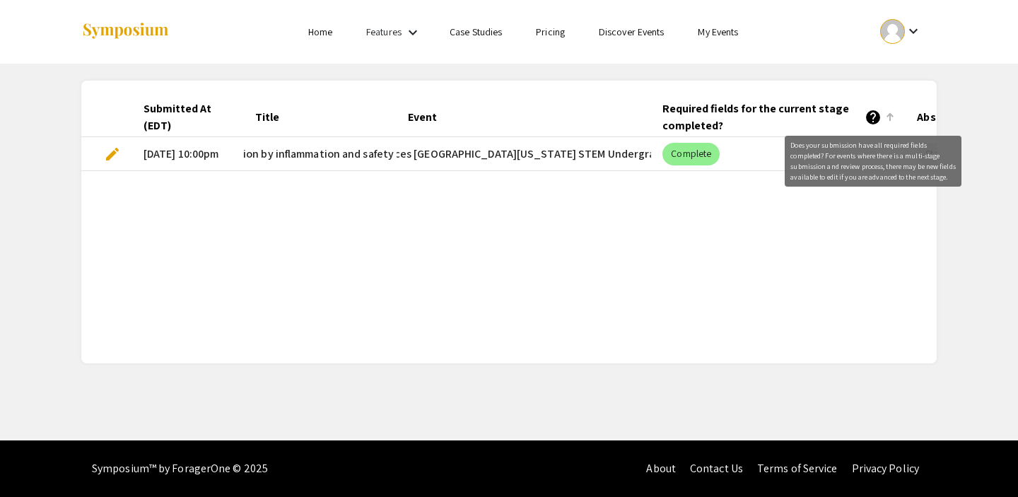
click at [868, 114] on mat-icon "help" at bounding box center [873, 117] width 17 height 17
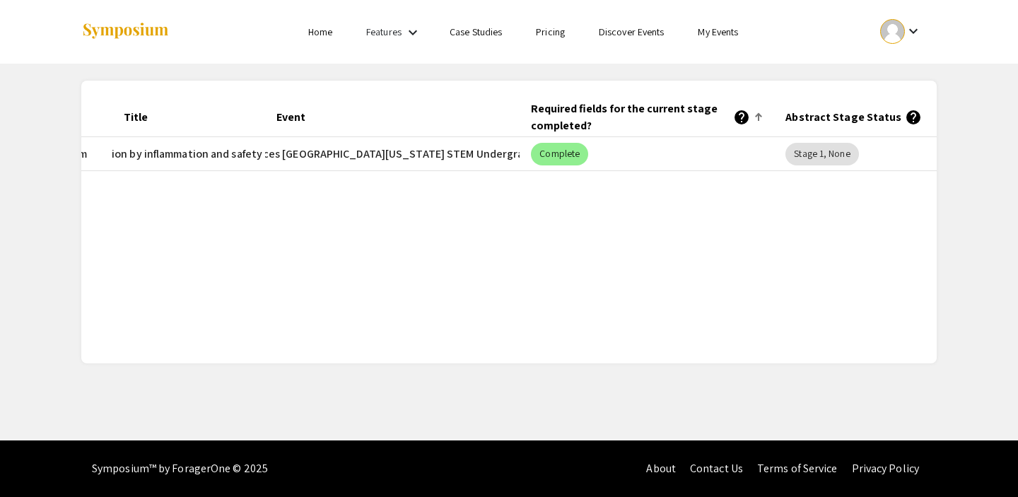
scroll to position [0, 223]
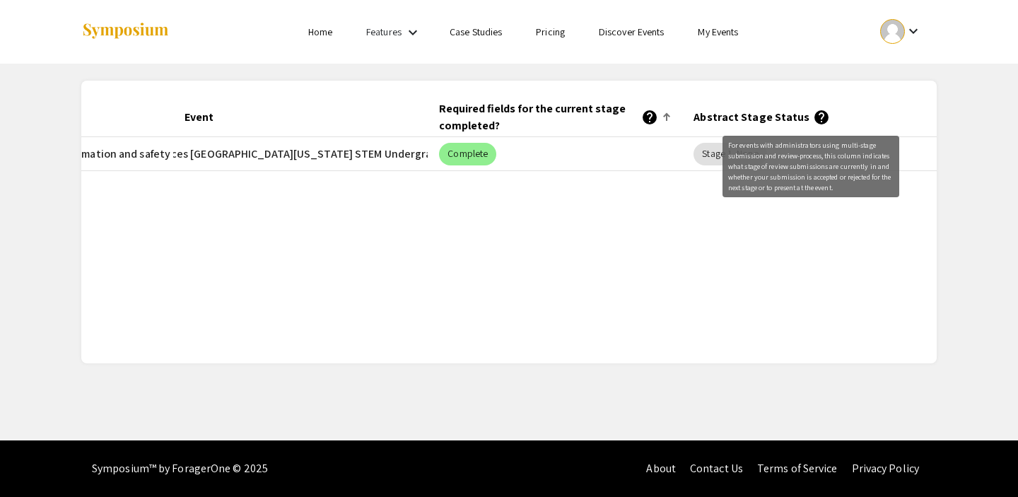
click at [813, 119] on mat-icon "help" at bounding box center [821, 117] width 17 height 17
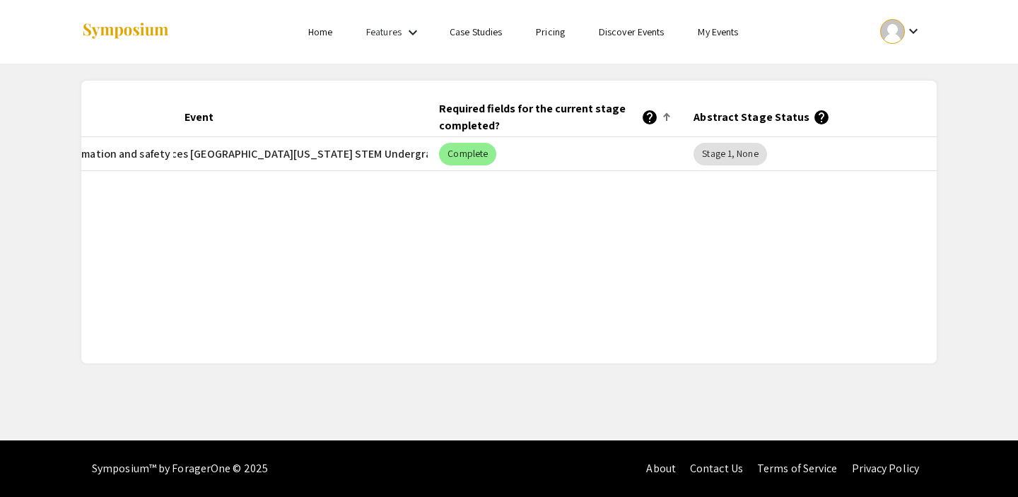
click at [813, 118] on mat-icon "help" at bounding box center [821, 117] width 17 height 17
click at [815, 122] on mat-icon "help" at bounding box center [821, 117] width 17 height 17
click at [813, 115] on mat-icon "help" at bounding box center [821, 117] width 17 height 17
click at [719, 144] on mat-chip "Stage 1, None" at bounding box center [730, 154] width 73 height 23
click at [723, 156] on mat-chip "Stage 1, None" at bounding box center [730, 154] width 73 height 23
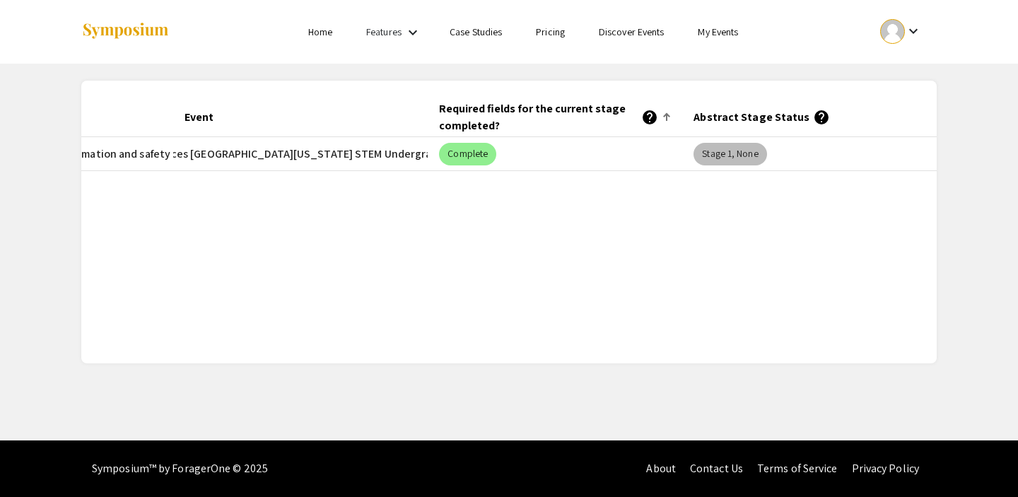
click at [723, 156] on mat-chip "Stage 1, None" at bounding box center [730, 154] width 73 height 23
click at [639, 116] on div "Required fields for the current stage completed? help" at bounding box center [548, 117] width 219 height 34
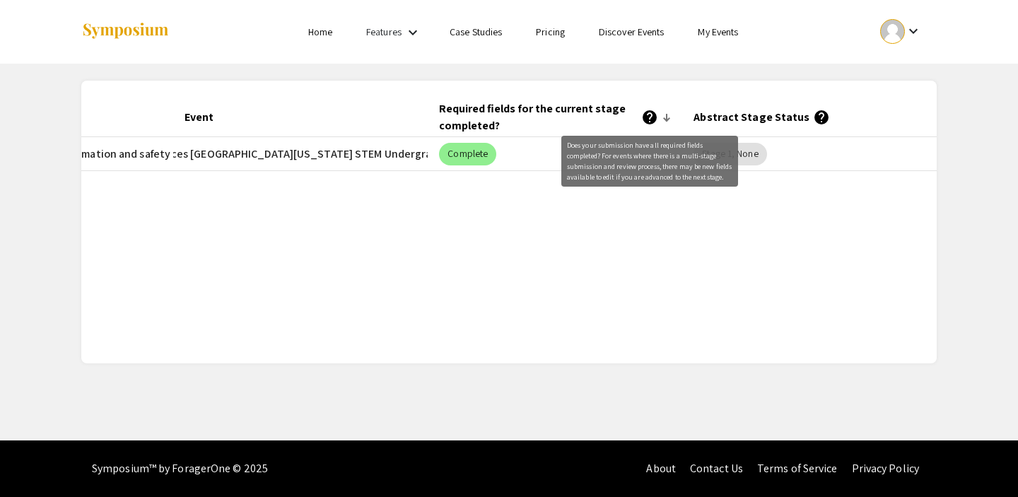
click at [653, 116] on mat-icon "help" at bounding box center [649, 117] width 17 height 17
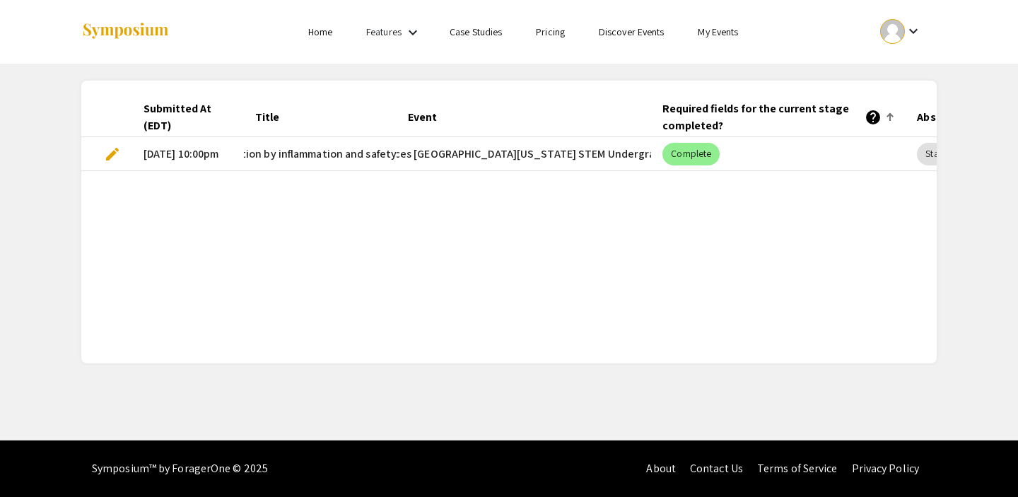
scroll to position [0, 0]
click at [314, 354] on div "Submitted At (EDT) Title Event Required fields for the current stage completed?…" at bounding box center [509, 222] width 856 height 283
drag, startPoint x: 317, startPoint y: 346, endPoint x: 425, endPoint y: 344, distance: 107.5
click at [425, 344] on div "Submitted At (EDT) Title Event Required fields for the current stage completed?…" at bounding box center [509, 222] width 856 height 283
click at [532, 332] on div "Submitted At (EDT) Title Event Required fields for the current stage completed?…" at bounding box center [509, 222] width 856 height 249
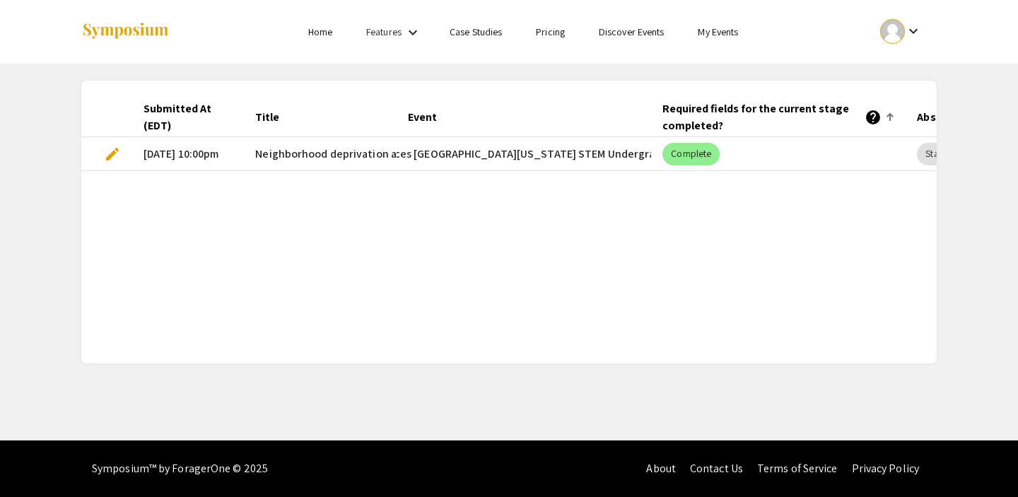
scroll to position [0, 223]
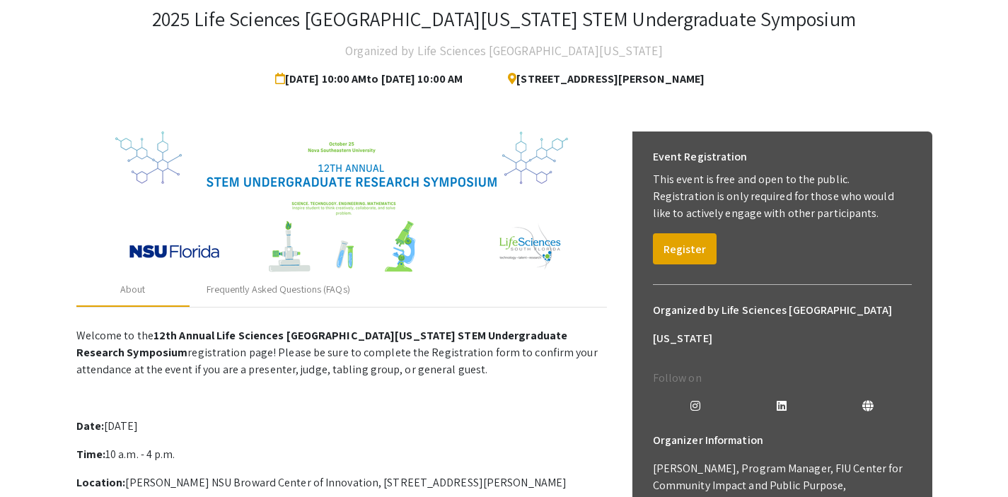
scroll to position [110, 0]
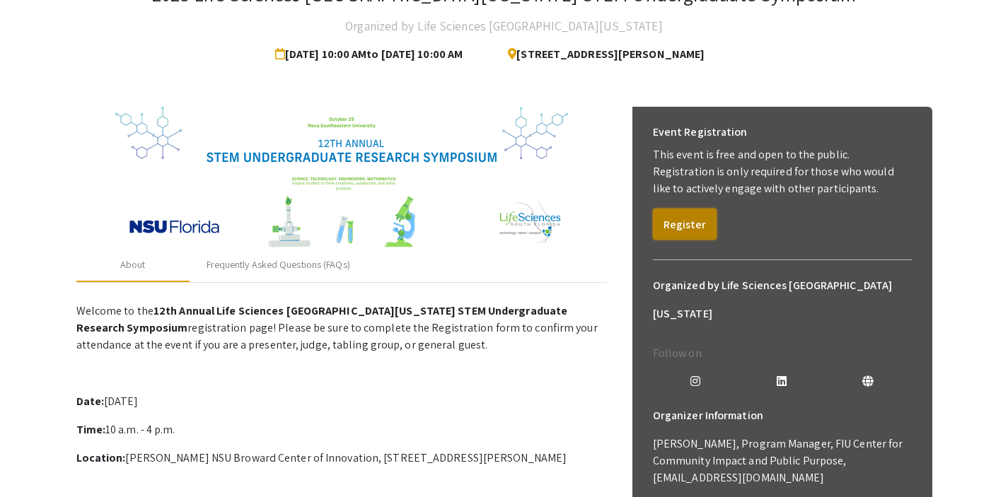
click at [665, 225] on button "Register" at bounding box center [685, 224] width 64 height 31
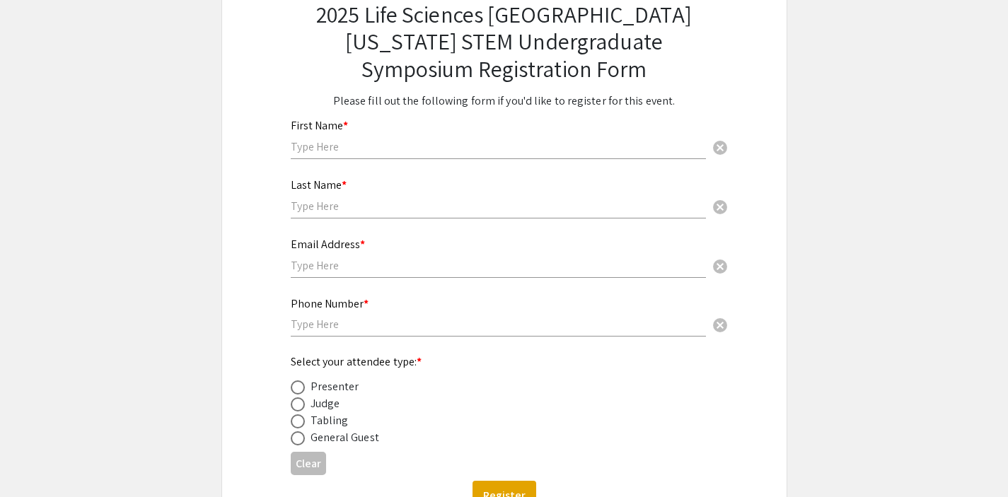
scroll to position [16, 0]
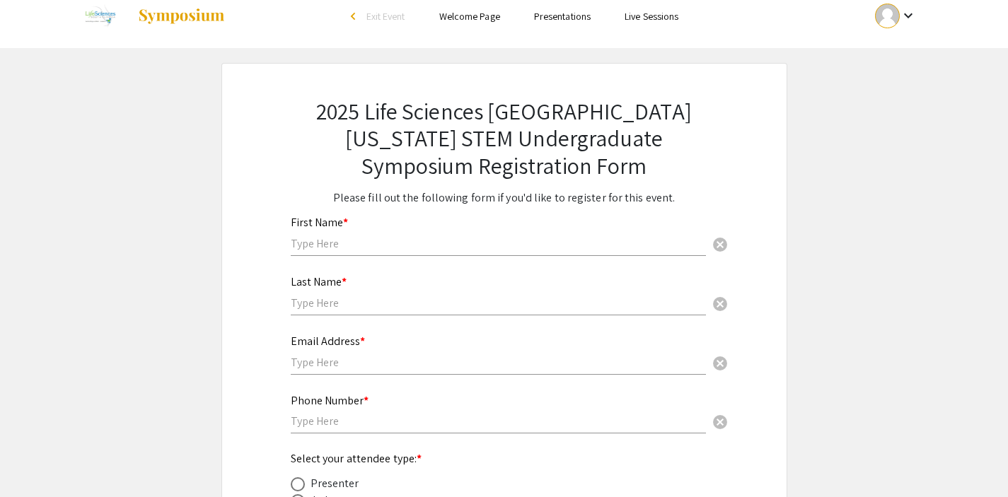
click at [519, 235] on div "First Name * cancel" at bounding box center [498, 229] width 415 height 54
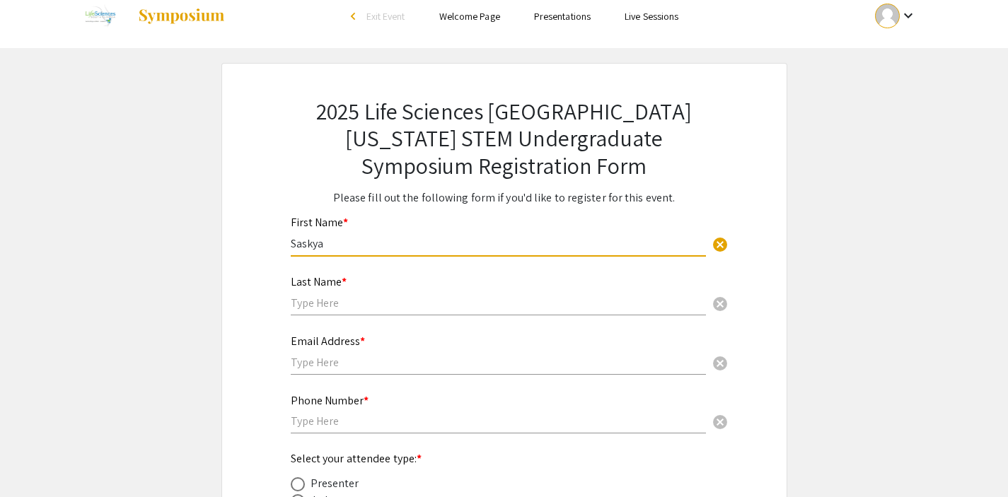
type input "Saskya"
click at [330, 299] on input "text" at bounding box center [498, 303] width 415 height 15
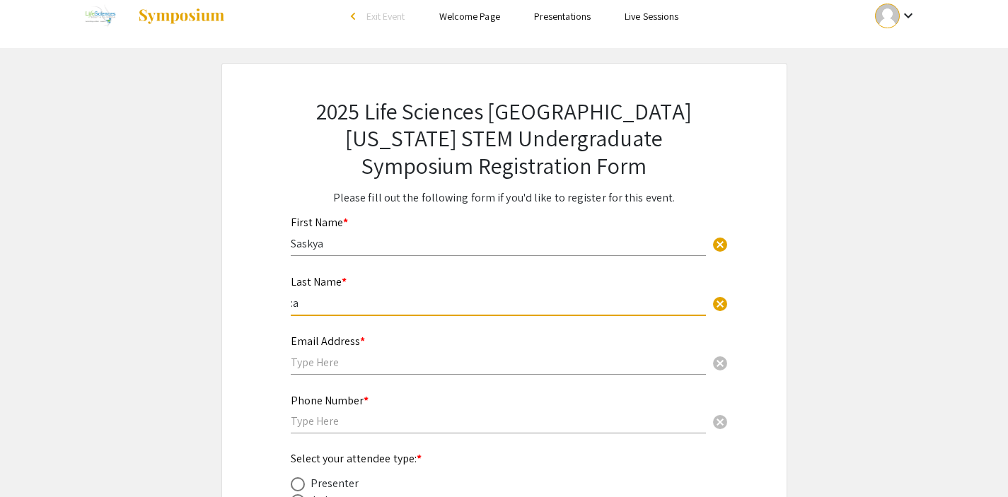
type input ":"
type input "[PERSON_NAME]"
click at [289, 361] on div "Email Address * cancel This field is required." at bounding box center [504, 361] width 448 height 59
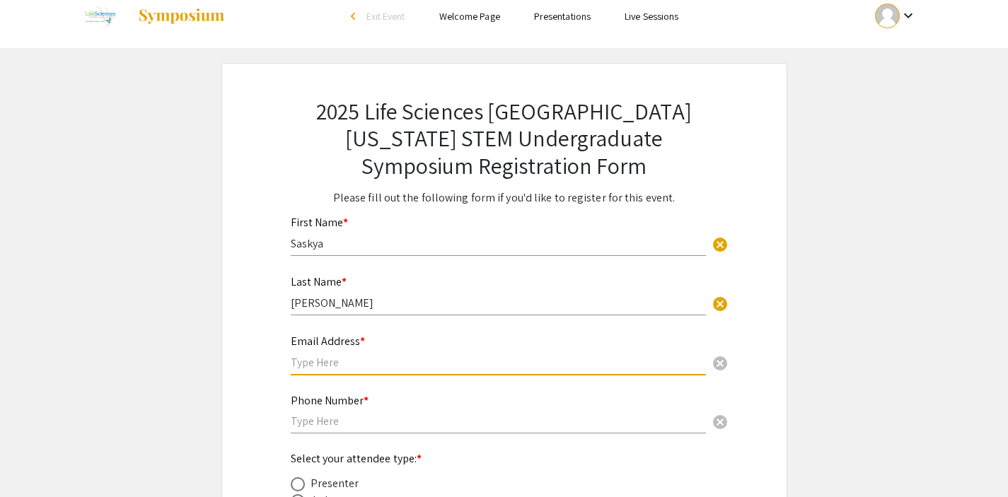
click at [304, 365] on input "text" at bounding box center [498, 362] width 415 height 15
type input "[EMAIL_ADDRESS][DOMAIN_NAME]"
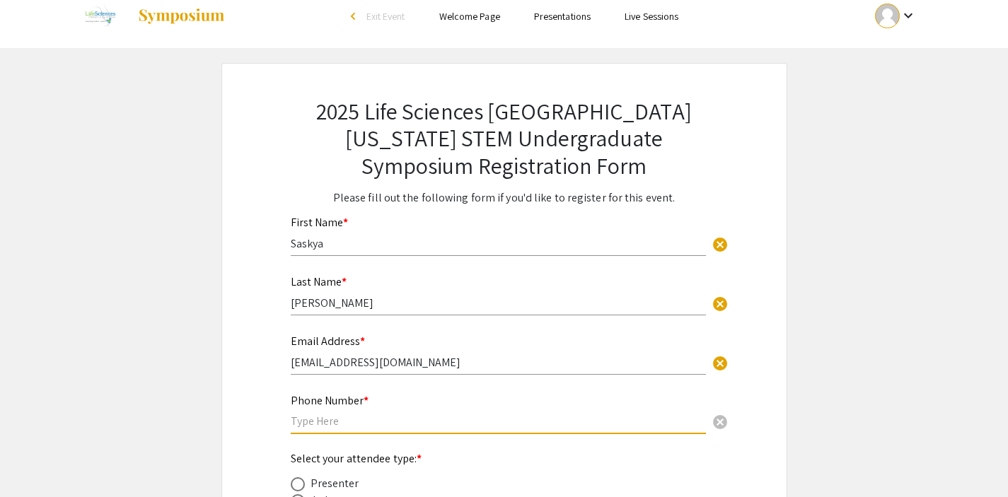
click at [291, 424] on input "text" at bounding box center [498, 421] width 415 height 15
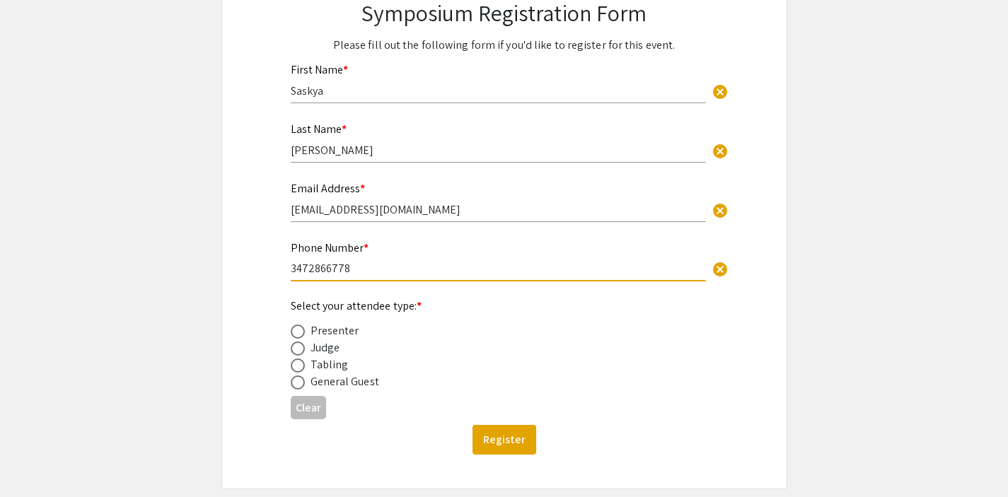
scroll to position [218, 0]
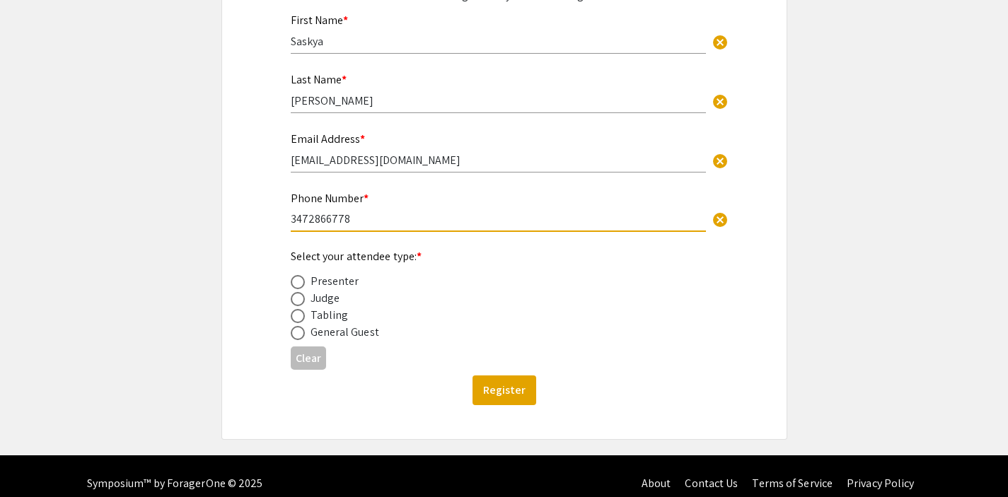
type input "3472866778"
click at [319, 287] on div "Presenter" at bounding box center [334, 281] width 49 height 17
click at [305, 285] on label at bounding box center [301, 282] width 20 height 14
click at [305, 285] on input "radio" at bounding box center [298, 282] width 14 height 14
radio input "true"
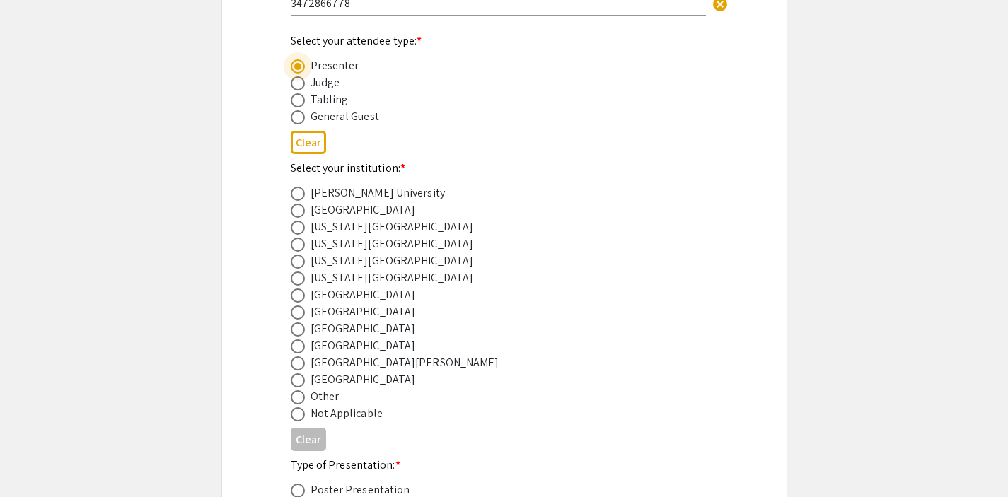
scroll to position [494, 0]
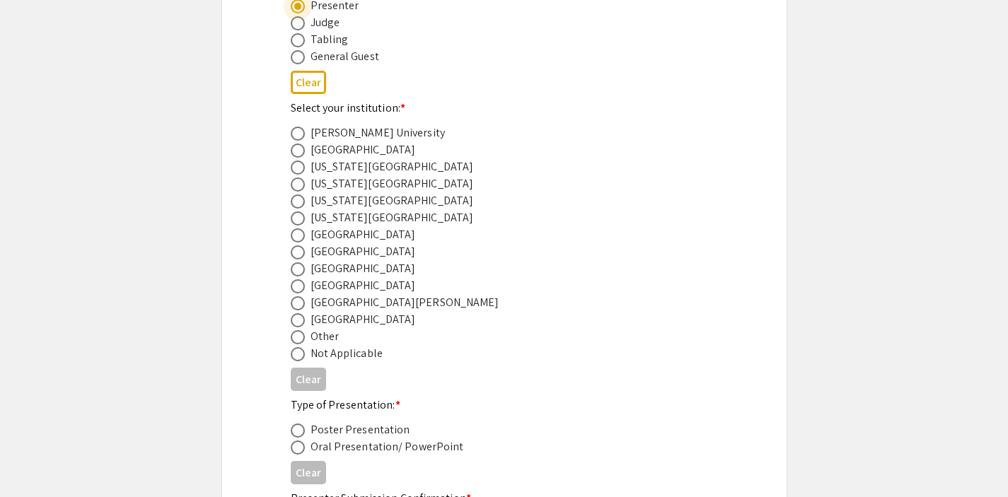
click at [350, 323] on div "[GEOGRAPHIC_DATA]" at bounding box center [362, 319] width 105 height 17
click at [293, 321] on span at bounding box center [298, 320] width 14 height 14
click at [293, 321] on input "radio" at bounding box center [298, 320] width 14 height 14
radio input "true"
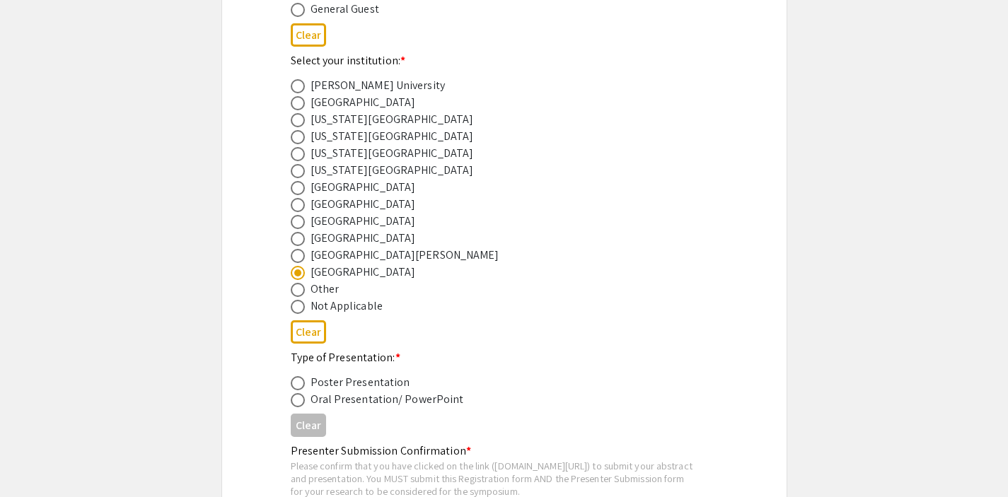
scroll to position [682, 0]
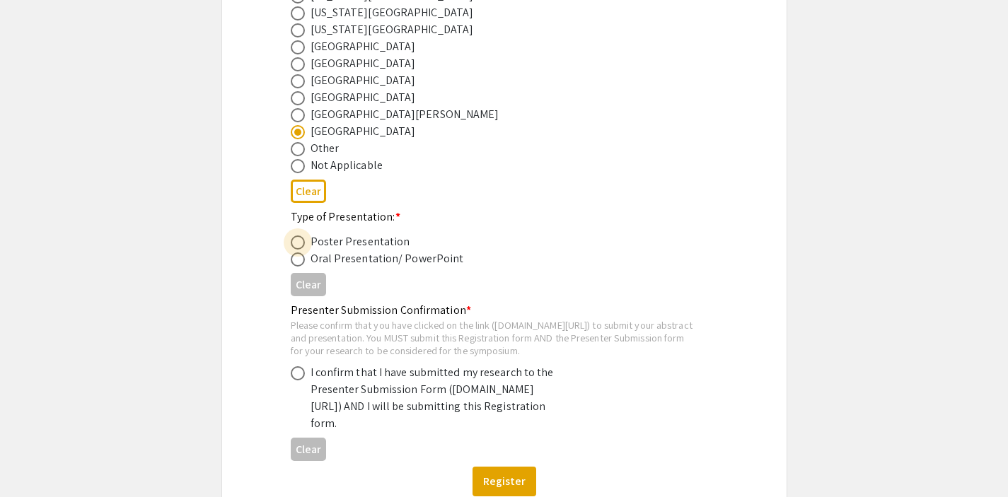
click at [296, 243] on span at bounding box center [298, 242] width 14 height 14
click at [296, 243] on input "radio" at bounding box center [298, 242] width 14 height 14
radio input "true"
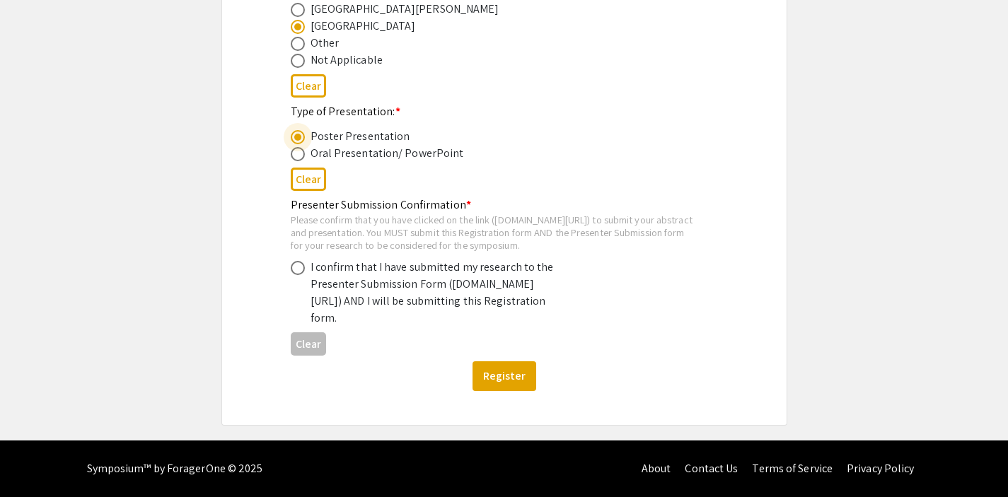
scroll to position [819, 0]
click at [301, 261] on span at bounding box center [298, 268] width 14 height 14
click at [301, 261] on input "radio" at bounding box center [298, 268] width 14 height 14
radio input "true"
click at [515, 226] on div "Please confirm that you have clicked on the link ([DOMAIN_NAME][URL]) to submit…" at bounding box center [493, 232] width 404 height 37
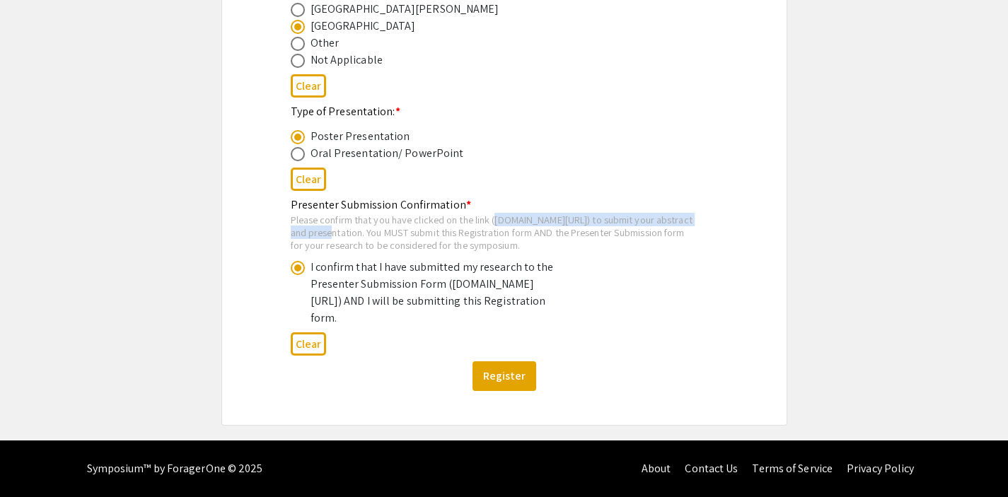
drag, startPoint x: 554, startPoint y: 204, endPoint x: 294, endPoint y: 206, distance: 259.5
click at [294, 214] on div "Please confirm that you have clicked on the link ([DOMAIN_NAME][URL]) to submit…" at bounding box center [493, 232] width 404 height 37
copy div "[DOMAIN_NAME][URL]"
click at [637, 338] on div "Clear" at bounding box center [504, 344] width 427 height 35
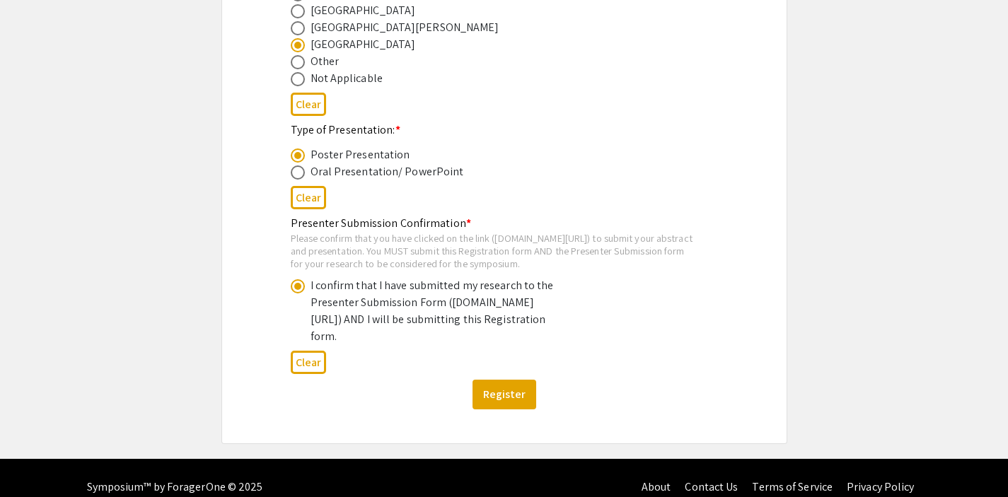
scroll to position [770, 0]
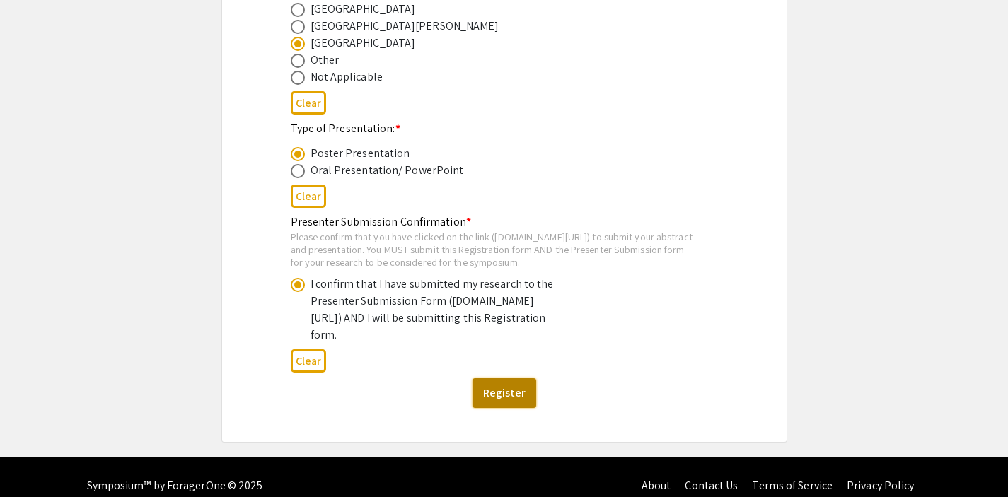
click at [515, 408] on button "Register" at bounding box center [504, 393] width 64 height 30
